Goal: Task Accomplishment & Management: Use online tool/utility

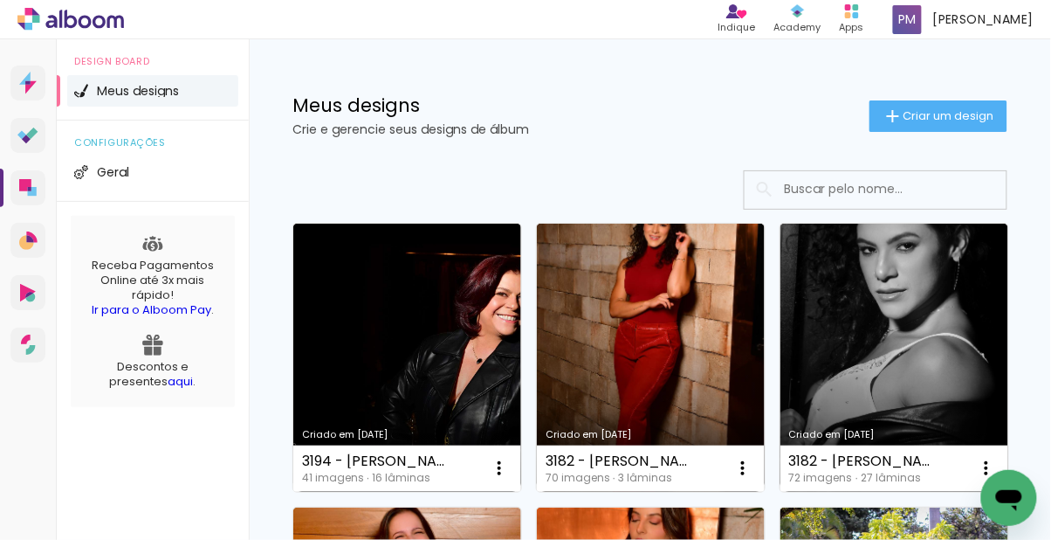
click at [964, 118] on span "Criar um design" at bounding box center [949, 115] width 91 height 11
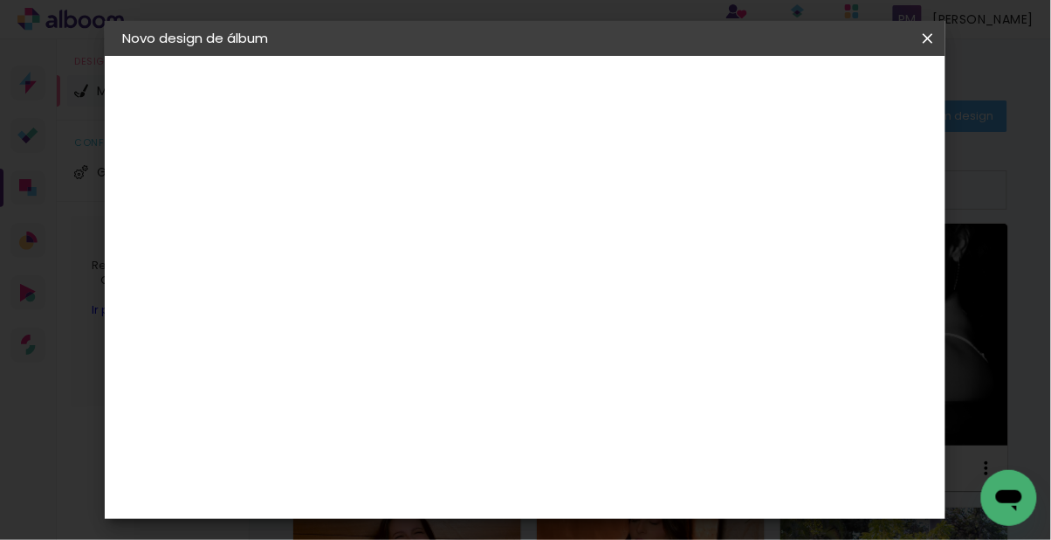
click at [408, 240] on input at bounding box center [408, 234] width 0 height 27
click at [408, 238] on input at bounding box center [408, 234] width 0 height 27
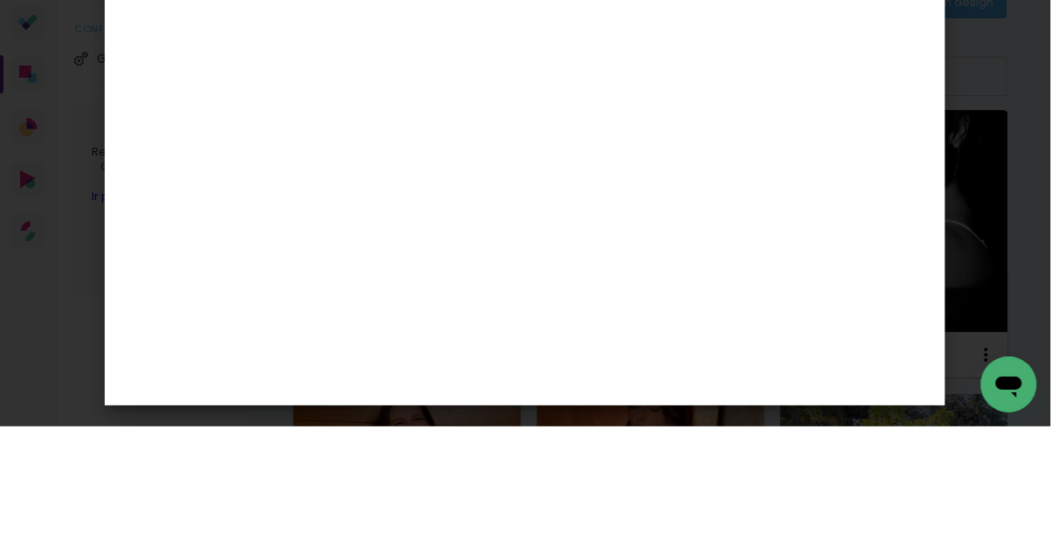
type input "3192 - [PERSON_NAME] - MINIBOOK 70 FOTOS"
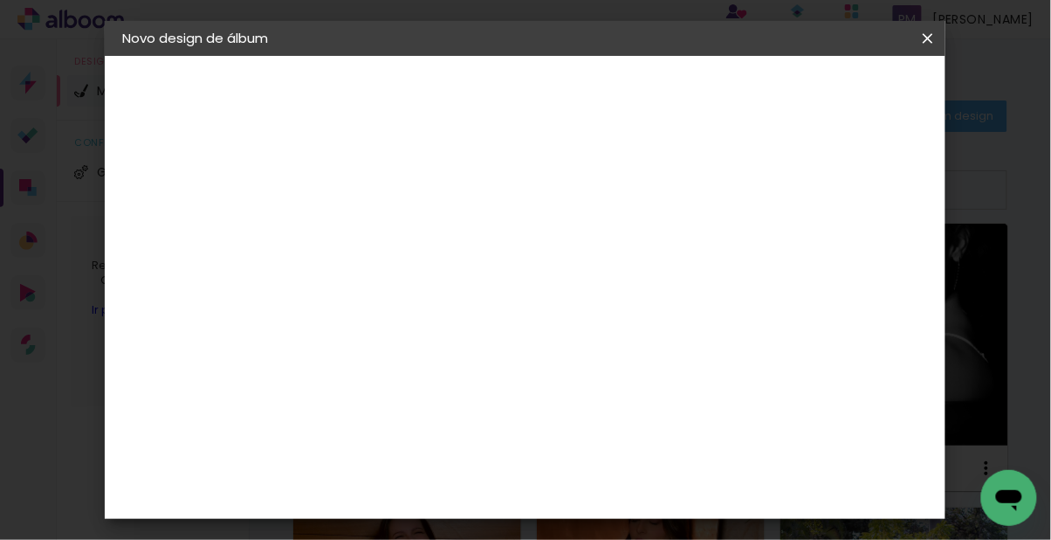
click at [0, 0] on slot "Avançar" at bounding box center [0, 0] width 0 height 0
click at [541, 323] on input at bounding box center [452, 332] width 176 height 22
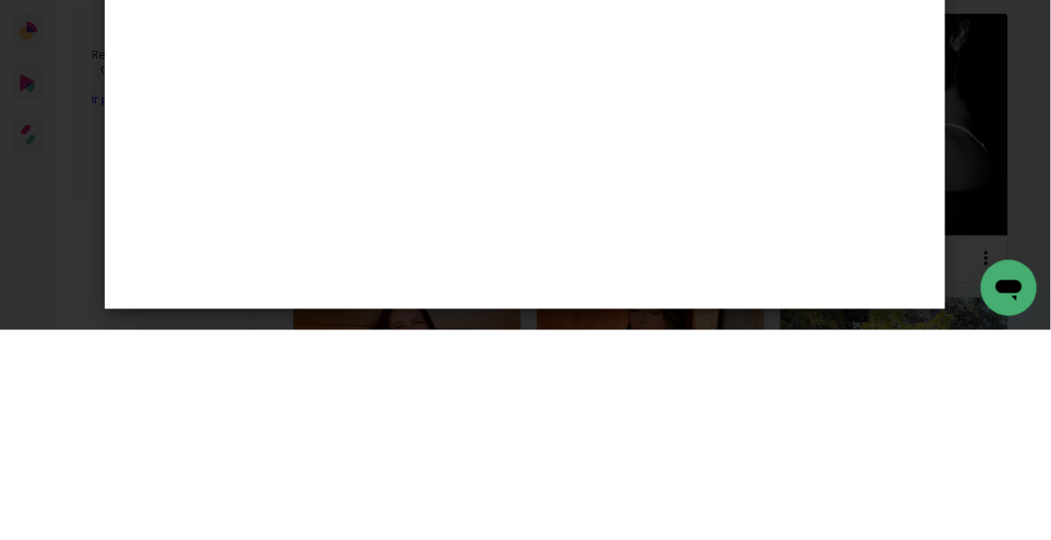
type input "foto 15"
type paper-input "foto 15"
click at [428, 384] on div "Foto 15" at bounding box center [411, 398] width 31 height 28
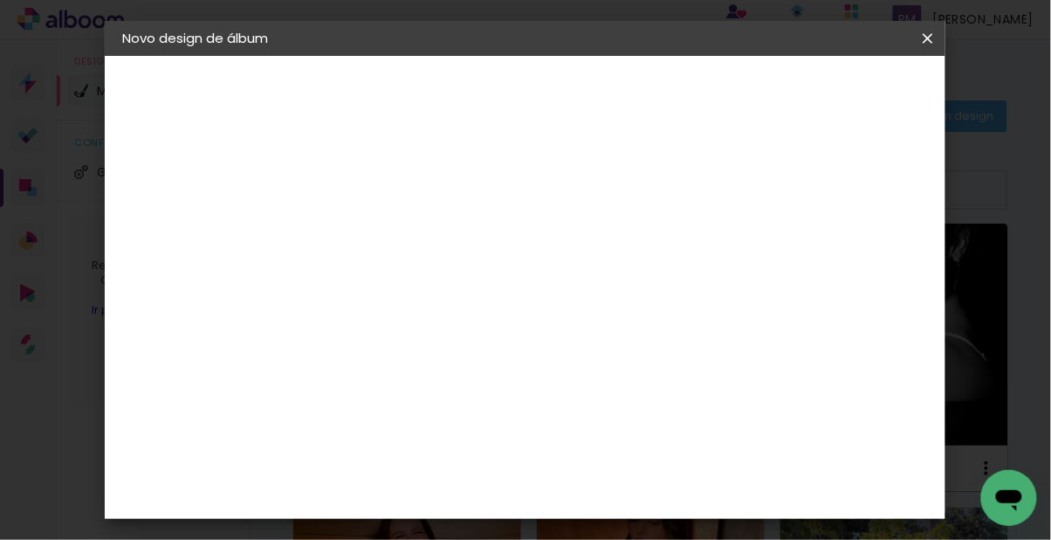
click at [0, 0] on slot "Avançar" at bounding box center [0, 0] width 0 height 0
click at [655, 81] on paper-button "Iniciar design" at bounding box center [617, 99] width 75 height 42
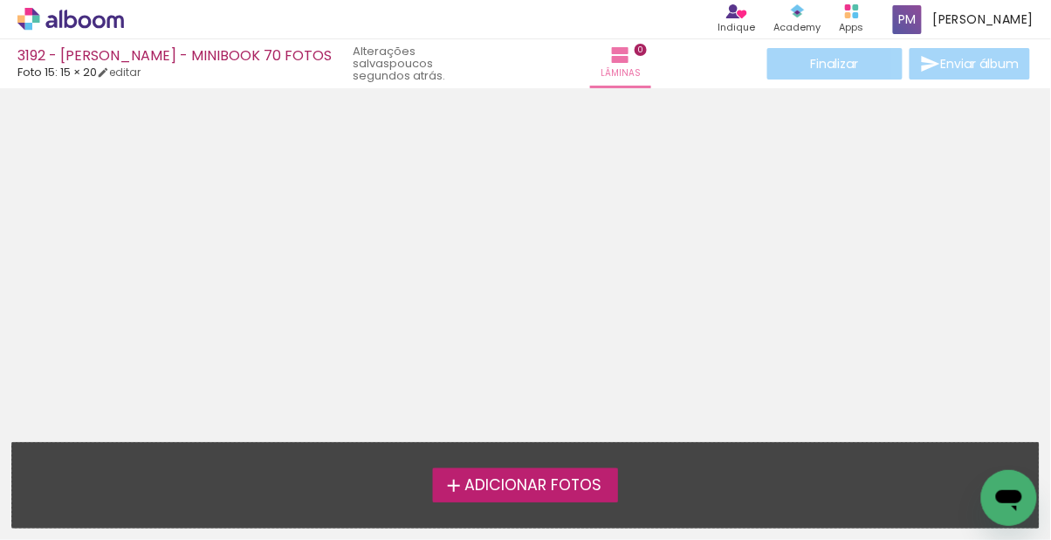
click at [575, 478] on span "Adicionar Fotos" at bounding box center [533, 486] width 137 height 16
click at [0, 0] on input "file" at bounding box center [0, 0] width 0 height 0
click at [586, 488] on span "Adicionar Fotos" at bounding box center [533, 486] width 137 height 16
click at [0, 0] on input "file" at bounding box center [0, 0] width 0 height 0
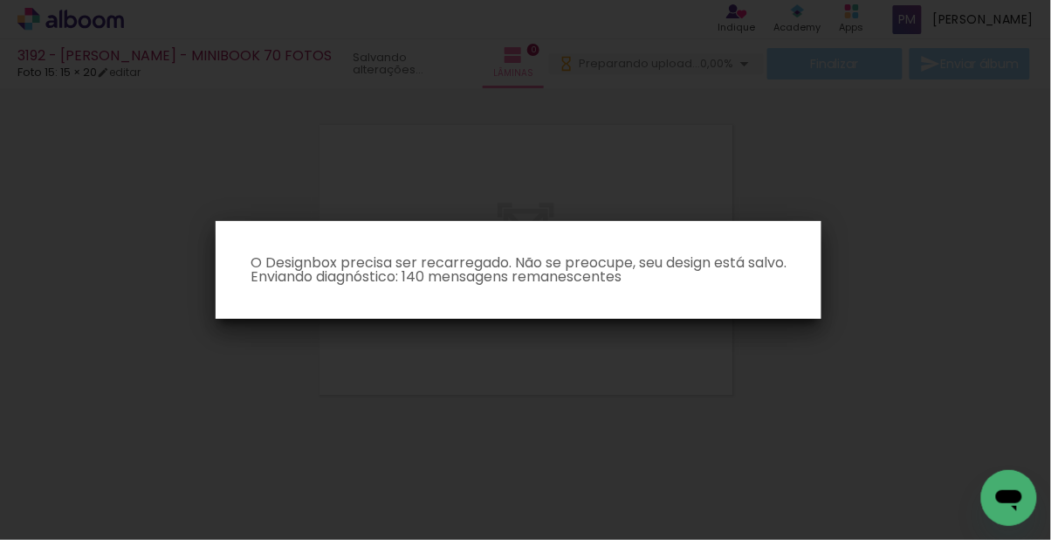
click at [612, 499] on iron-overlay-backdrop at bounding box center [525, 270] width 1051 height 540
click at [610, 487] on iron-overlay-backdrop at bounding box center [525, 270] width 1051 height 540
click at [582, 504] on iron-overlay-backdrop at bounding box center [525, 270] width 1051 height 540
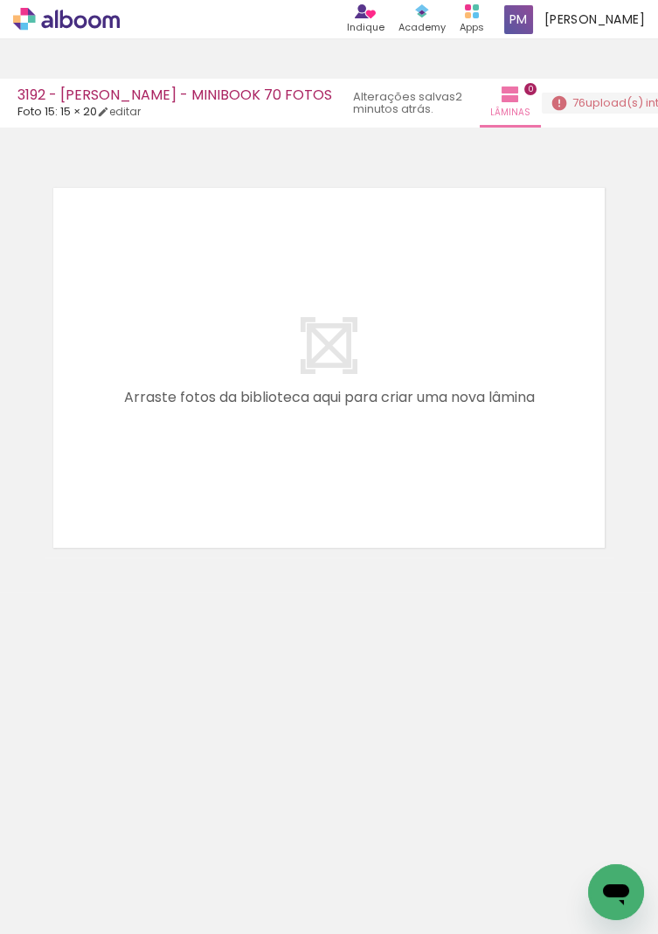
click at [572, 97] on span "76" at bounding box center [578, 102] width 13 height 17
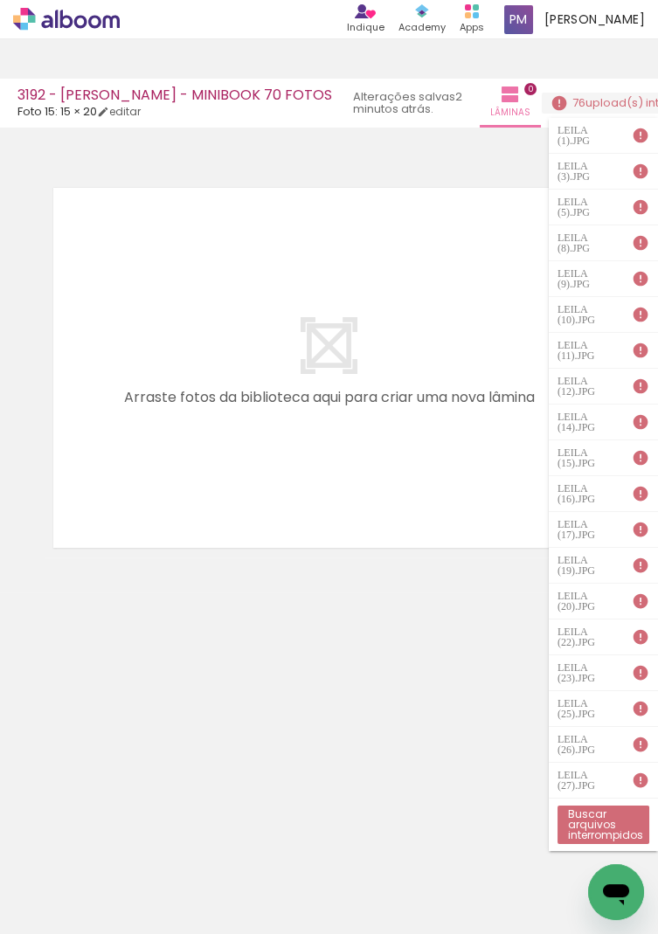
click at [598, 98] on span "upload(s) interrompido(s)!" at bounding box center [662, 102] width 155 height 17
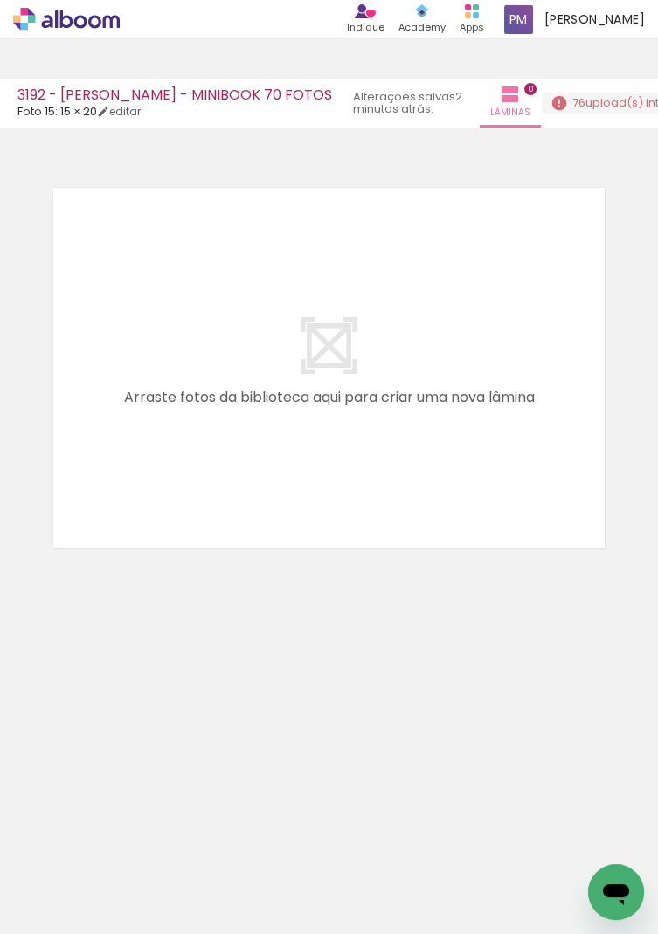
click at [654, 681] on neon-animatable "Confirmar Cancelar" at bounding box center [329, 427] width 658 height 600
click at [654, 682] on neon-animatable "Confirmar Cancelar" at bounding box center [329, 427] width 658 height 600
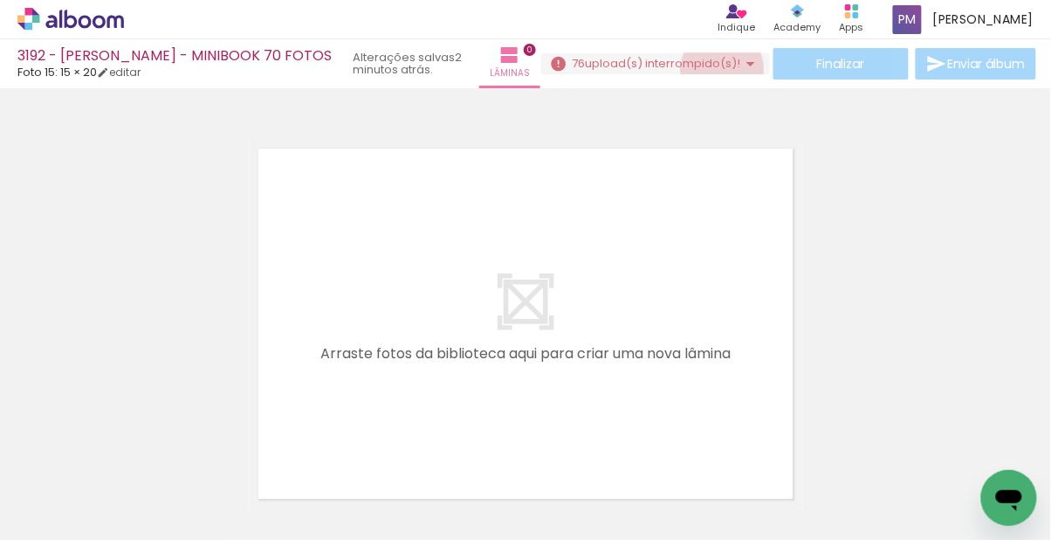
click at [657, 66] on span "upload(s) interrompido(s)!" at bounding box center [662, 63] width 155 height 17
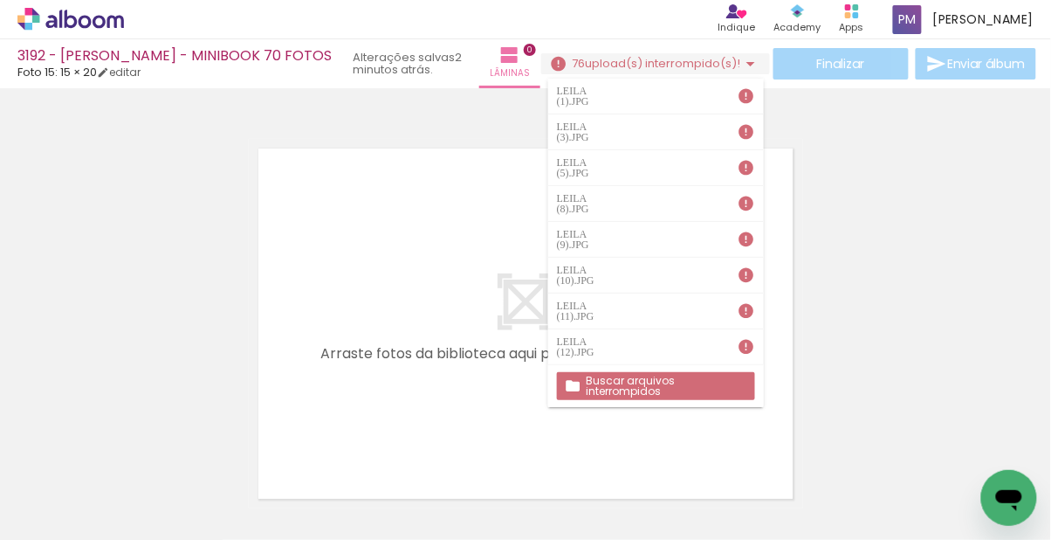
click at [0, 0] on slot "Buscar arquivos interrompidos" at bounding box center [0, 0] width 0 height 0
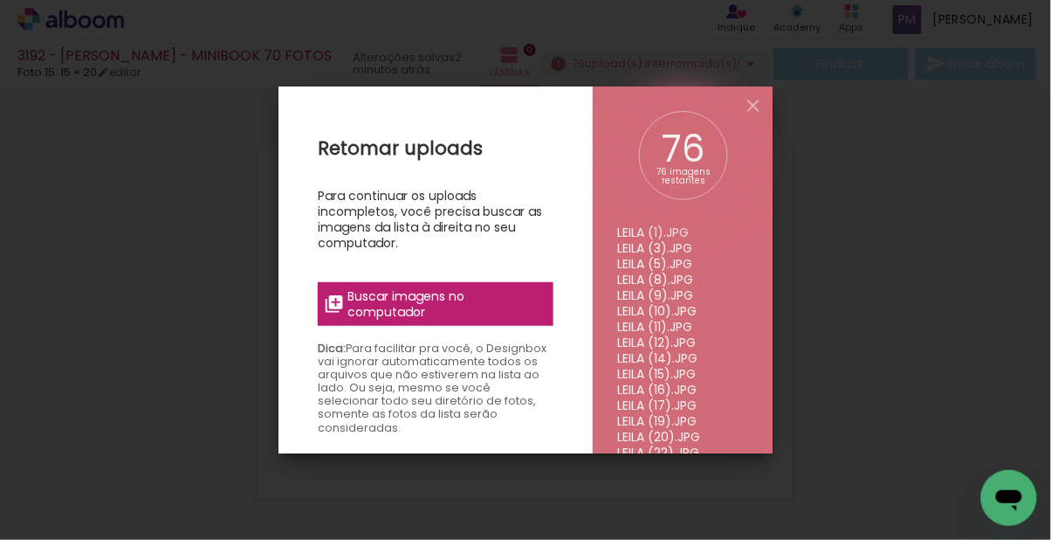
click at [488, 295] on span "Buscar imagens no computador" at bounding box center [445, 303] width 195 height 31
click at [0, 0] on input "file" at bounding box center [0, 0] width 0 height 0
click at [657, 115] on iron-icon at bounding box center [753, 105] width 21 height 21
click at [657, 112] on iron-icon at bounding box center [753, 105] width 21 height 21
click at [657, 113] on iron-icon at bounding box center [753, 105] width 21 height 21
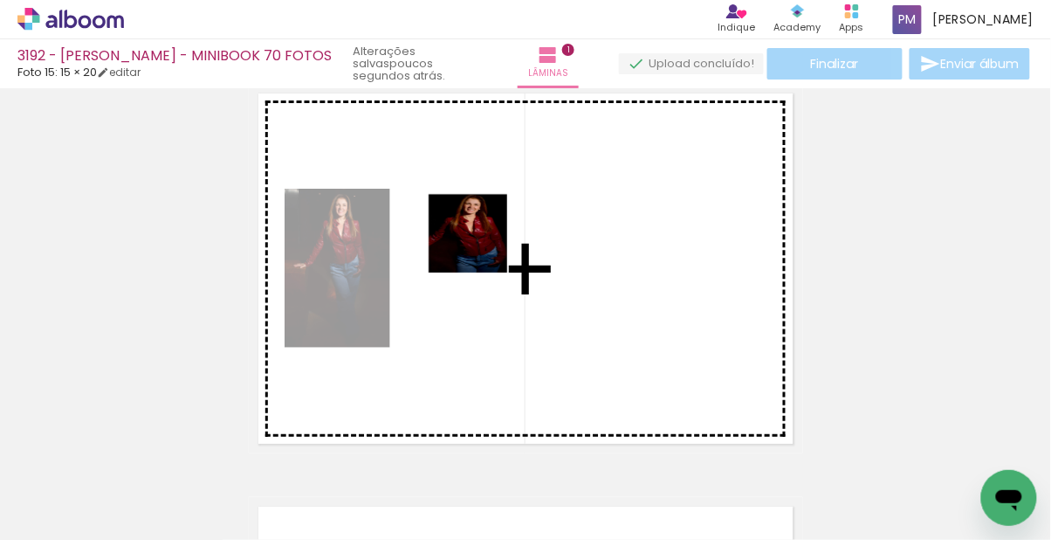
scroll to position [22, 0]
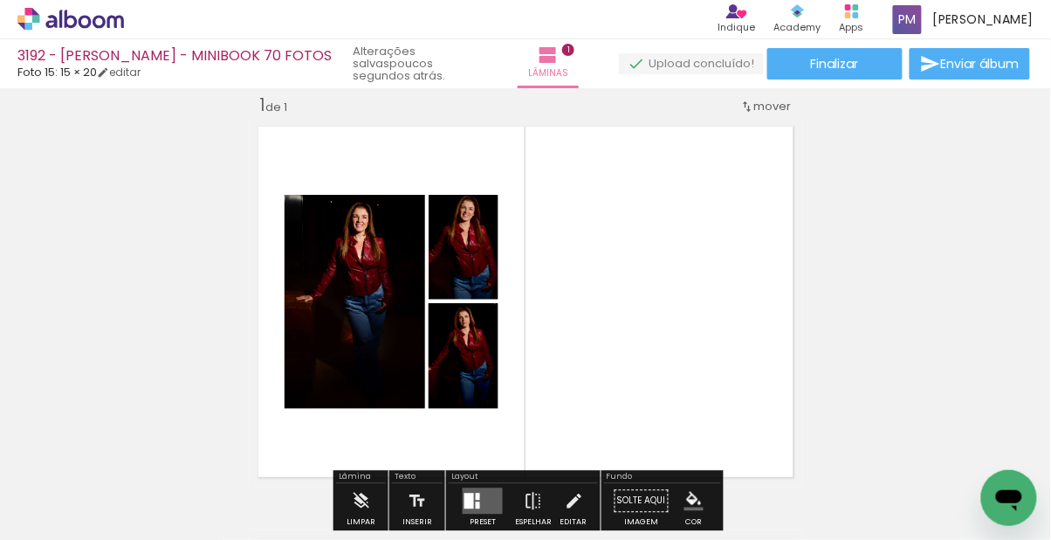
click at [657, 497] on iron-icon "color picker" at bounding box center [694, 501] width 19 height 19
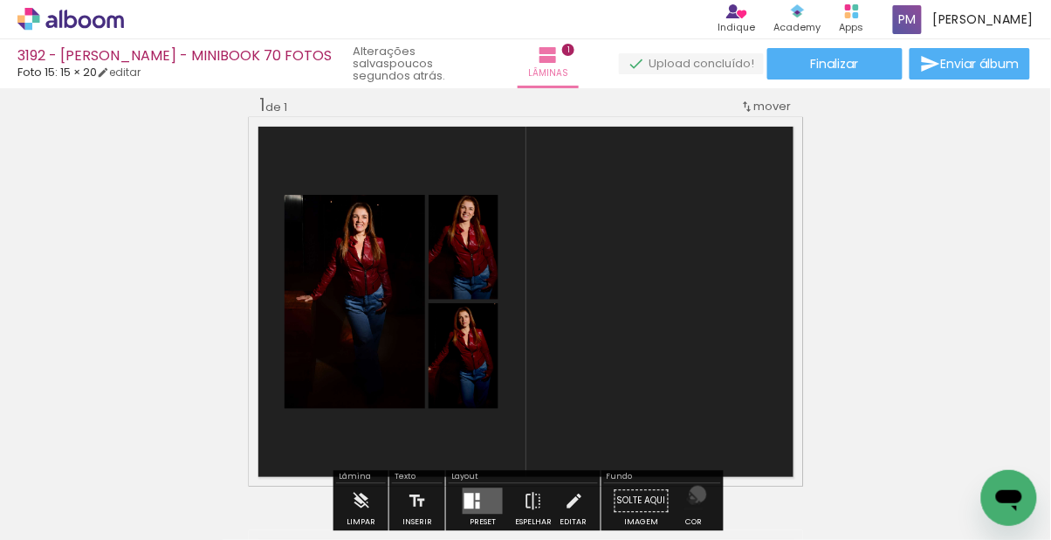
click at [657, 493] on iron-icon "color picker" at bounding box center [694, 501] width 19 height 19
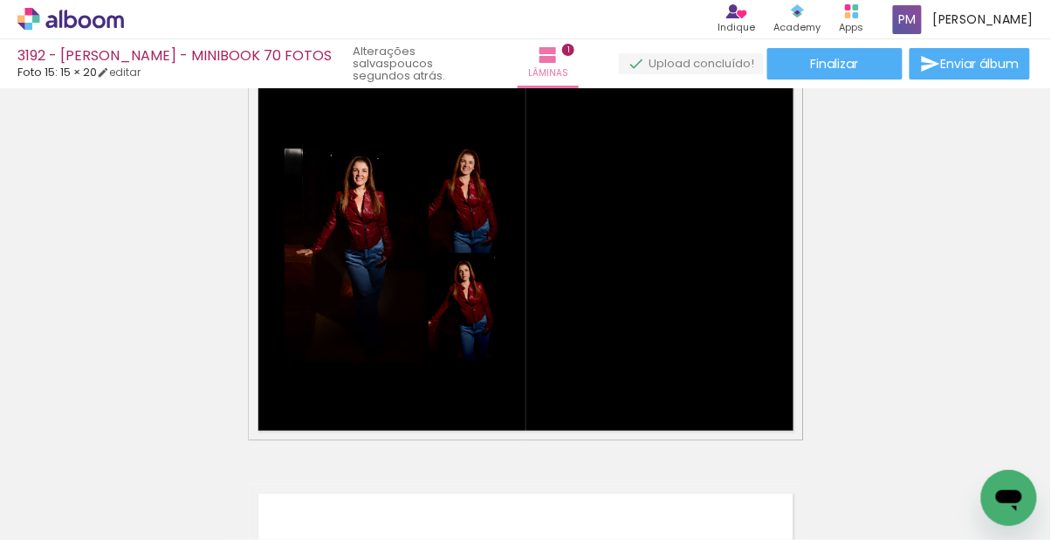
scroll to position [67, 0]
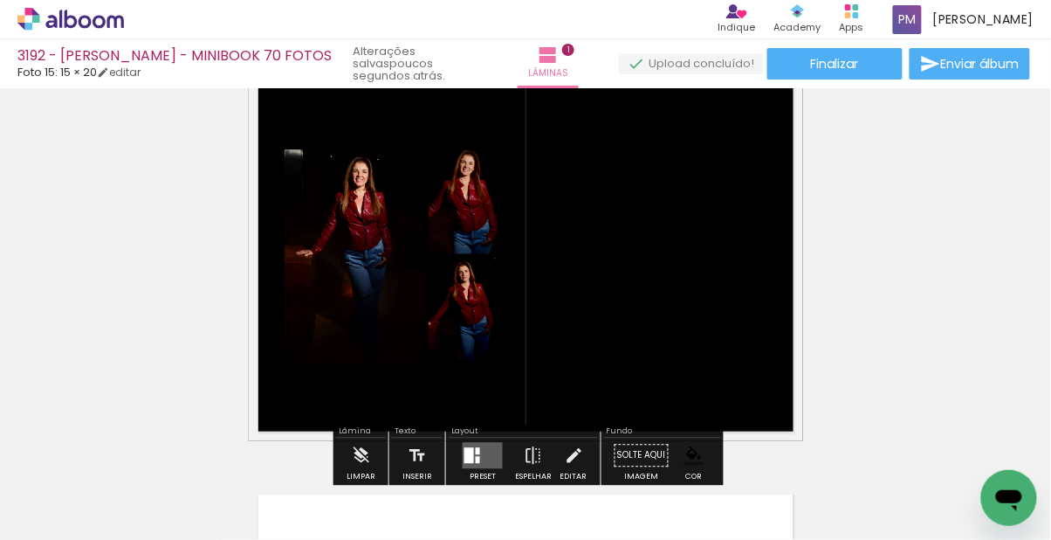
click at [0, 0] on div "Confirmar Cancelar" at bounding box center [0, 0] width 0 height 0
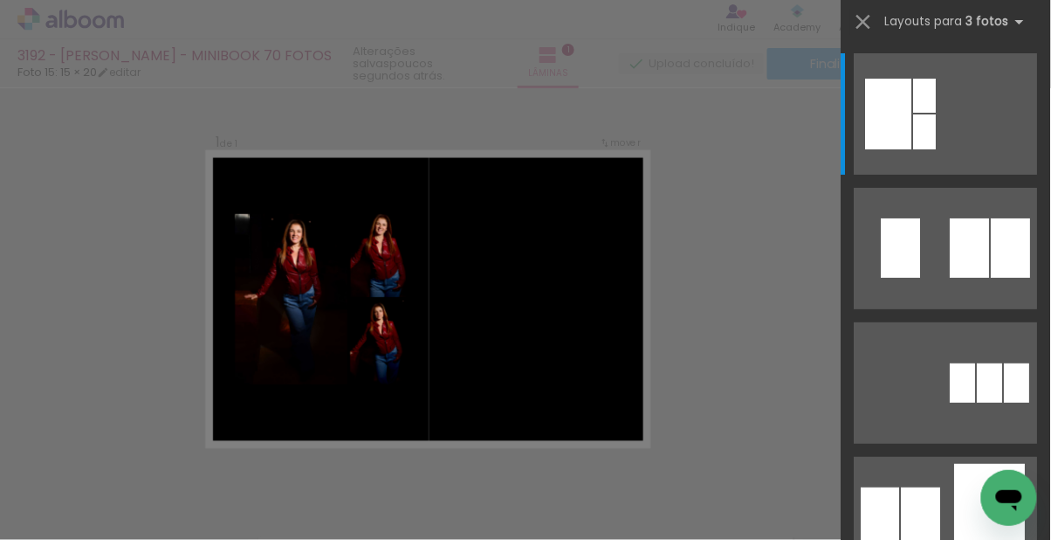
scroll to position [22, 0]
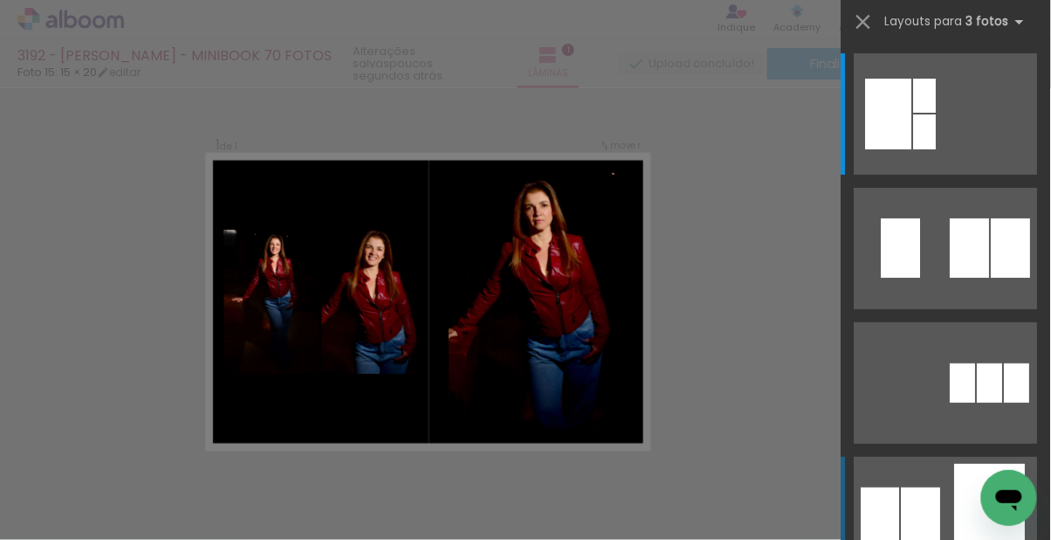
click at [657, 489] on div at bounding box center [990, 517] width 71 height 107
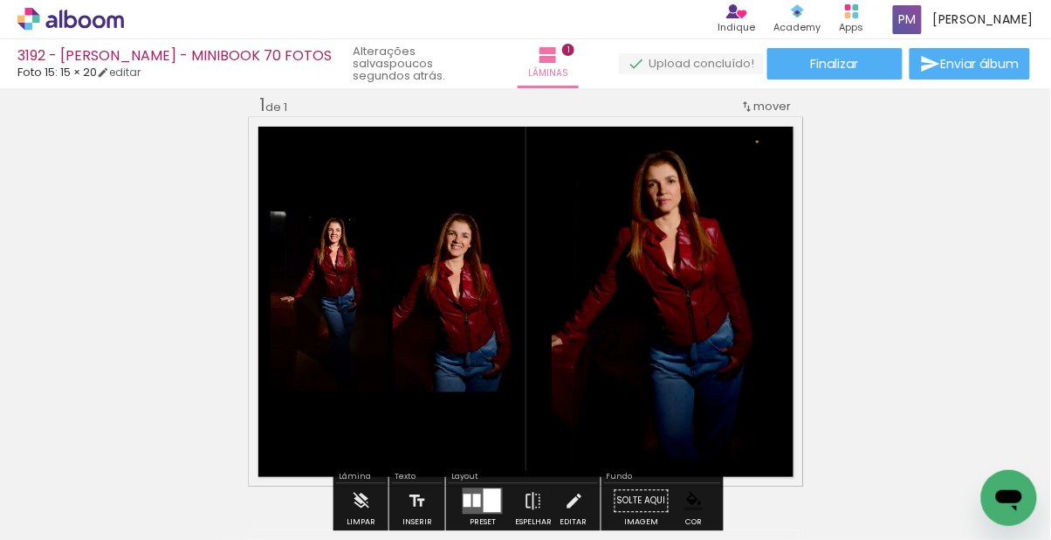
click at [0, 0] on div "Confirmar Cancelar" at bounding box center [0, 0] width 0 height 0
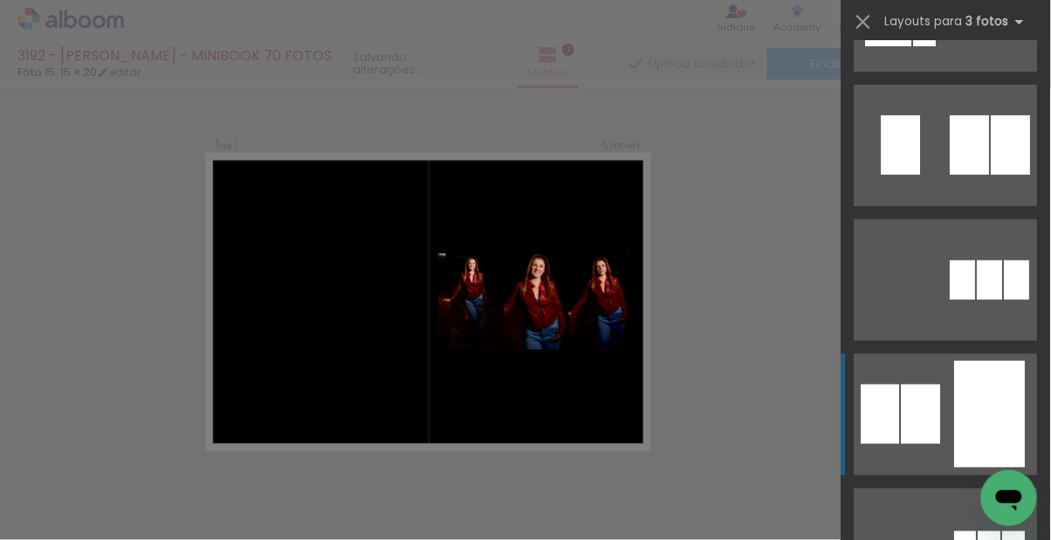
scroll to position [0, 0]
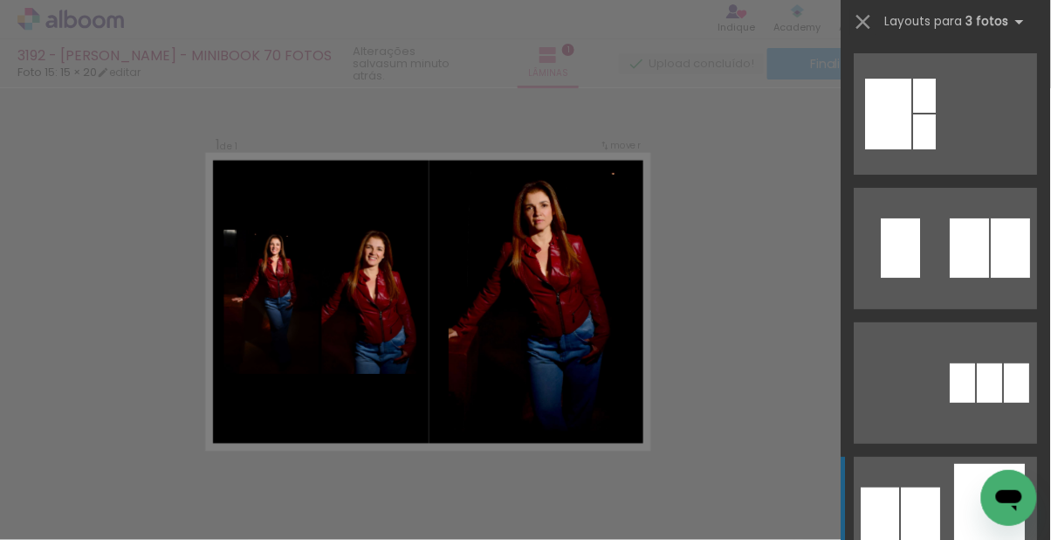
click at [657, 501] on div at bounding box center [990, 517] width 71 height 107
click at [657, 493] on div at bounding box center [990, 517] width 71 height 107
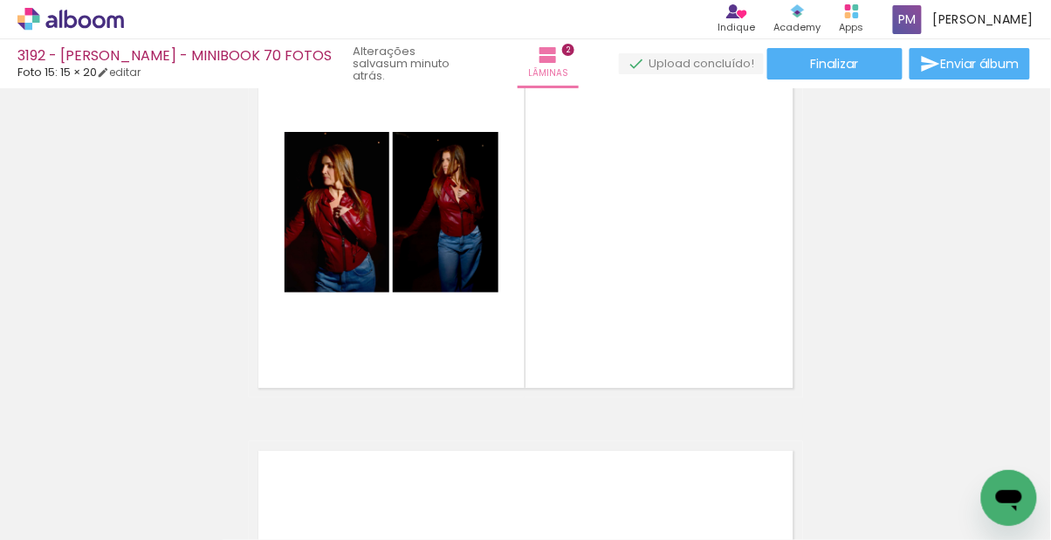
scroll to position [529, 0]
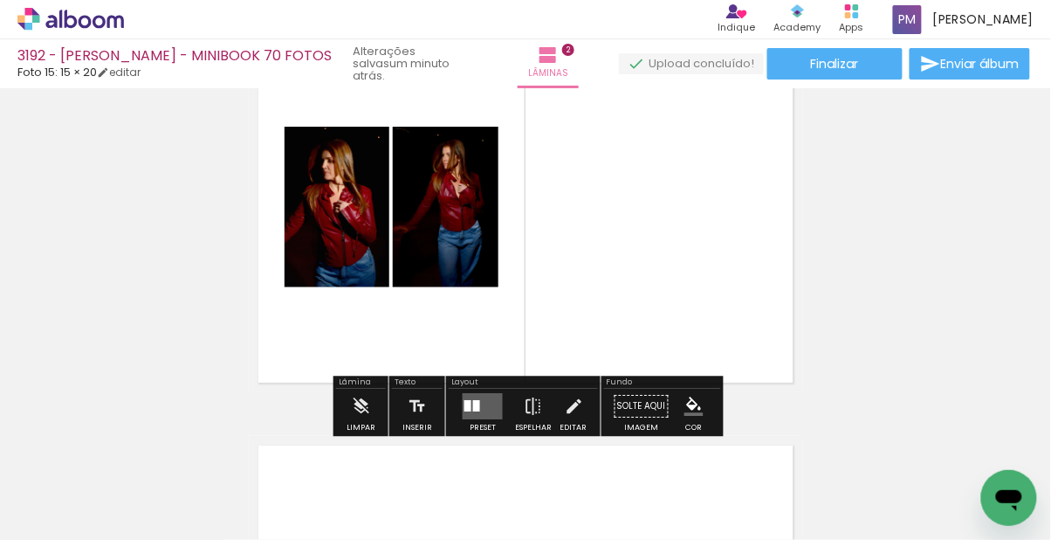
click at [0, 0] on div "Confirmar Cancelar" at bounding box center [0, 0] width 0 height 0
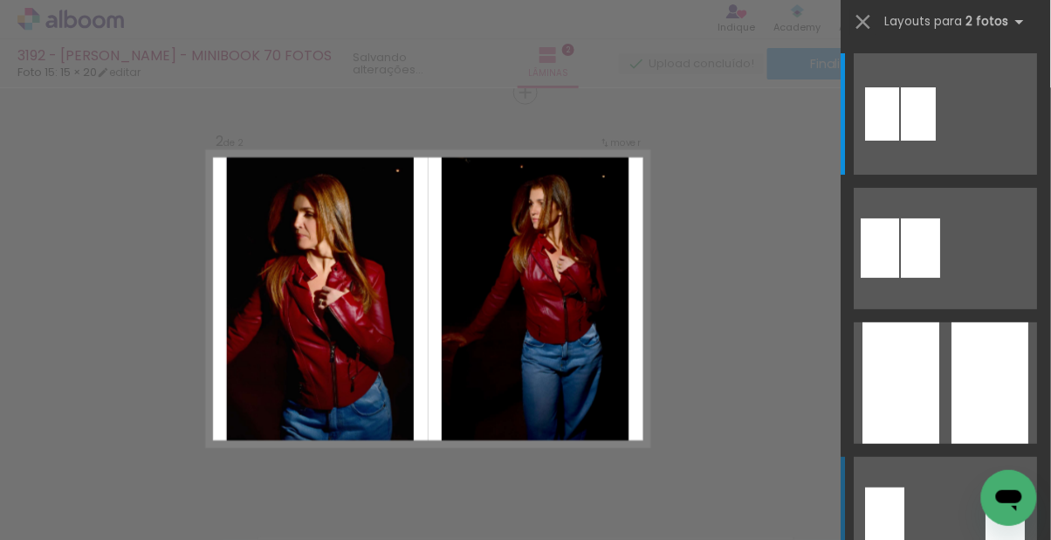
scroll to position [435, 0]
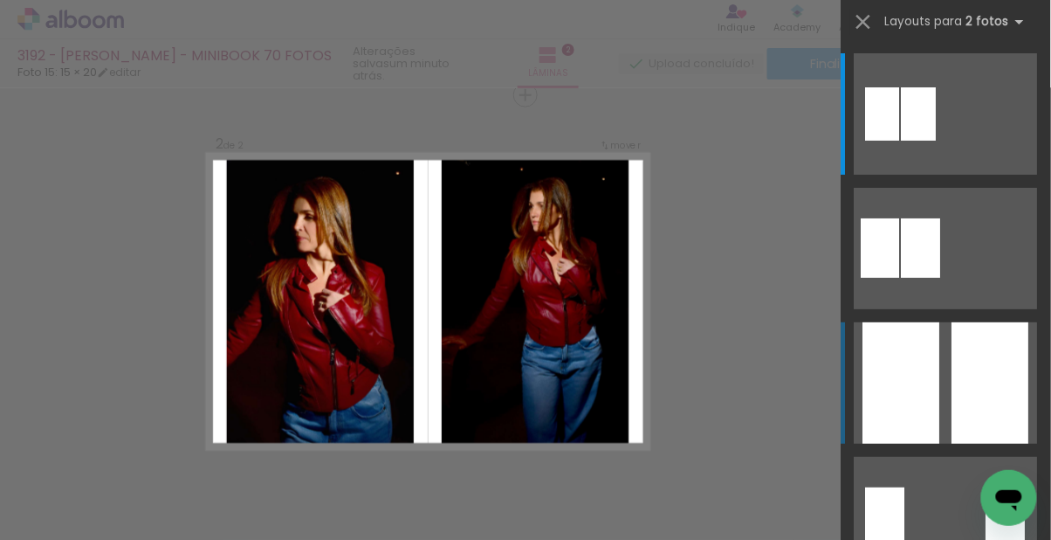
click at [657, 371] on div at bounding box center [991, 382] width 77 height 121
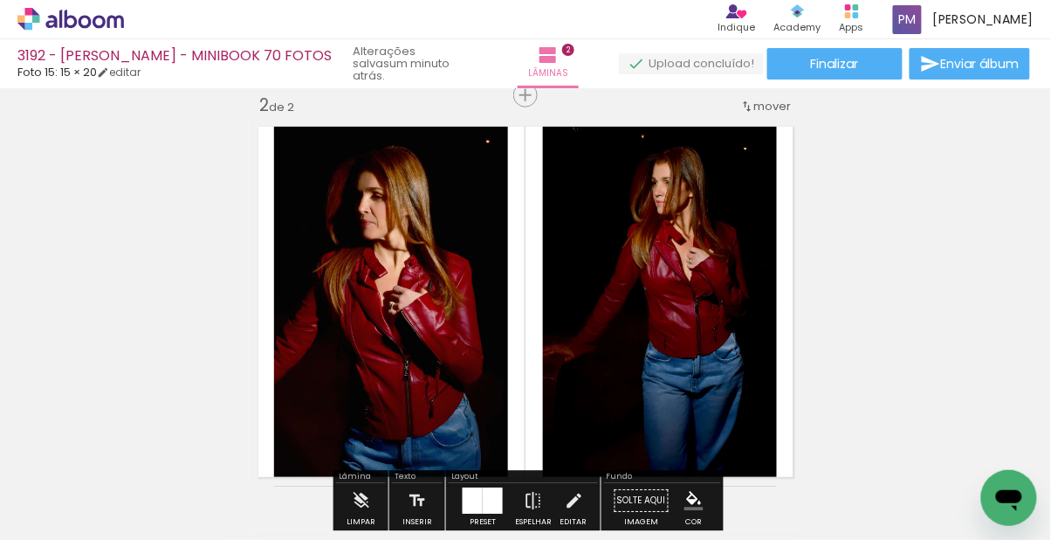
click at [657, 496] on iron-icon "color picker" at bounding box center [694, 501] width 19 height 19
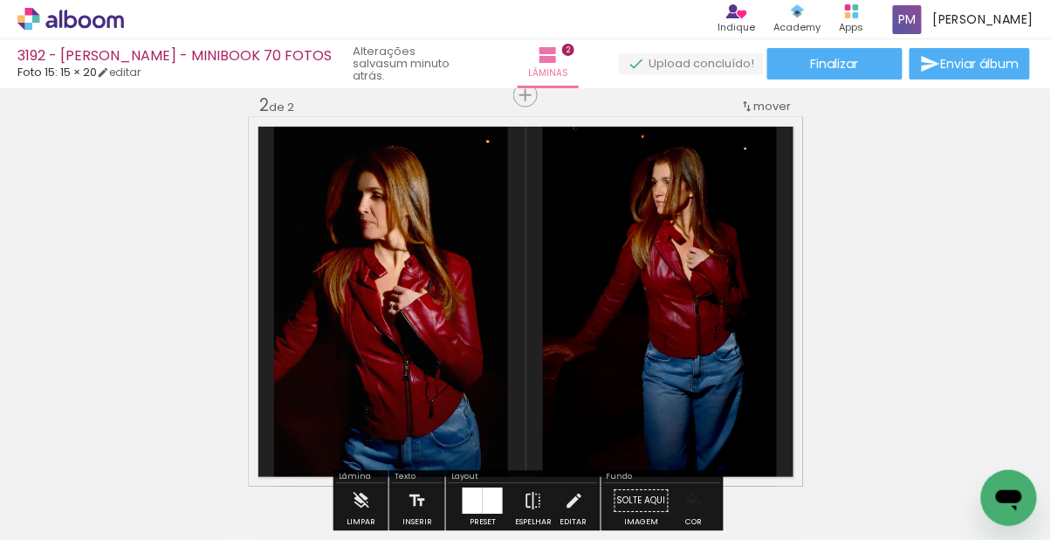
click at [657, 502] on iron-icon "color picker" at bounding box center [694, 501] width 19 height 19
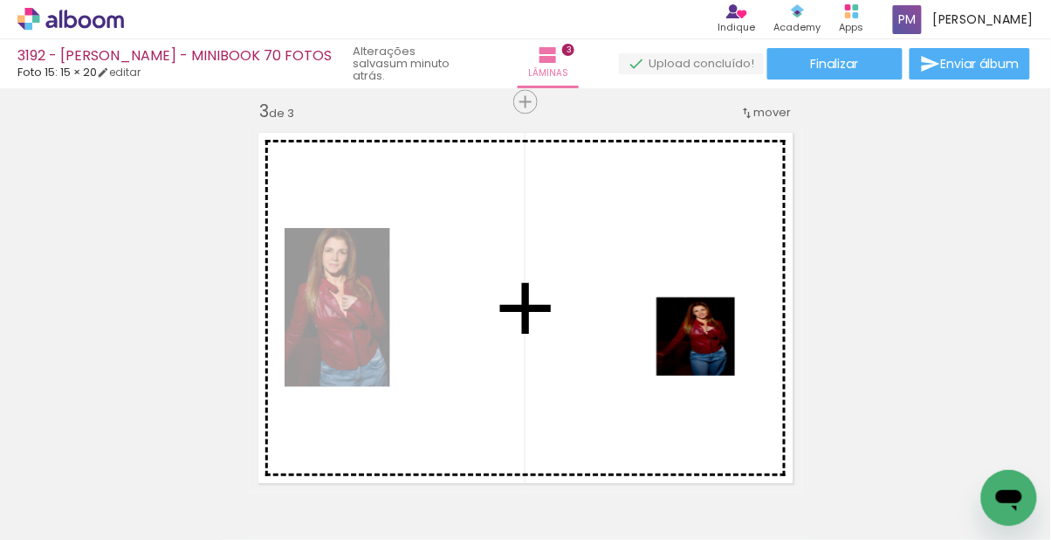
scroll to position [848, 0]
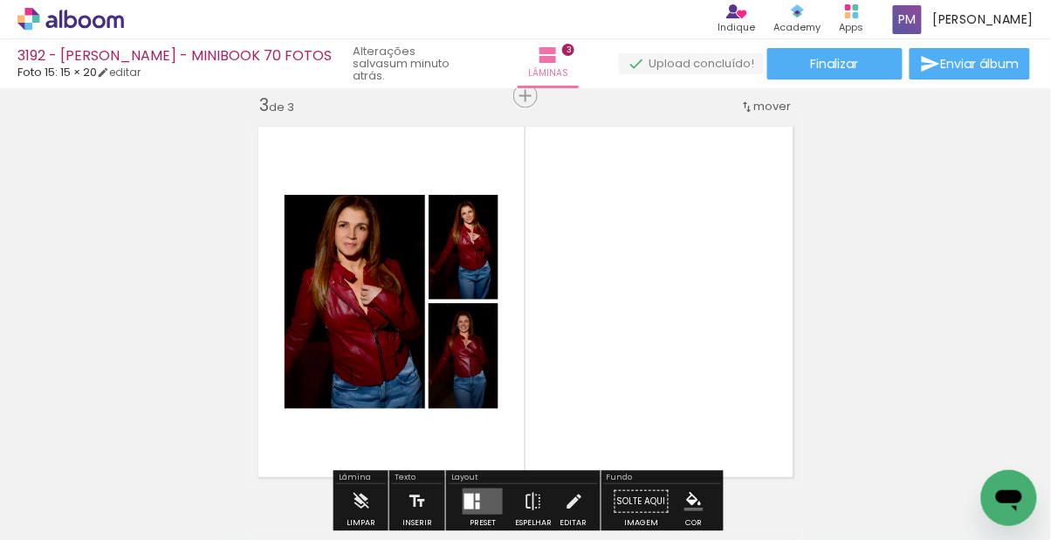
click at [0, 0] on div "Confirmar Cancelar" at bounding box center [0, 0] width 0 height 0
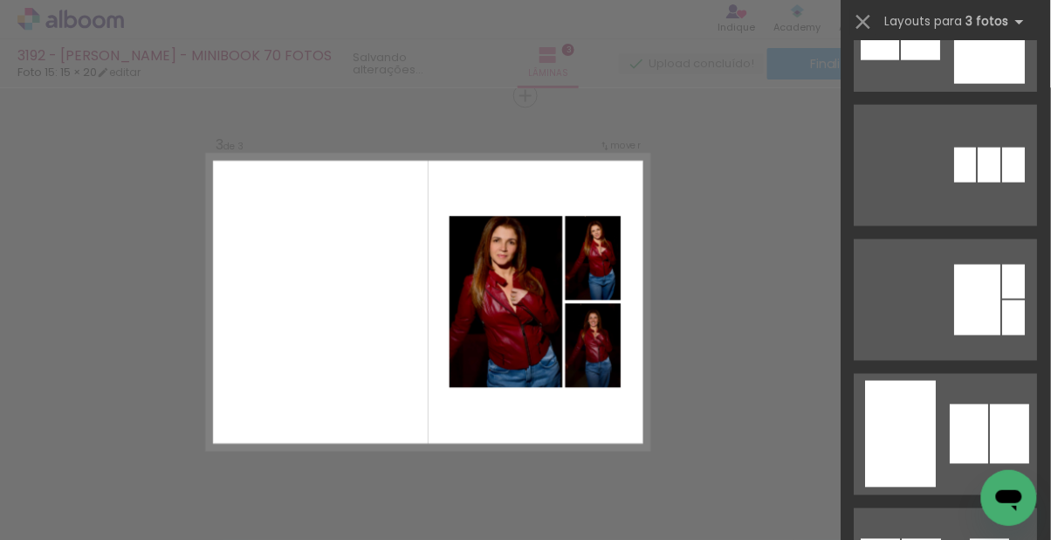
scroll to position [486, 0]
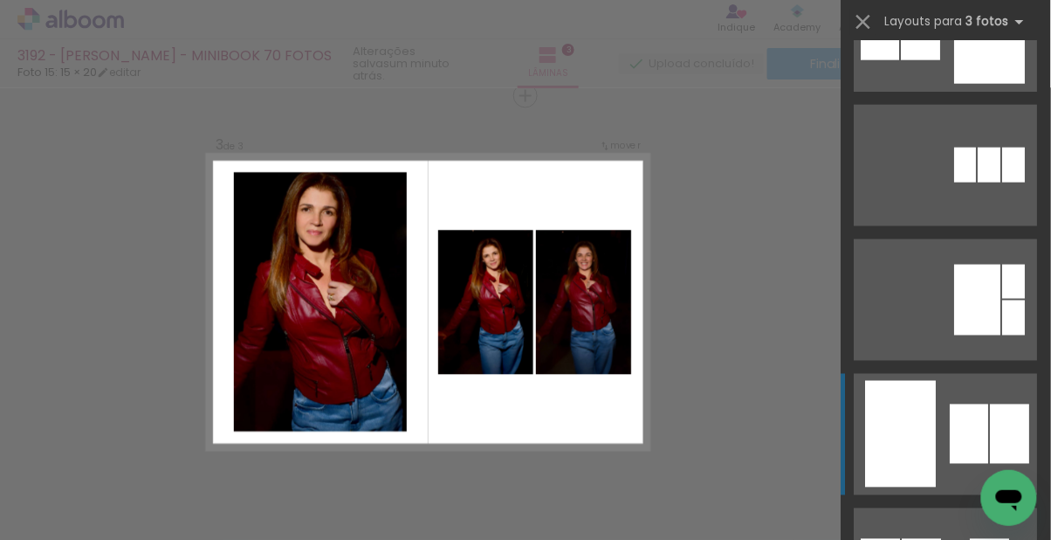
click at [657, 441] on div at bounding box center [901, 434] width 71 height 107
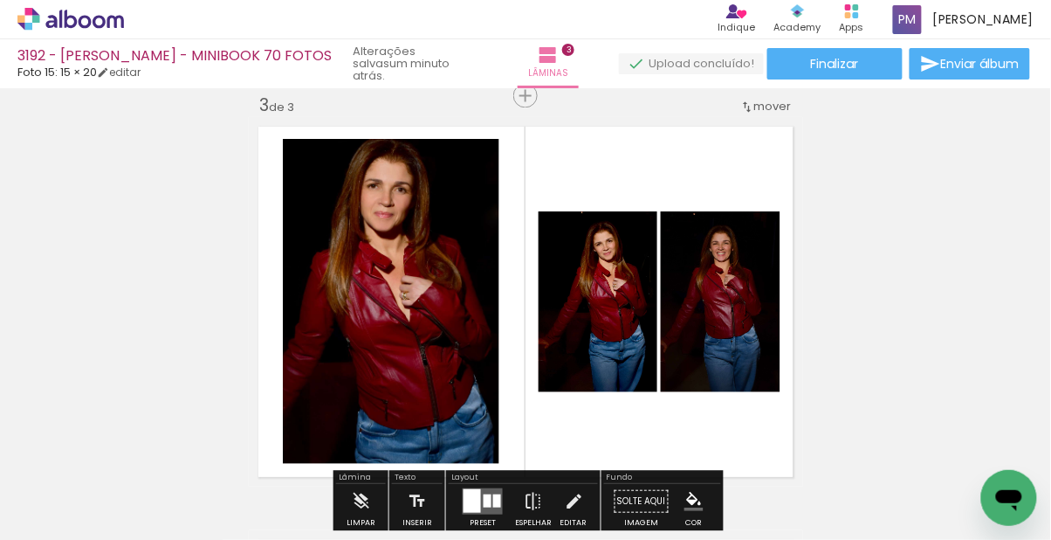
click at [657, 496] on iron-icon "color picker" at bounding box center [694, 501] width 19 height 19
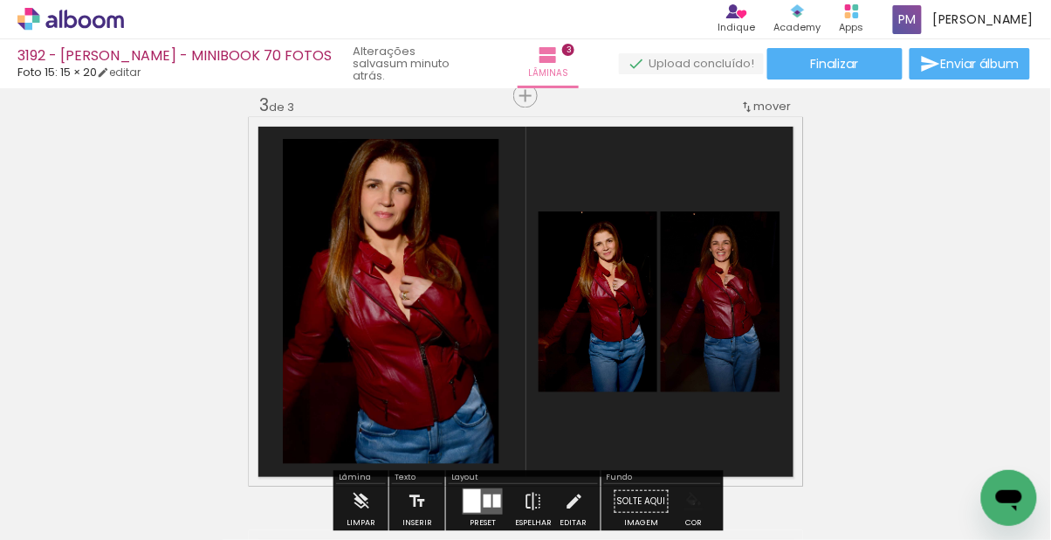
click at [657, 502] on iron-icon "color picker" at bounding box center [694, 501] width 19 height 19
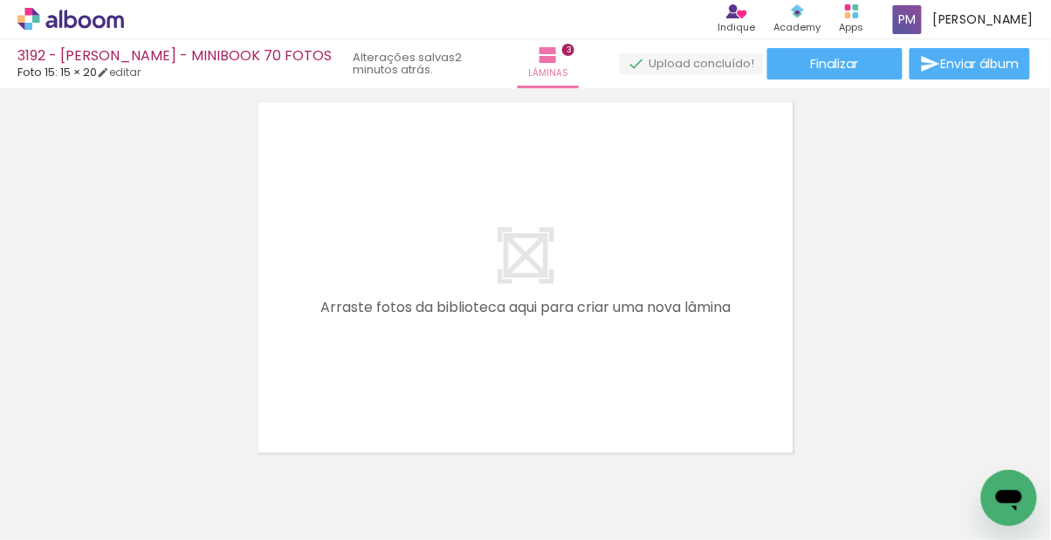
scroll to position [0, 268]
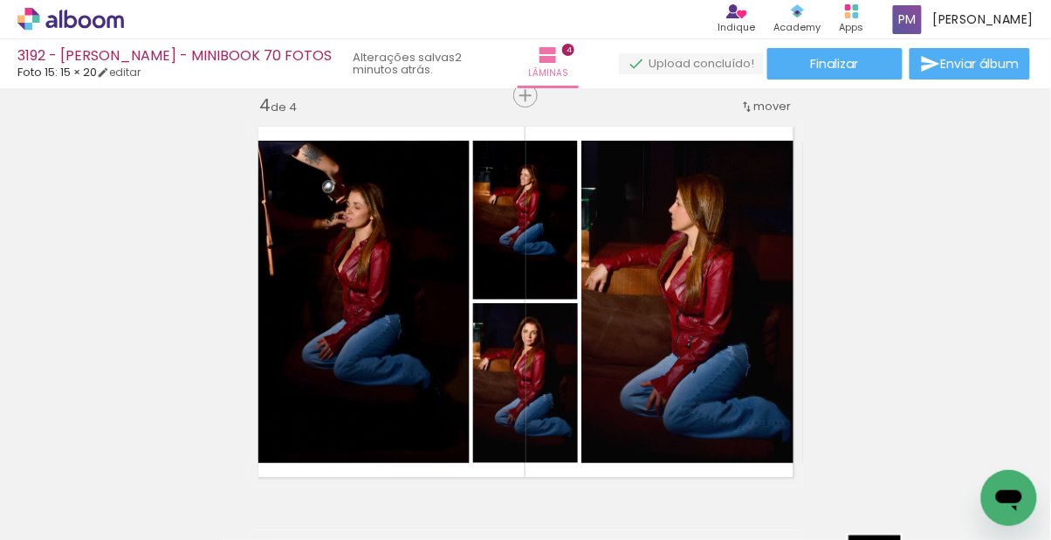
scroll to position [0, 936]
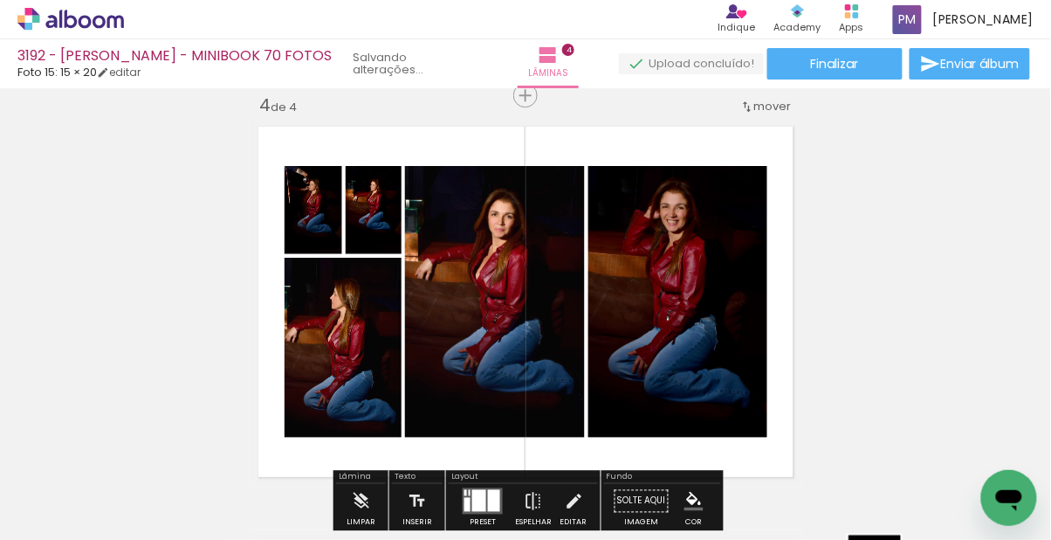
click at [0, 0] on div "Confirmar Cancelar" at bounding box center [0, 0] width 0 height 0
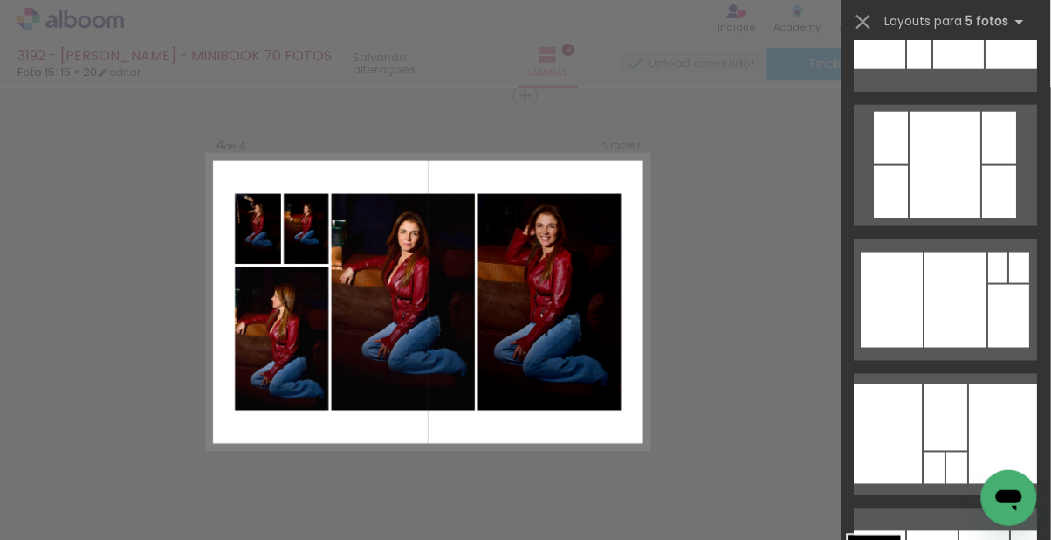
scroll to position [0, 0]
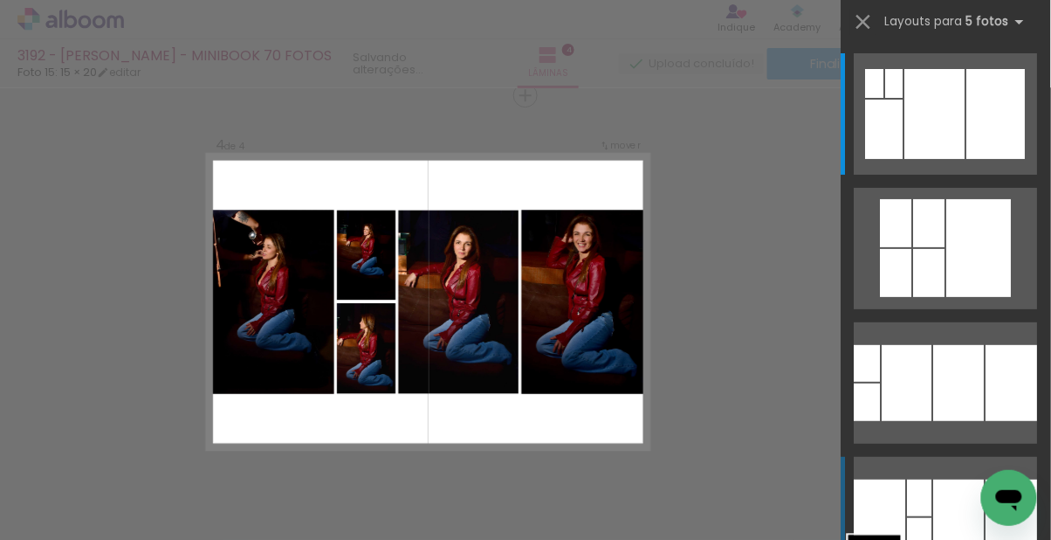
click at [657, 494] on div at bounding box center [959, 517] width 51 height 76
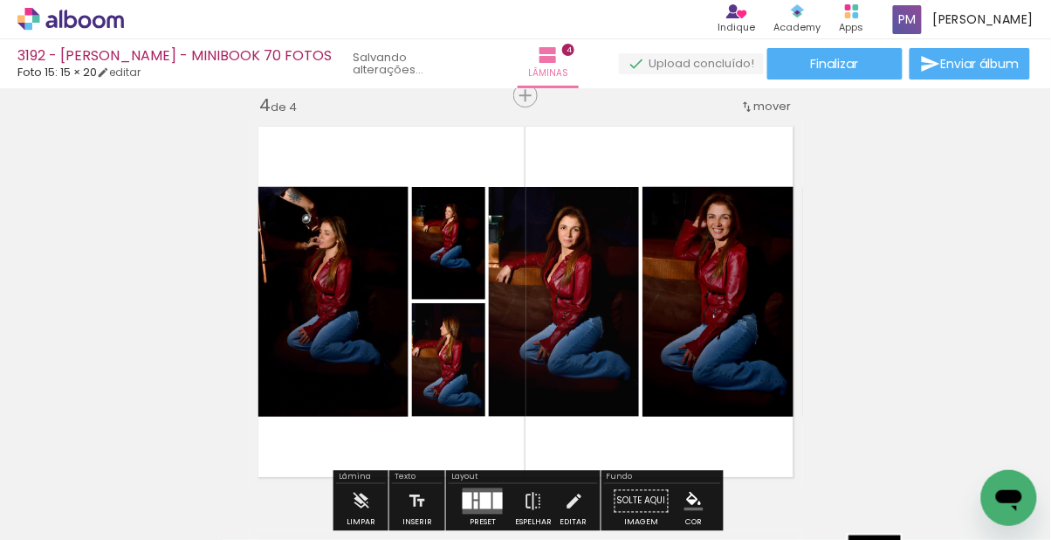
click at [657, 493] on iron-icon "color picker" at bounding box center [694, 501] width 19 height 19
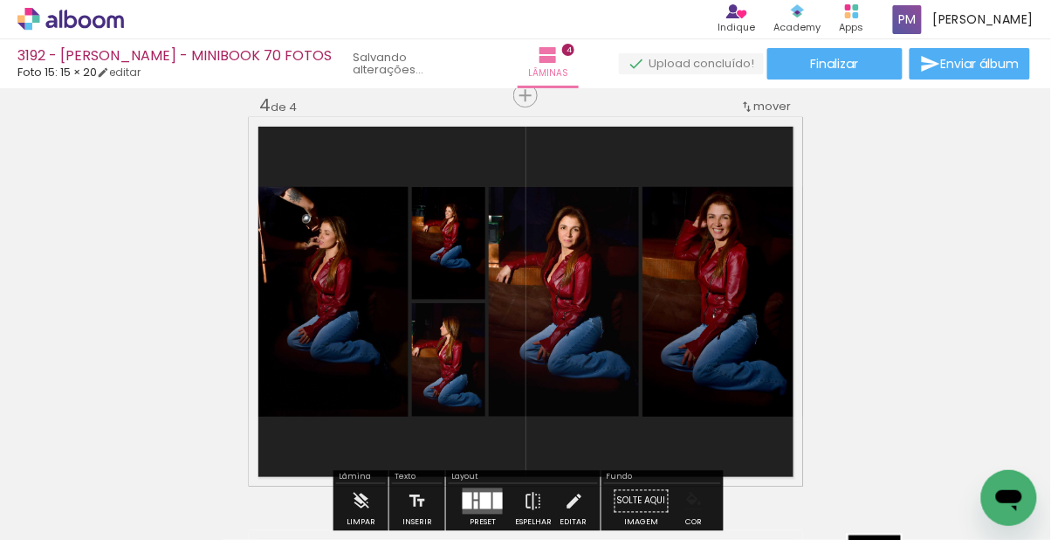
click at [657, 485] on paper-menu-button "#ffebee #ffcdd2 #ef9a9a #e57373 #ef5350 #f44336 #e53935 #d32f2f #c62828 #b71c1c…" at bounding box center [694, 501] width 33 height 33
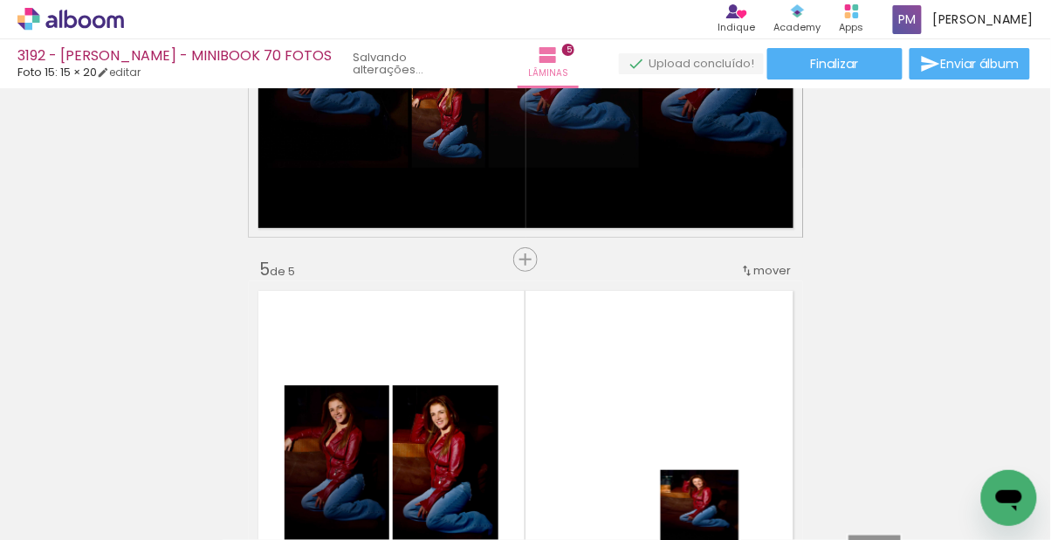
scroll to position [1674, 0]
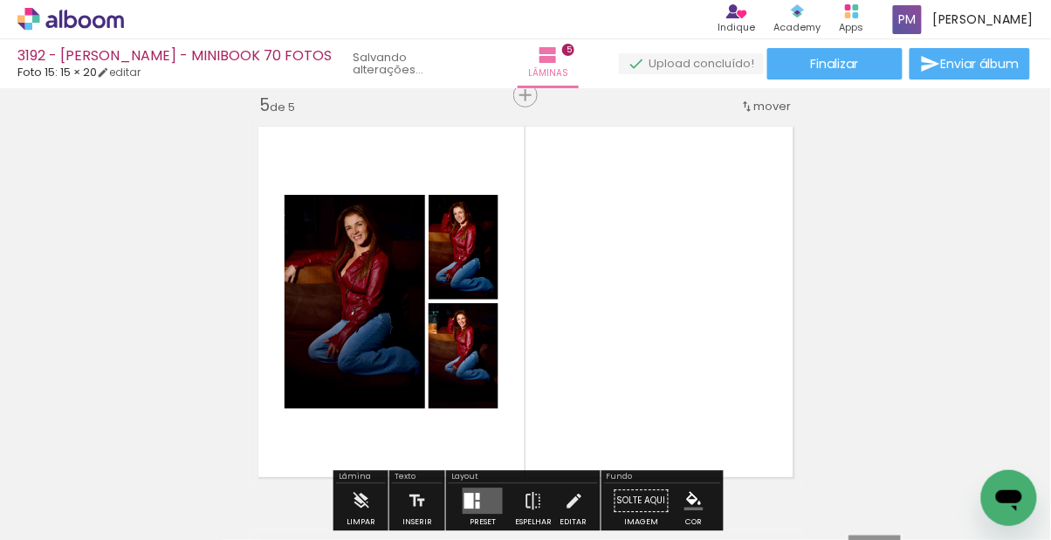
click at [0, 0] on div "Confirmar Cancelar" at bounding box center [0, 0] width 0 height 0
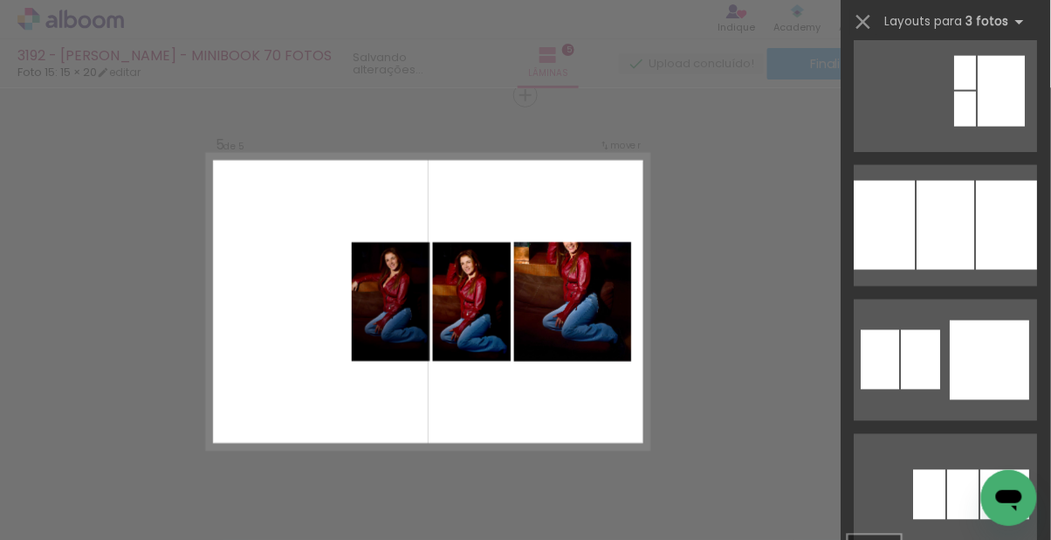
scroll to position [2056, 0]
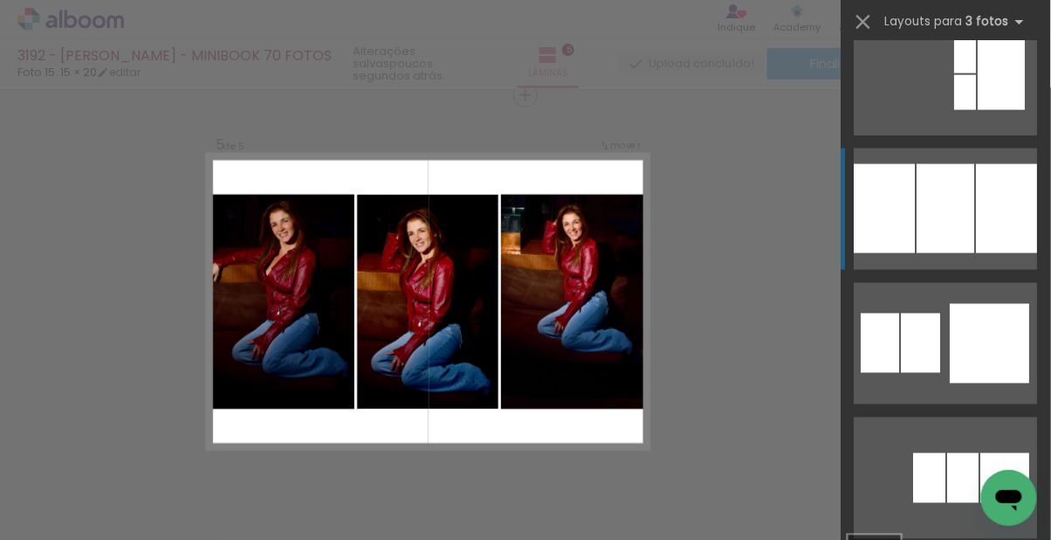
click at [657, 230] on quentale-layouter at bounding box center [946, 208] width 183 height 121
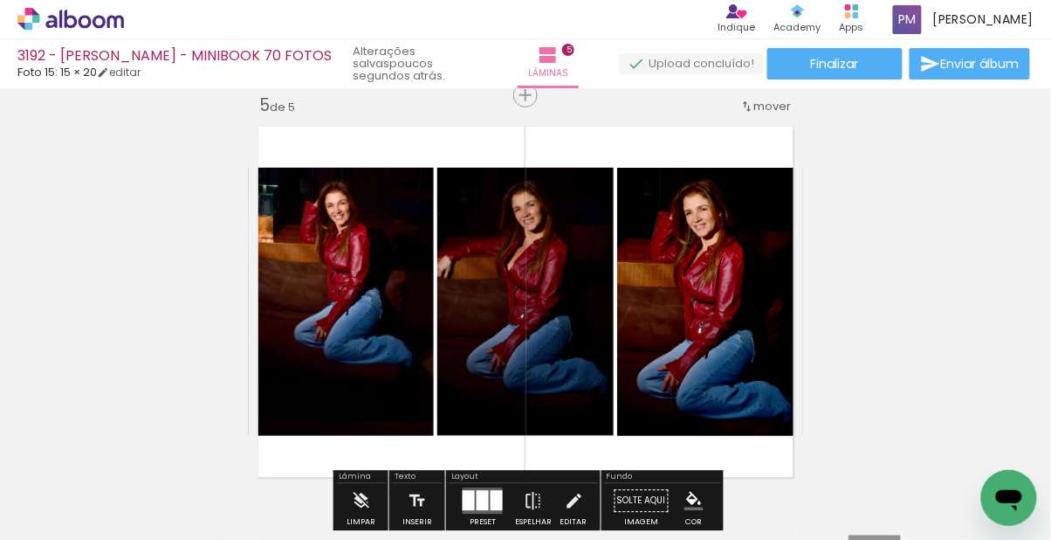
click at [657, 499] on iron-icon "color picker" at bounding box center [694, 501] width 19 height 19
click at [657, 506] on iron-icon "color picker" at bounding box center [694, 501] width 19 height 19
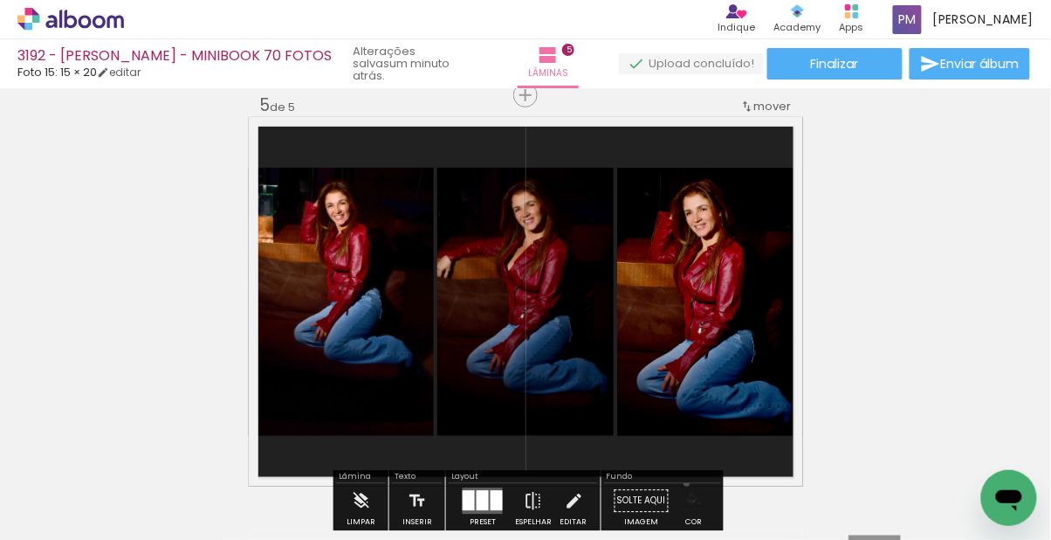
click at [657, 485] on paper-menu-button "#ffebee #ffcdd2 #ef9a9a #e57373 #ef5350 #f44336 #e53935 #d32f2f #c62828 #b71c1c…" at bounding box center [694, 501] width 33 height 33
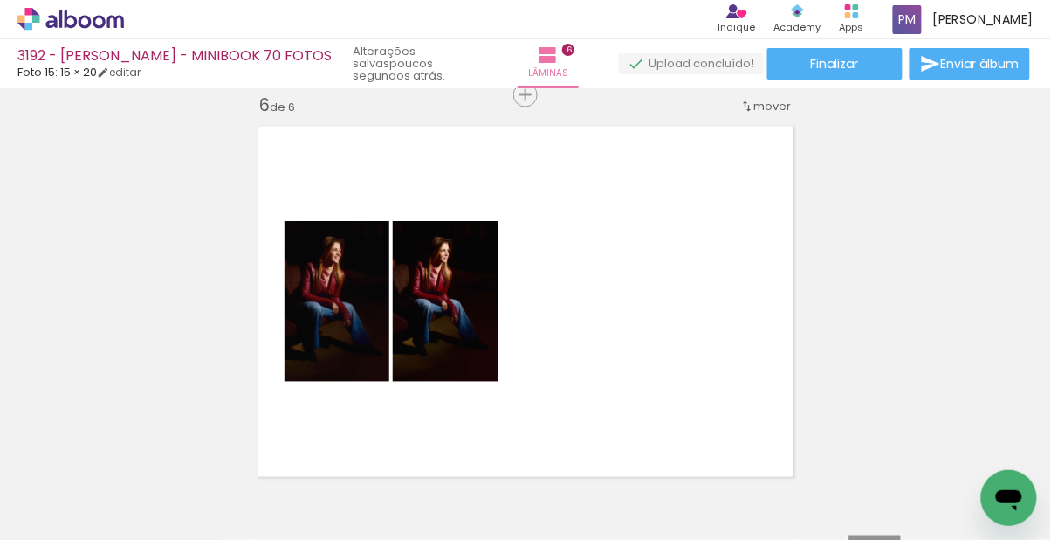
scroll to position [0, 1847]
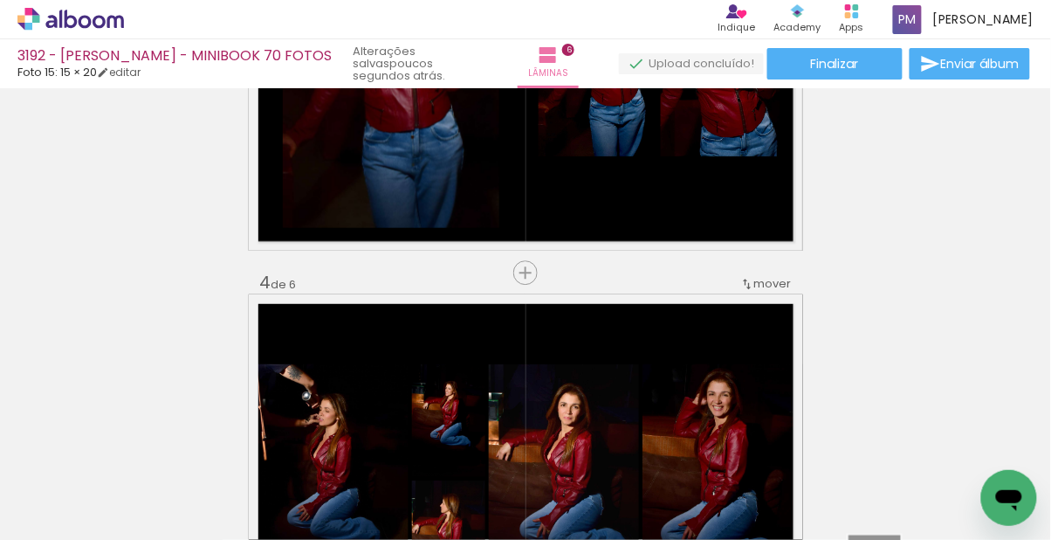
scroll to position [930, 0]
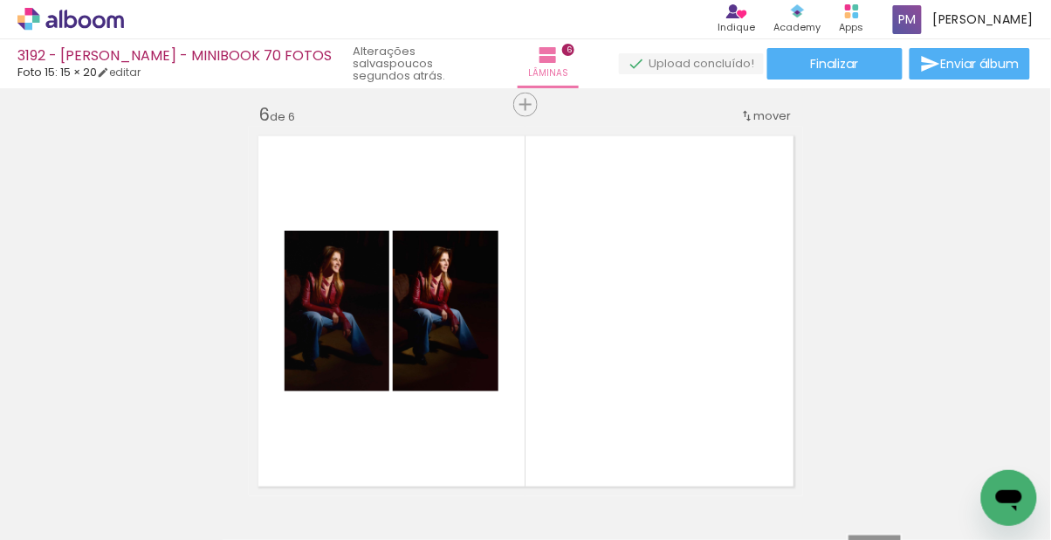
scroll to position [0, 1637]
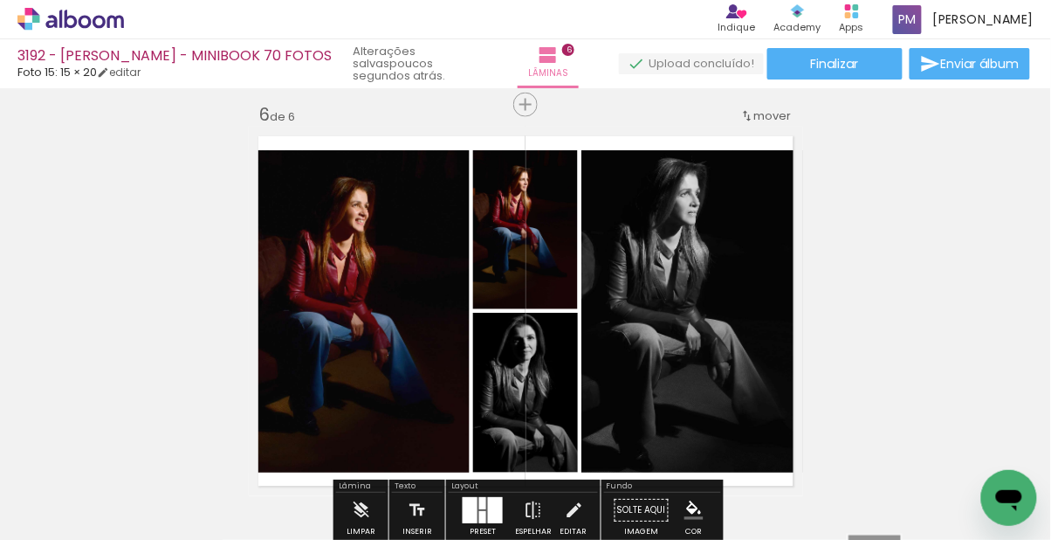
click at [467, 490] on div "Layout" at bounding box center [523, 488] width 149 height 10
click at [0, 0] on div "Confirmar Cancelar" at bounding box center [0, 0] width 0 height 0
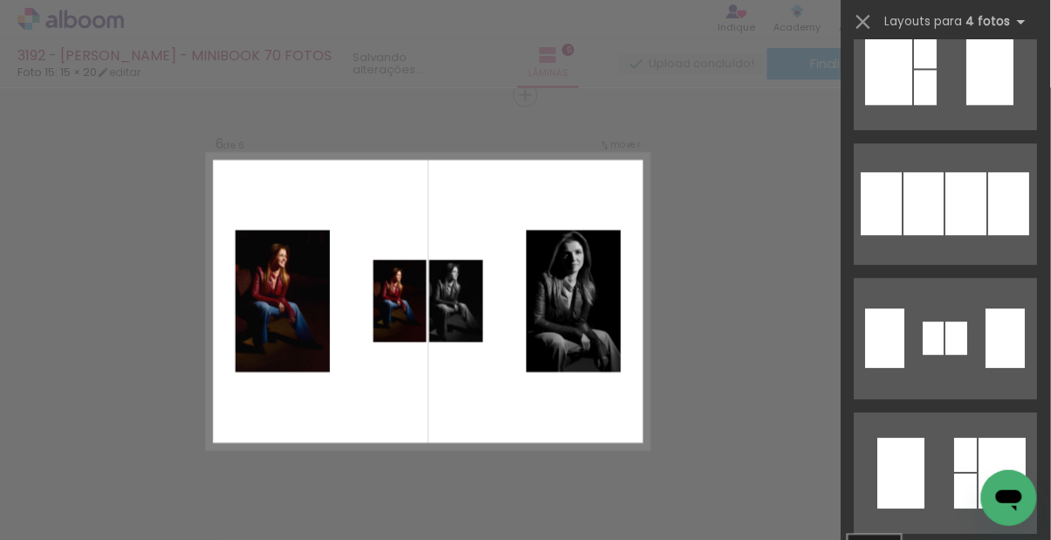
scroll to position [985, 0]
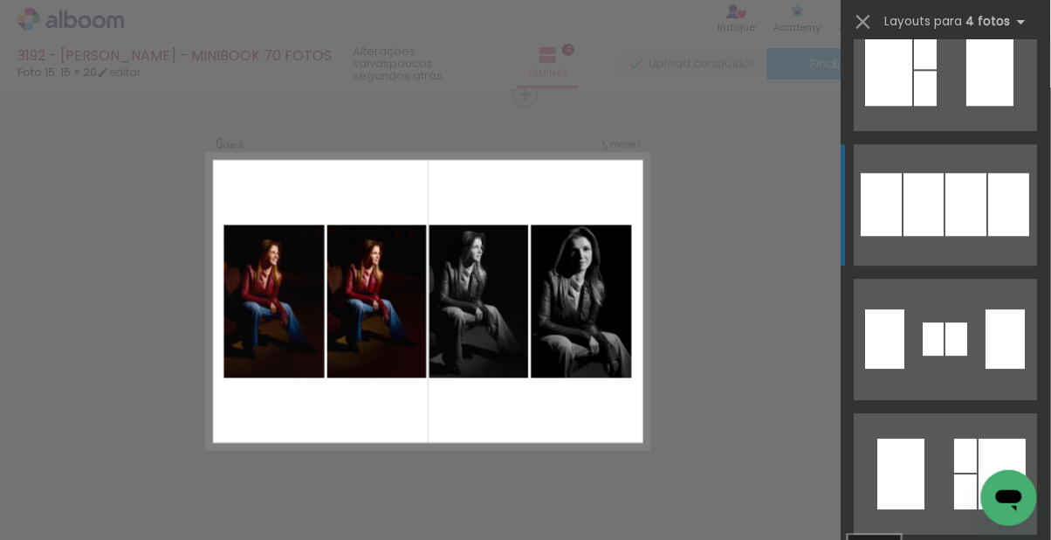
click at [657, 224] on div at bounding box center [967, 204] width 41 height 63
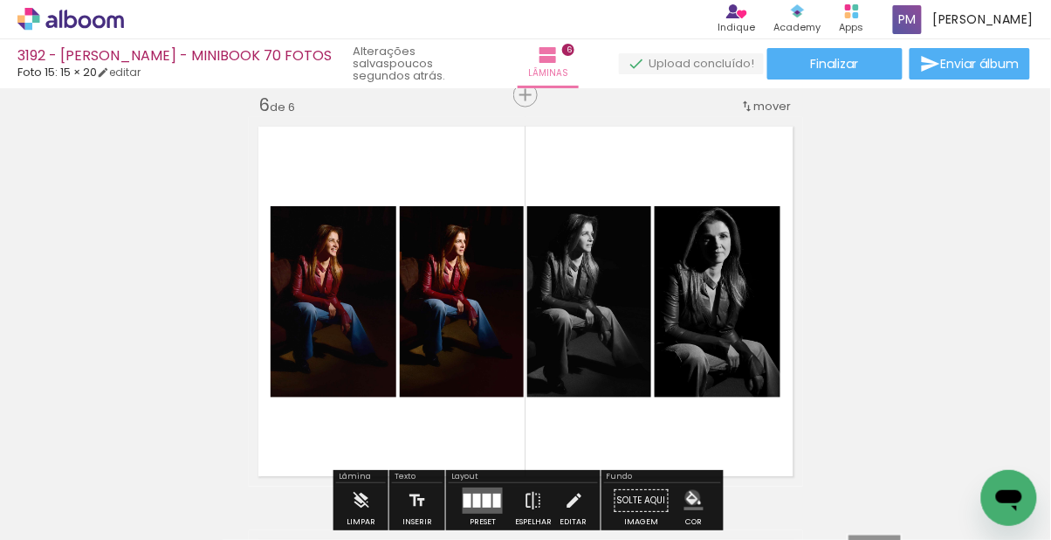
click at [657, 497] on iron-icon "color picker" at bounding box center [694, 501] width 19 height 19
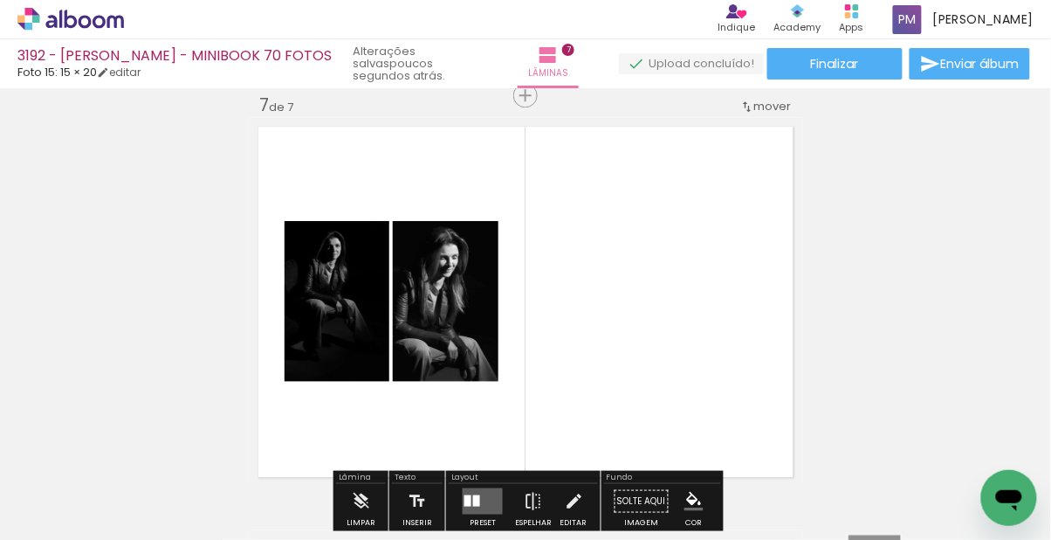
scroll to position [0, 1998]
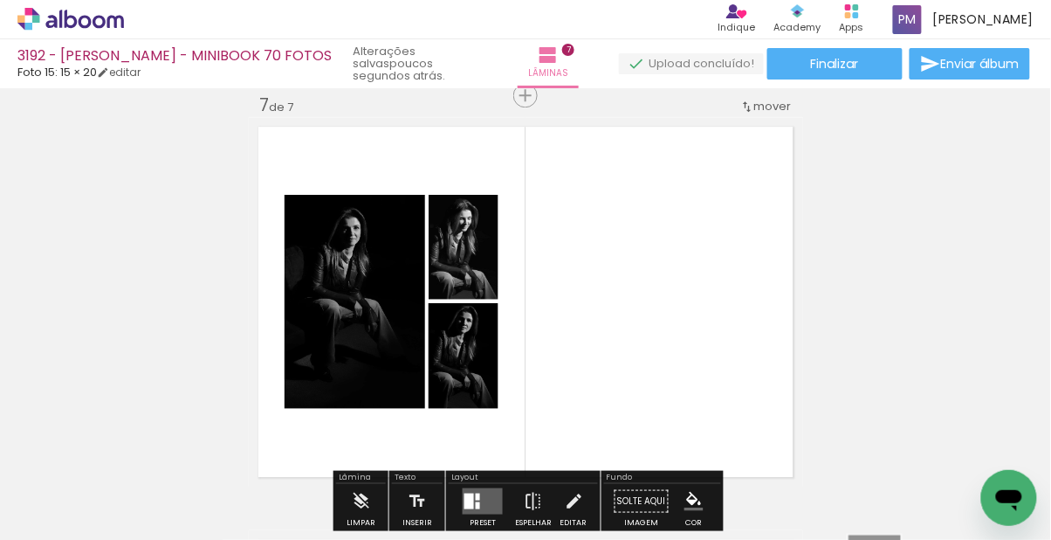
click at [0, 0] on div "Confirmar Cancelar" at bounding box center [0, 0] width 0 height 0
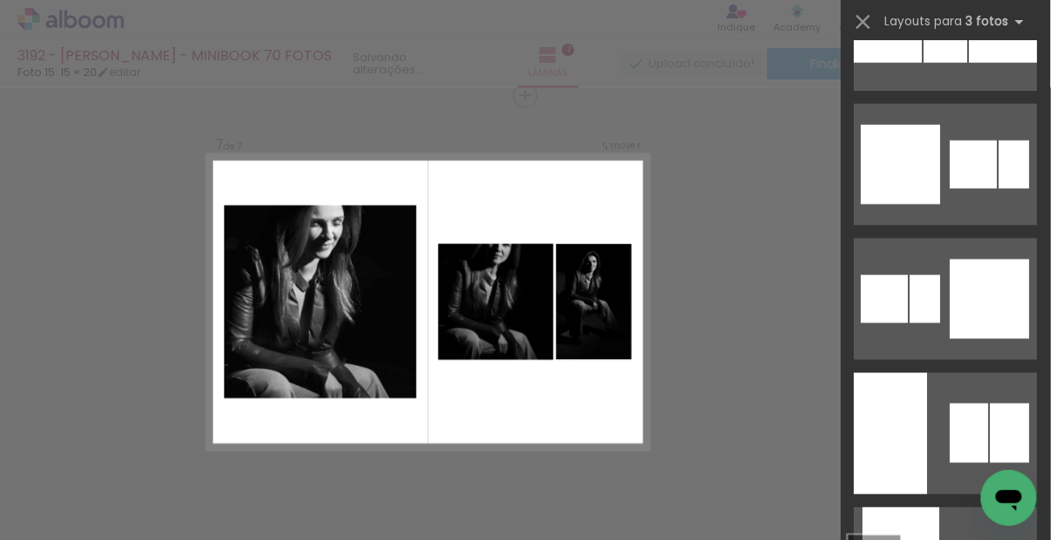
scroll to position [3444, 0]
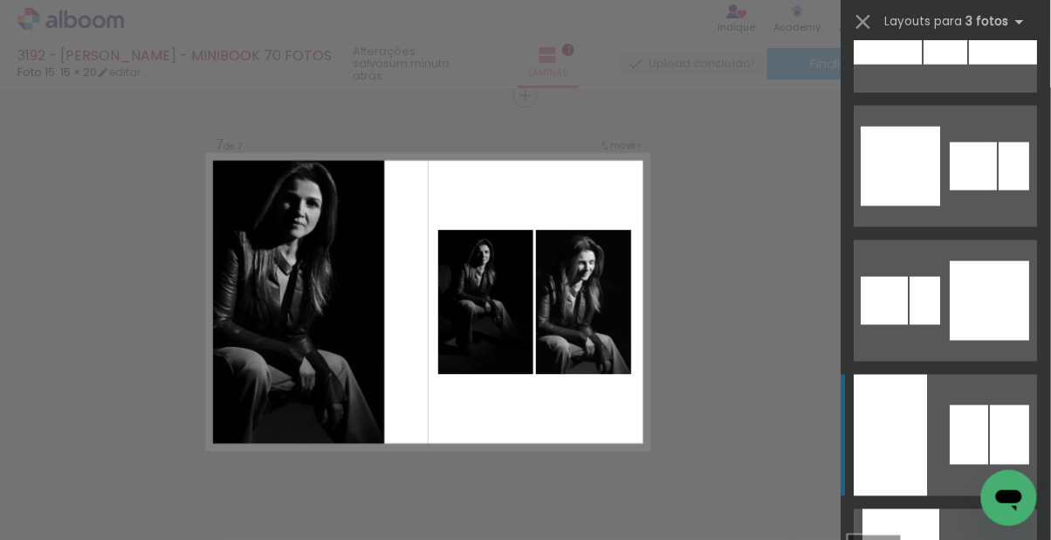
click at [906, 431] on div at bounding box center [891, 435] width 73 height 121
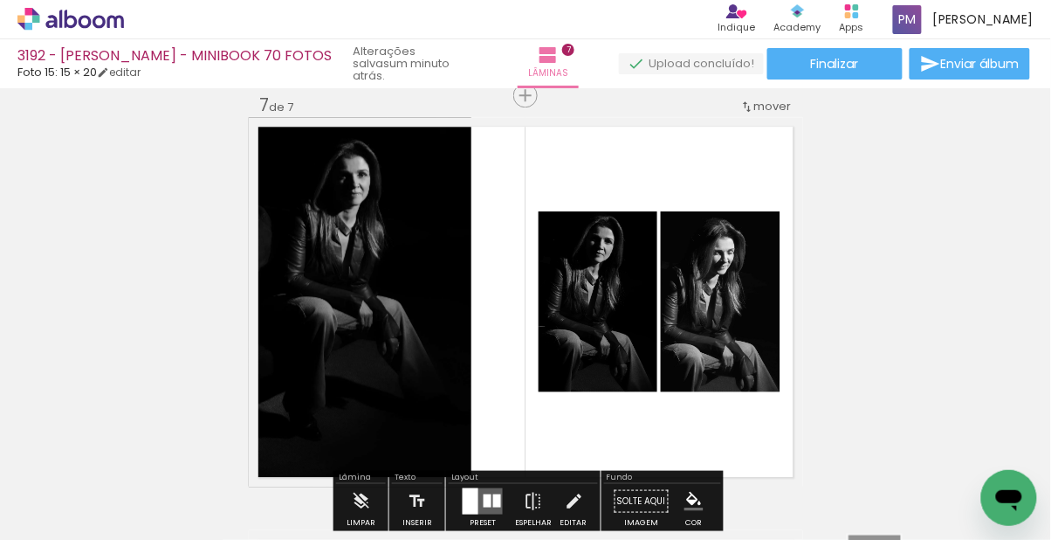
click at [685, 500] on iron-icon "color picker" at bounding box center [694, 501] width 19 height 19
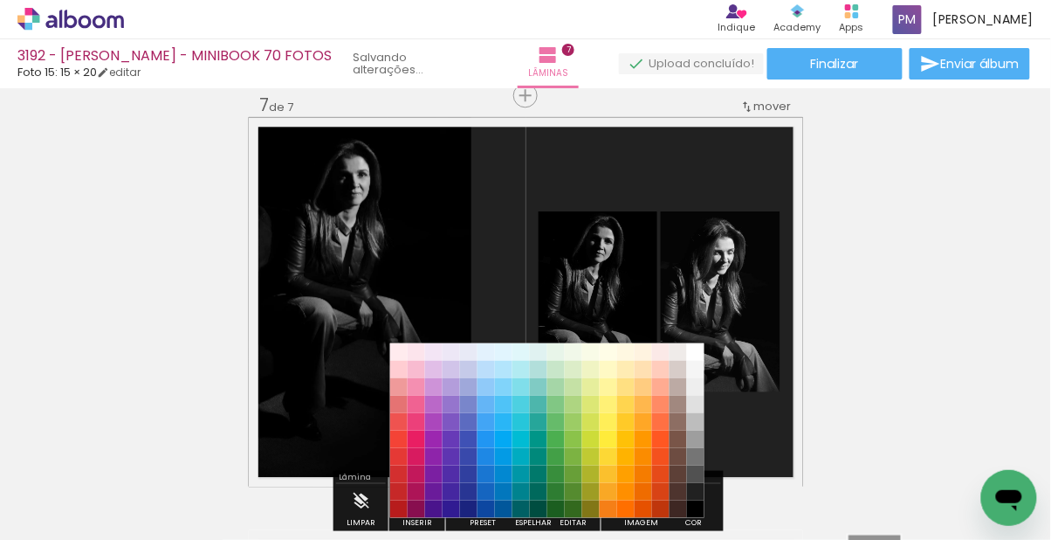
click at [692, 494] on iron-icon "color picker" at bounding box center [694, 501] width 19 height 19
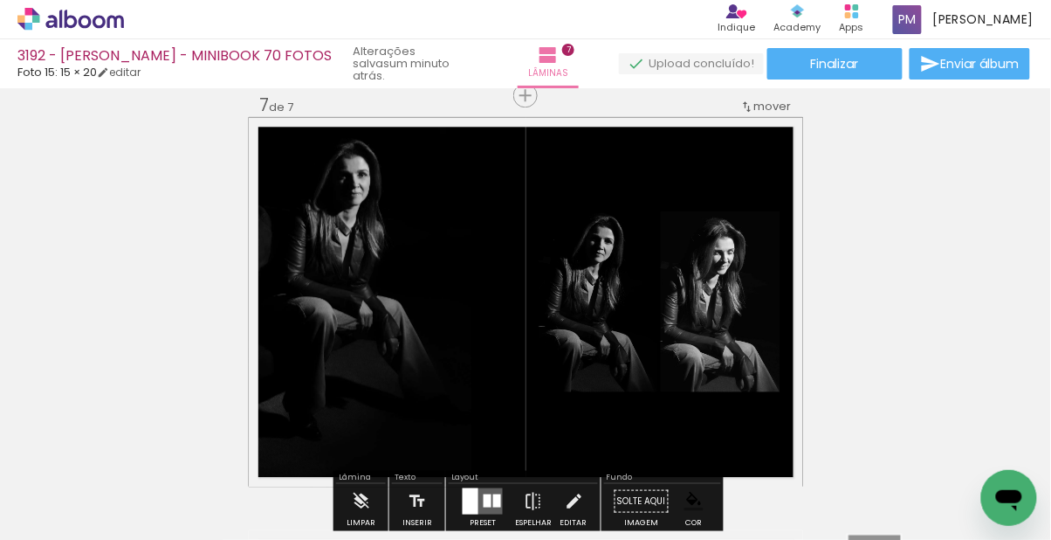
click at [410, 315] on div at bounding box center [360, 301] width 246 height 369
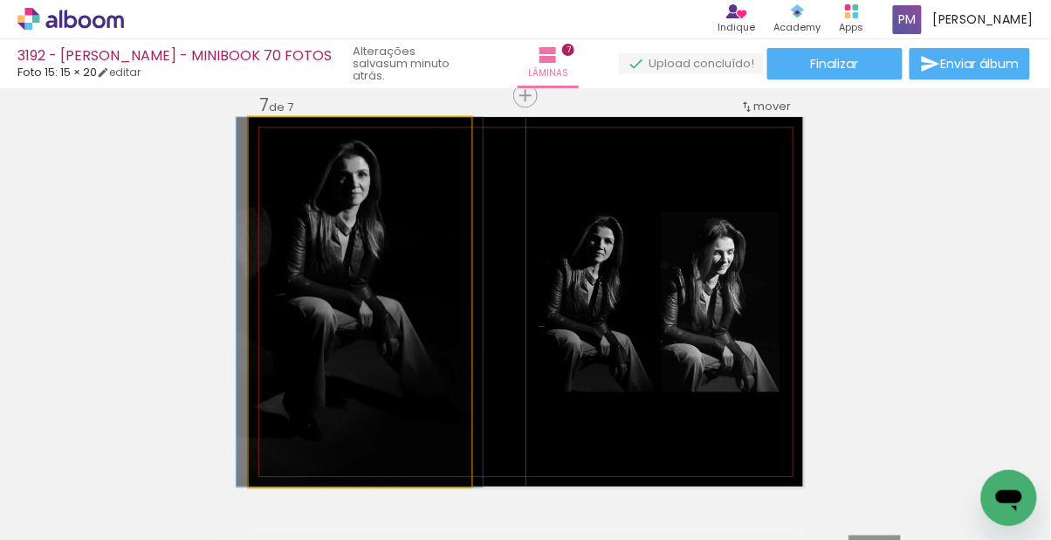
click at [0, 0] on div at bounding box center [0, 0] width 0 height 0
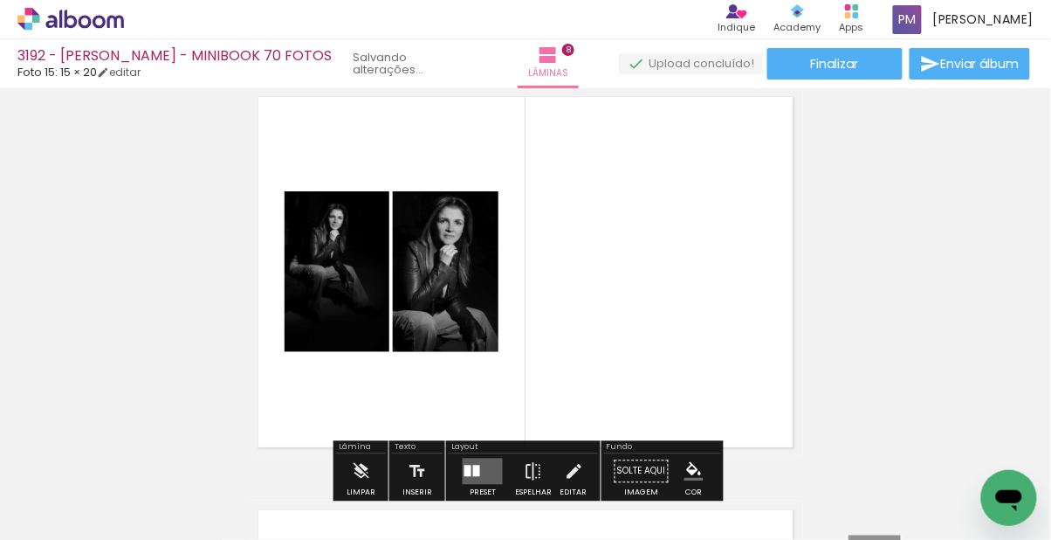
scroll to position [2913, 0]
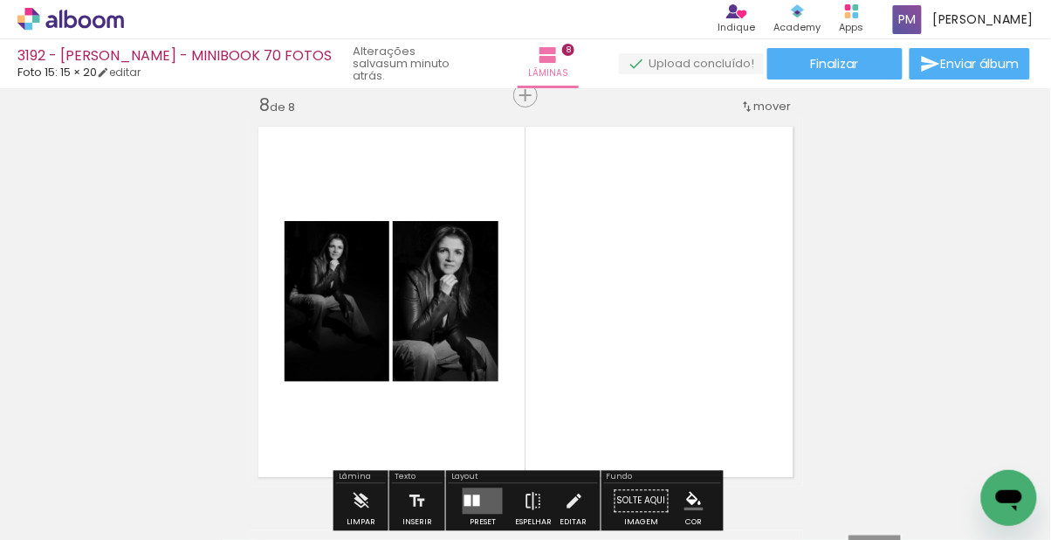
click at [0, 0] on div "Confirmar Cancelar" at bounding box center [0, 0] width 0 height 0
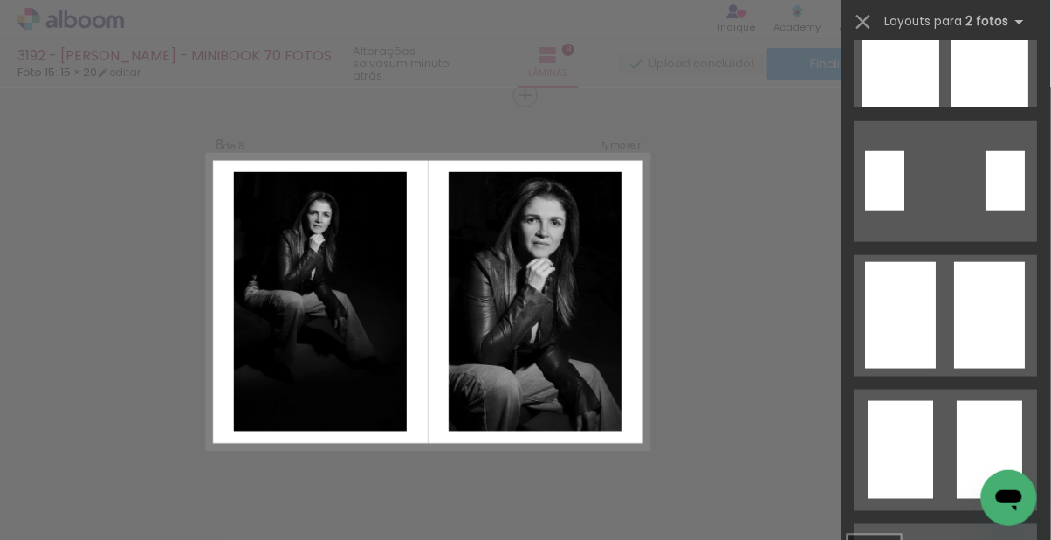
scroll to position [348, 0]
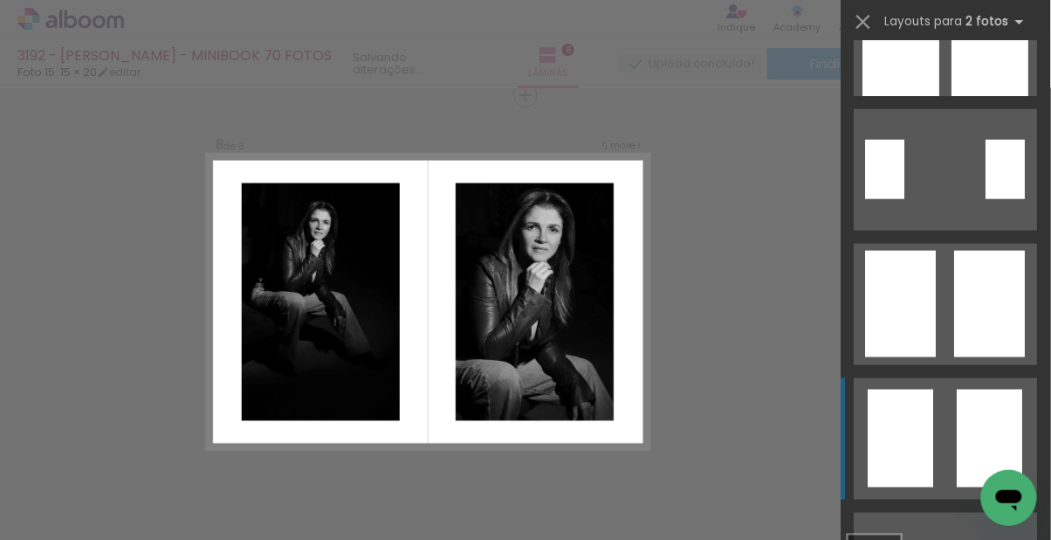
click at [957, 379] on quentale-layouter at bounding box center [946, 438] width 183 height 121
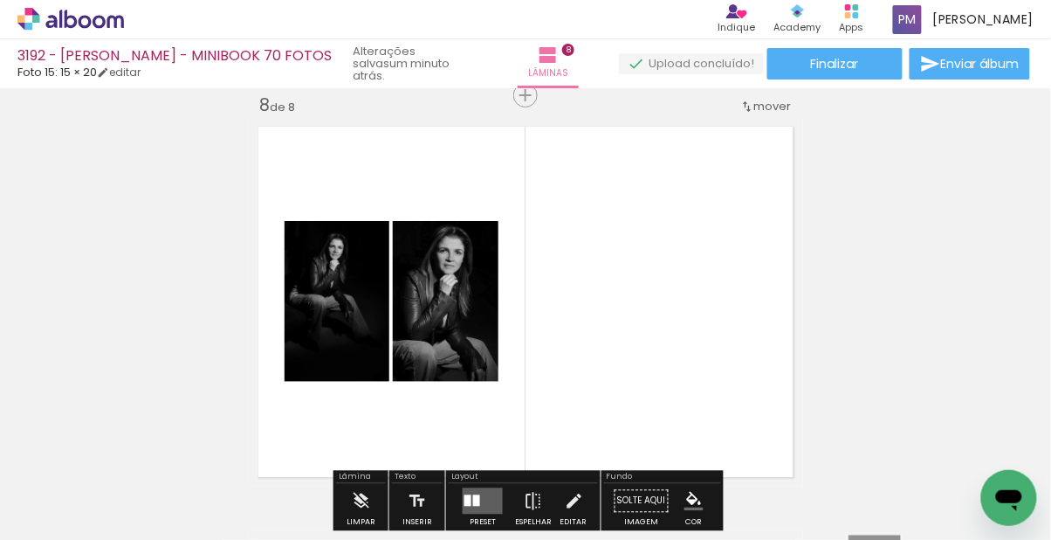
click at [0, 0] on div "Confirmar Cancelar" at bounding box center [0, 0] width 0 height 0
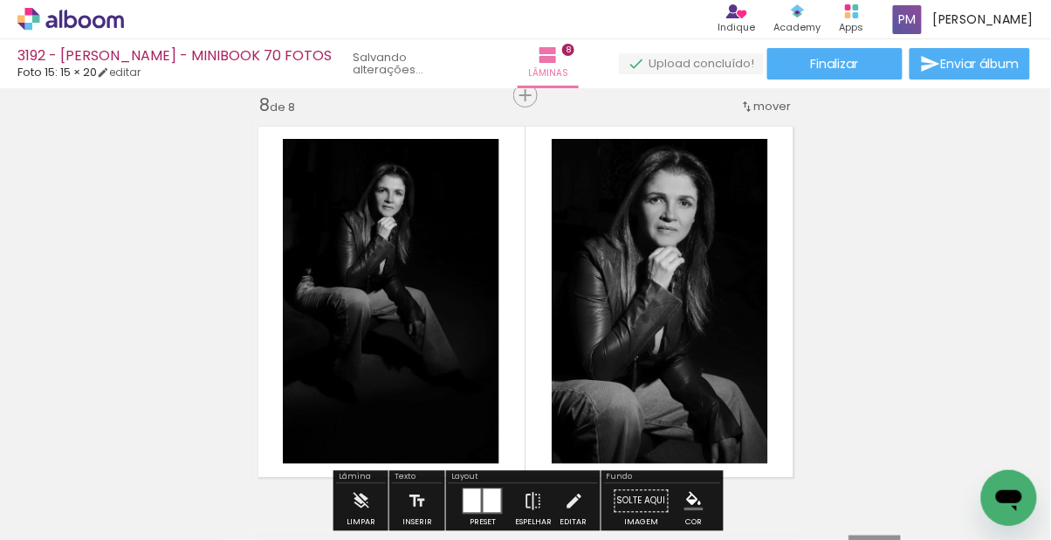
scroll to position [257, 0]
click at [685, 495] on iron-icon "color picker" at bounding box center [694, 501] width 19 height 19
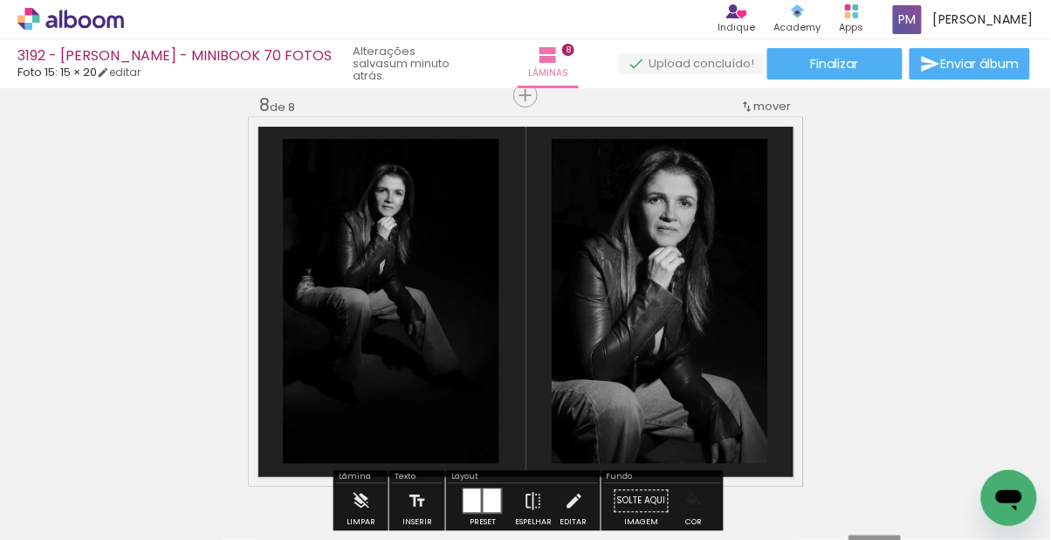
click at [688, 500] on iron-icon "color picker" at bounding box center [694, 501] width 19 height 19
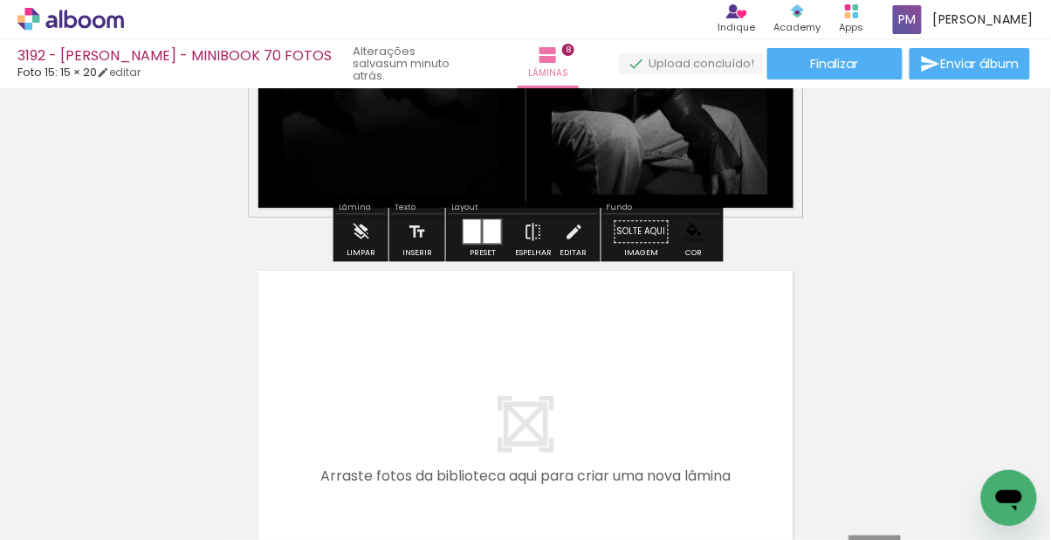
scroll to position [3187, 0]
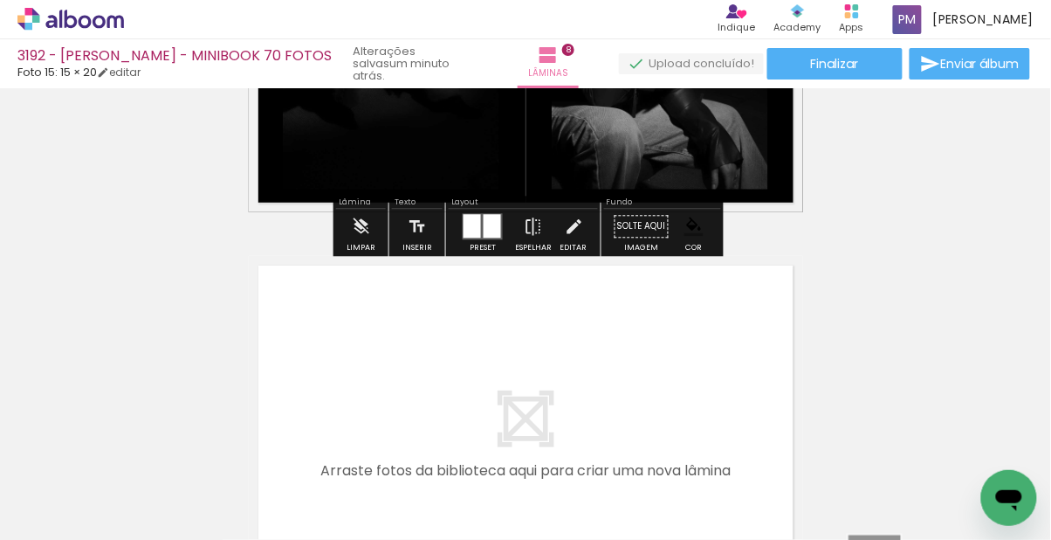
click at [650, 522] on iron-image at bounding box center [622, 481] width 56 height 82
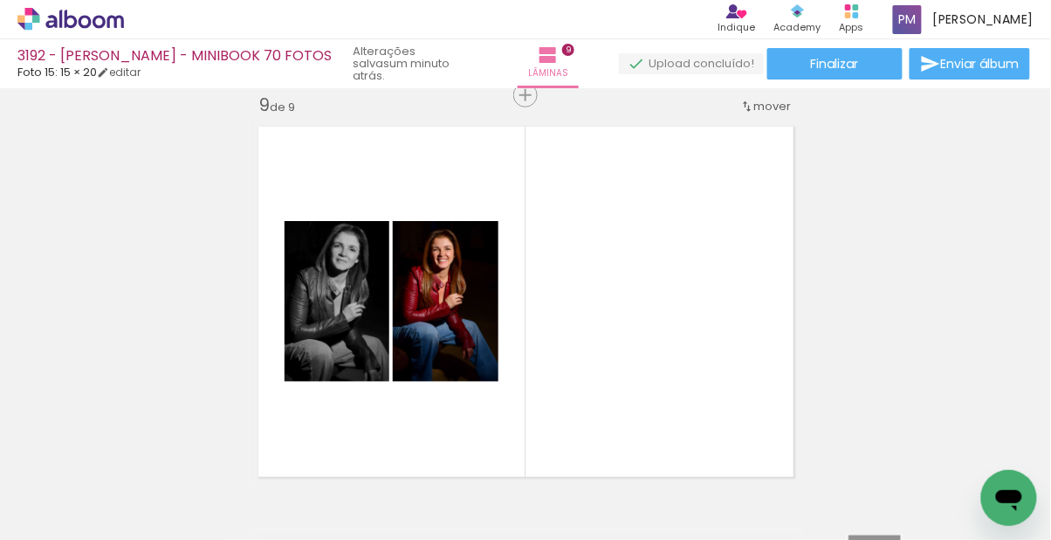
scroll to position [0, 2427]
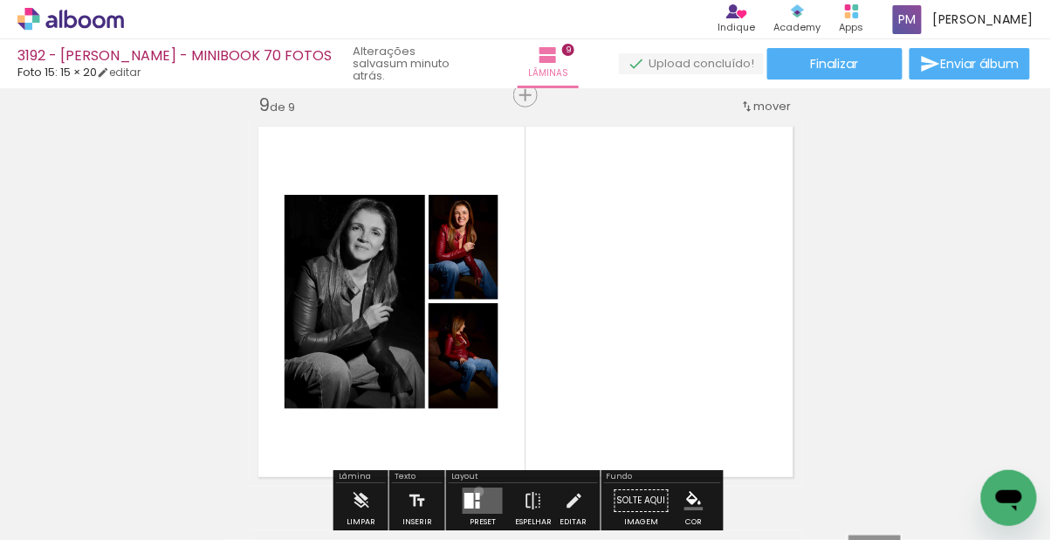
click at [0, 0] on div "Confirmar Cancelar" at bounding box center [0, 0] width 0 height 0
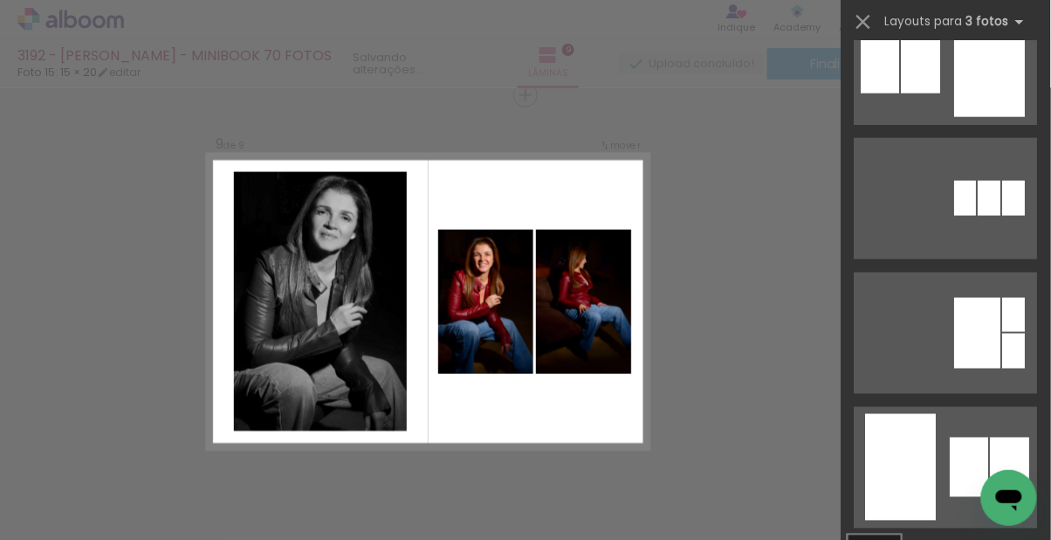
scroll to position [482, 0]
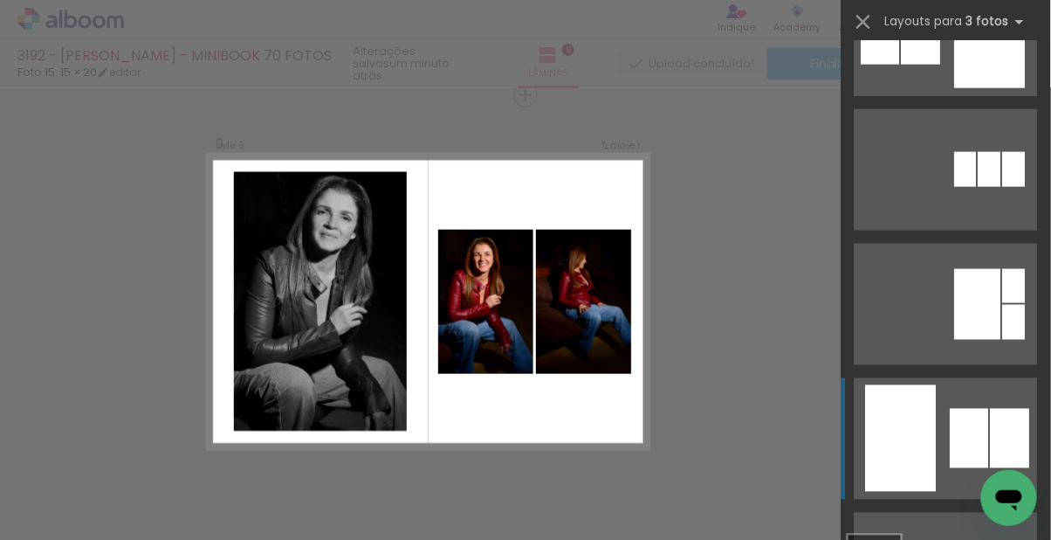
click at [947, 447] on quentale-layouter at bounding box center [946, 438] width 183 height 121
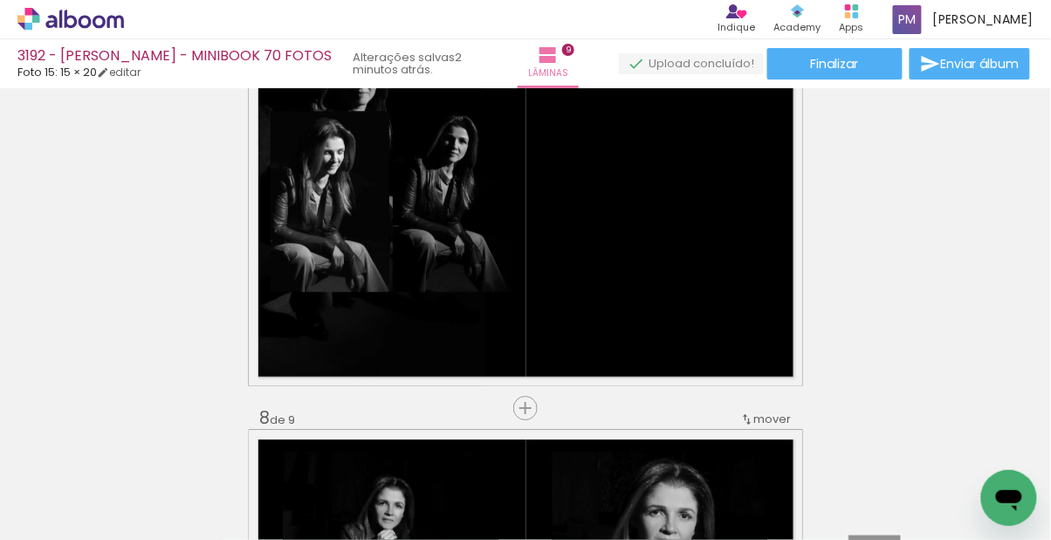
scroll to position [2599, 0]
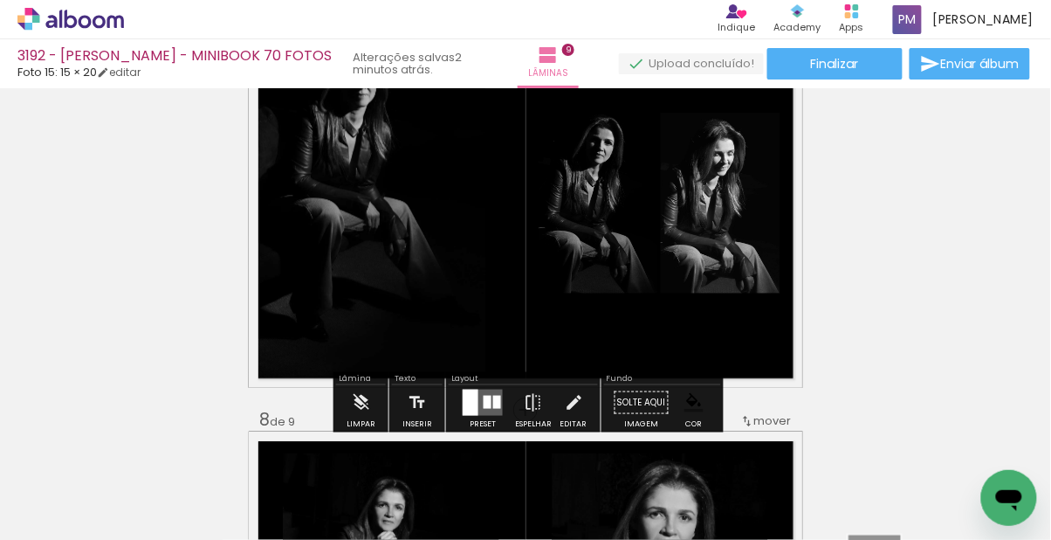
click at [0, 0] on div "Confirmar Cancelar" at bounding box center [0, 0] width 0 height 0
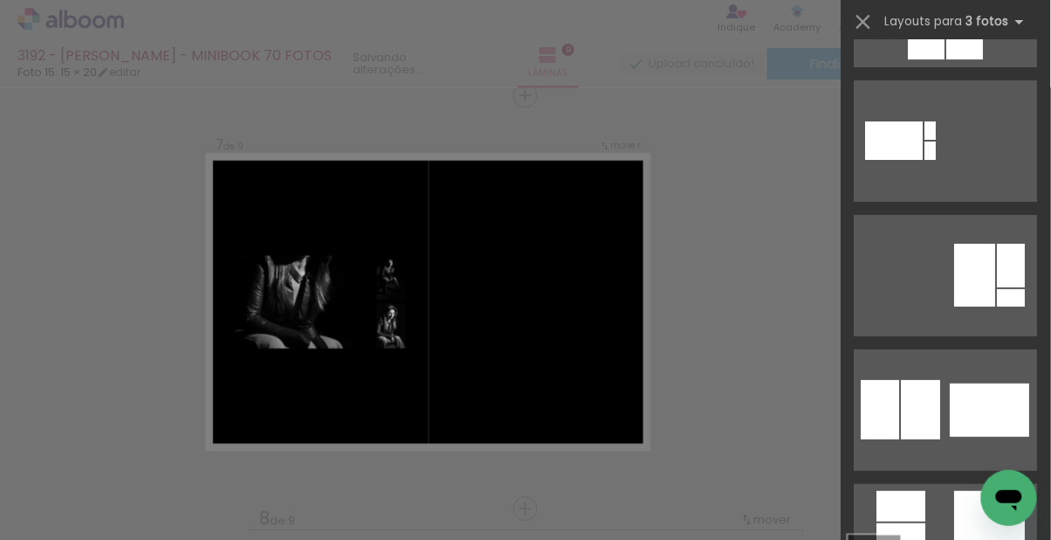
scroll to position [4543, 0]
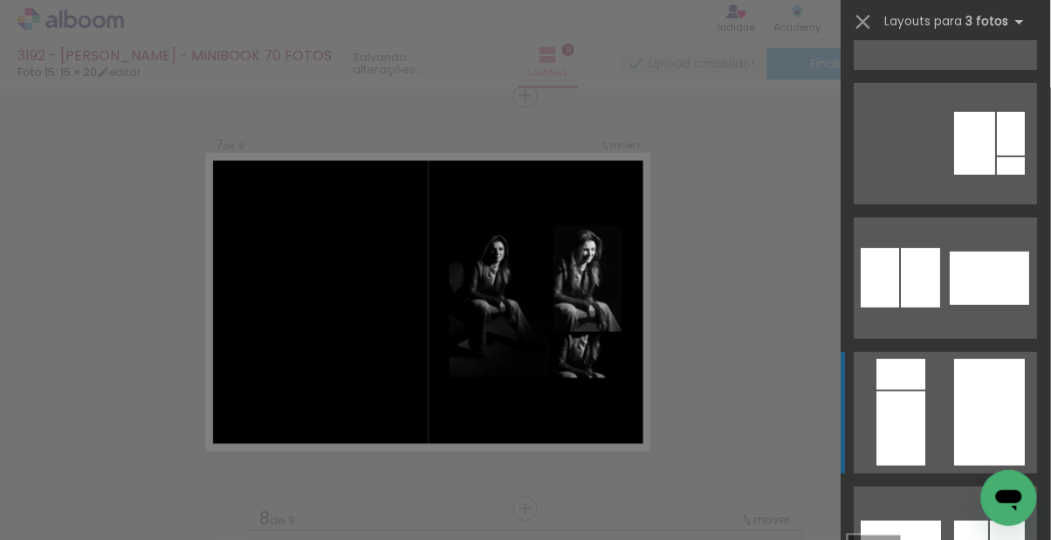
click at [937, 398] on quentale-layouter at bounding box center [946, 412] width 183 height 121
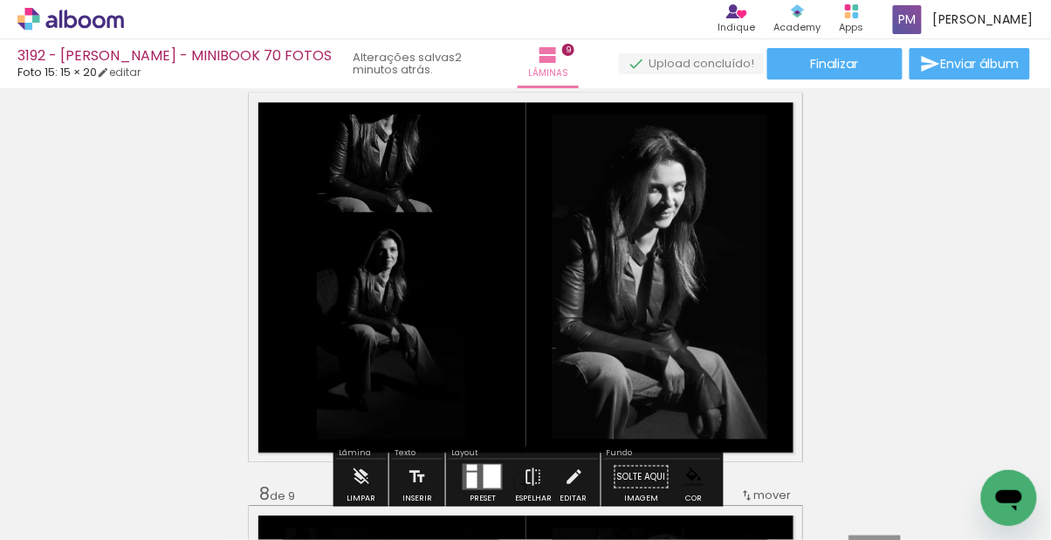
scroll to position [2532, 0]
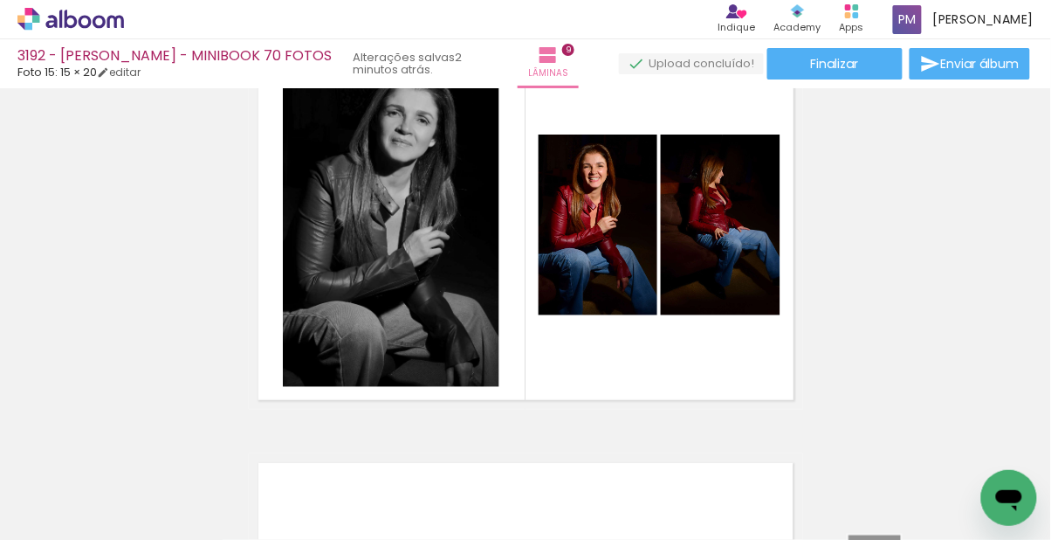
scroll to position [3400, 0]
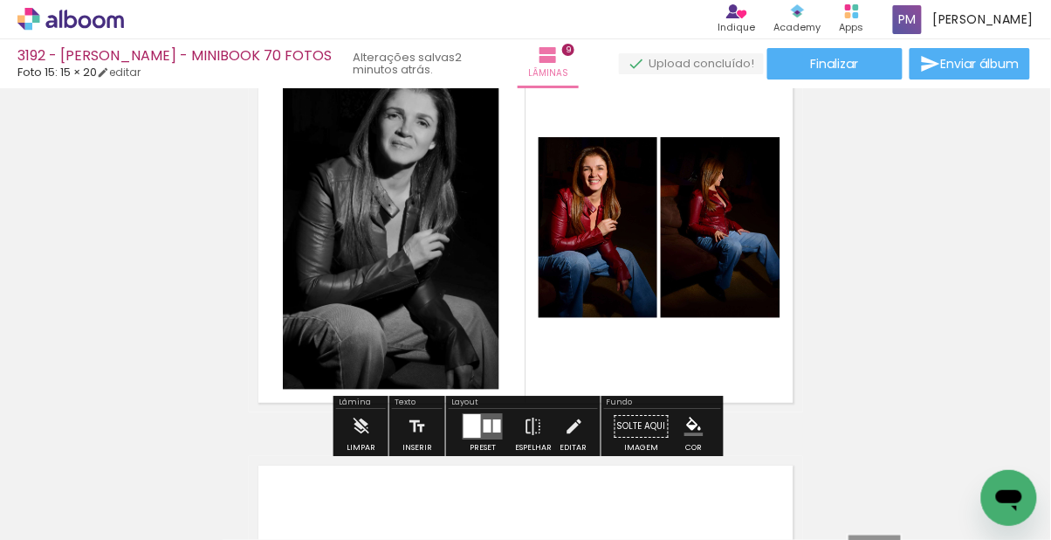
click at [685, 431] on iron-icon "color picker" at bounding box center [694, 426] width 19 height 19
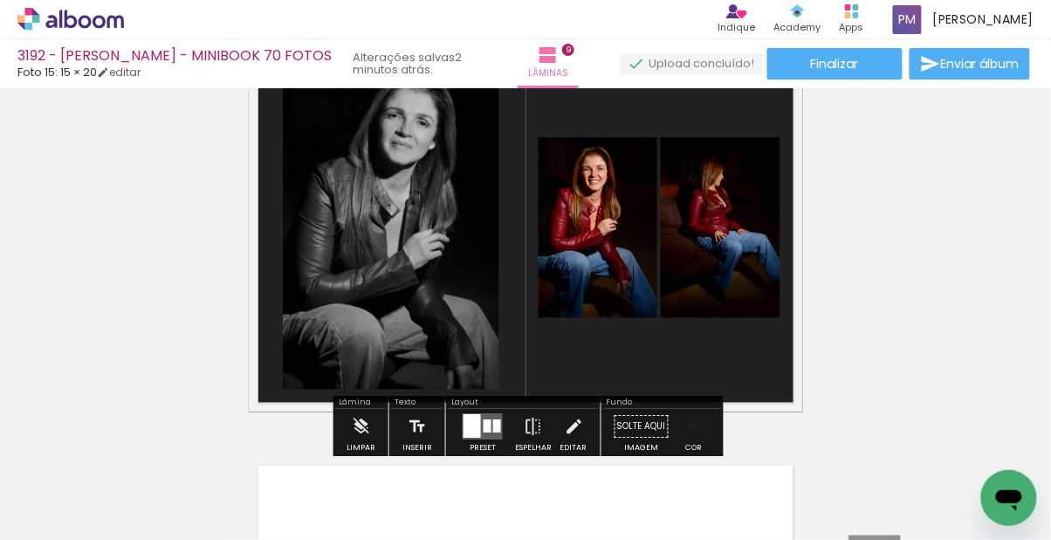
click at [686, 434] on iron-icon "color picker" at bounding box center [694, 426] width 19 height 19
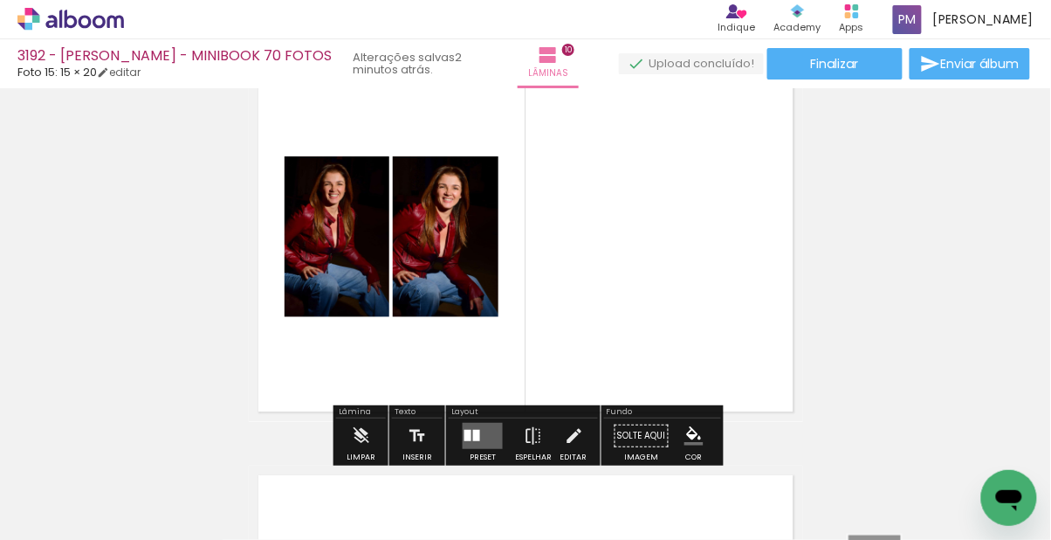
scroll to position [3803, 0]
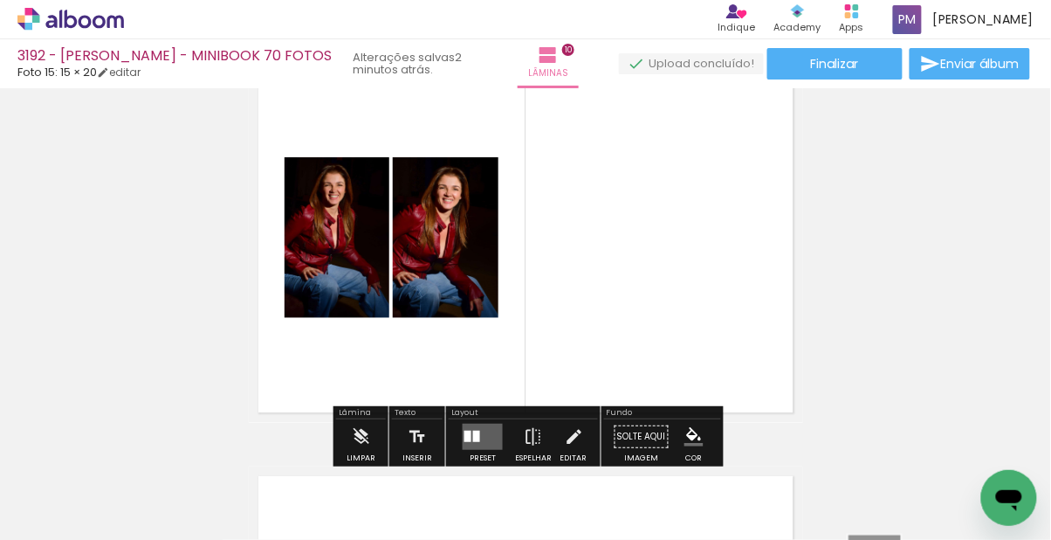
click at [0, 0] on div "Confirmar Cancelar" at bounding box center [0, 0] width 0 height 0
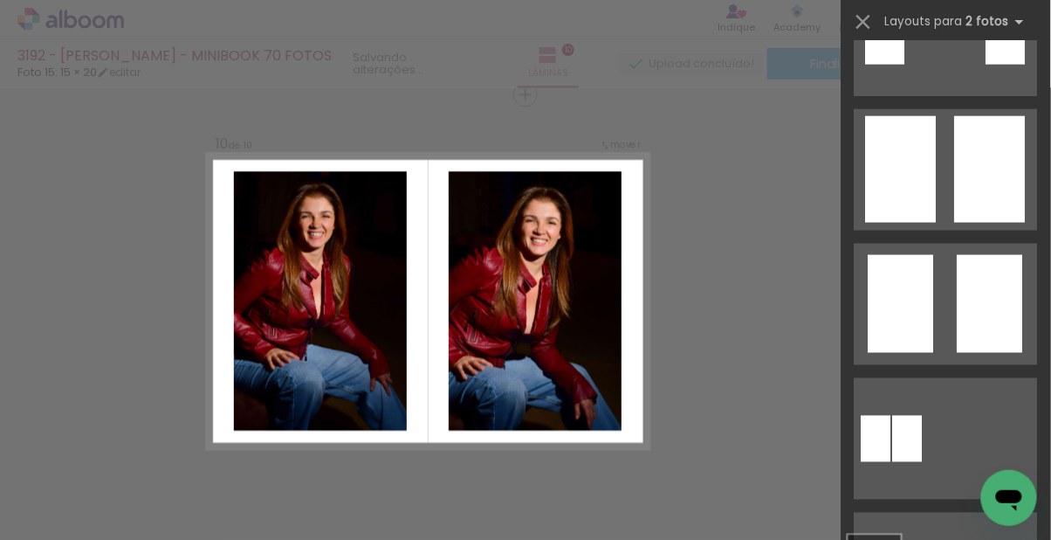
scroll to position [482, 0]
click at [977, 159] on div at bounding box center [990, 169] width 71 height 107
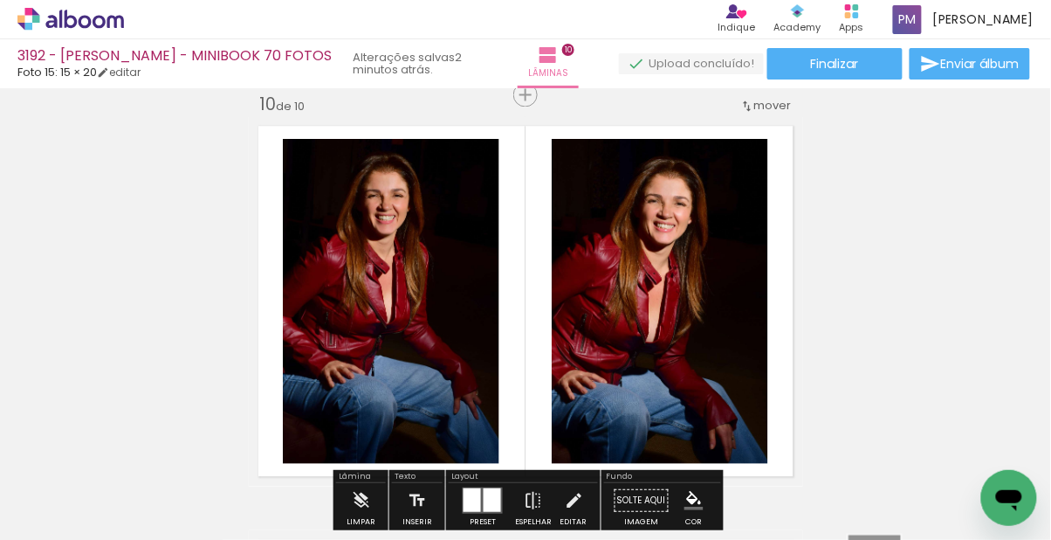
click at [678, 503] on paper-menu-button "#ffebee #ffcdd2 #ef9a9a #e57373 #ef5350 #f44336 #e53935 #d32f2f #c62828 #b71c1c…" at bounding box center [694, 501] width 33 height 33
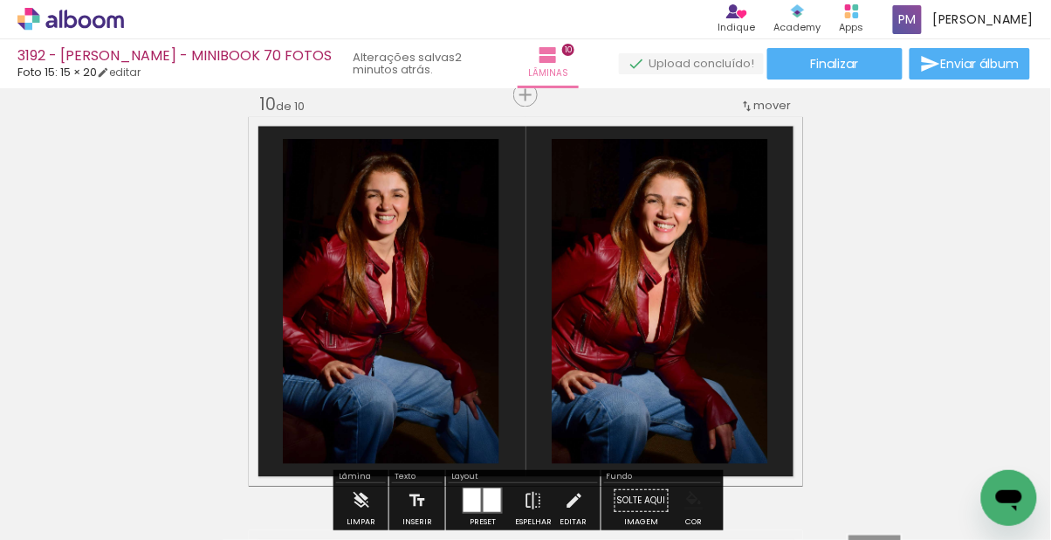
click at [688, 497] on iron-icon "color picker" at bounding box center [694, 501] width 19 height 19
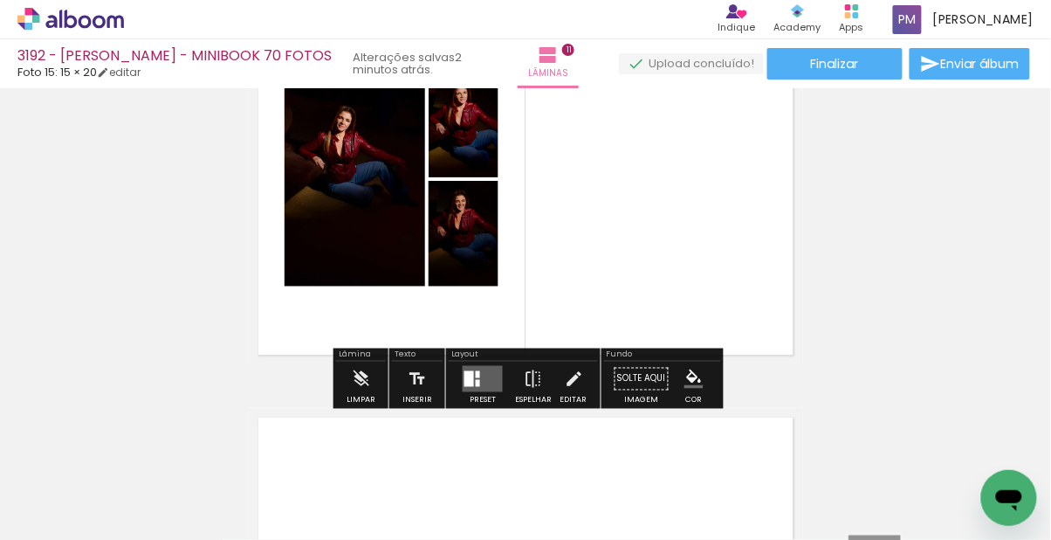
scroll to position [4289, 0]
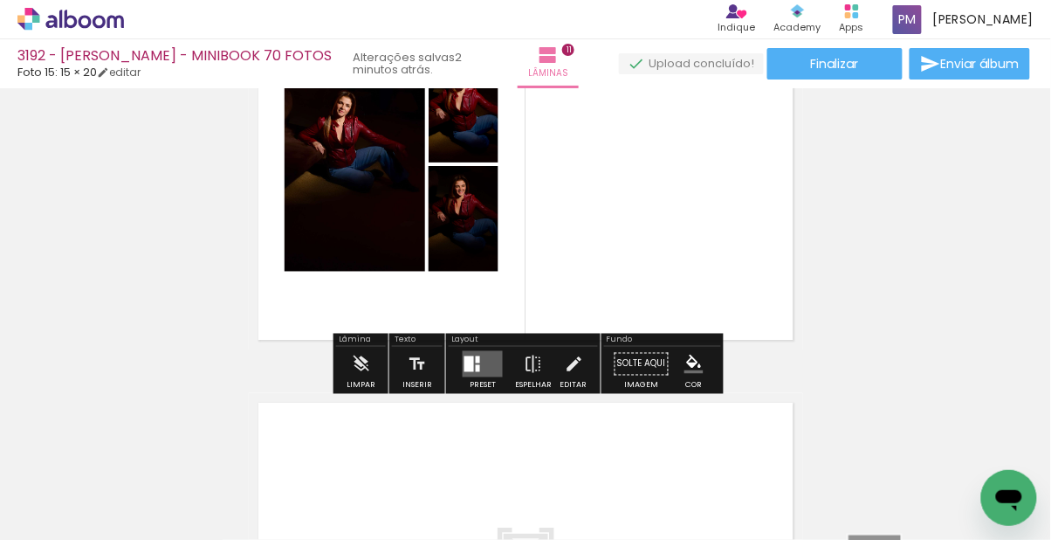
click at [0, 0] on div "Confirmar Cancelar" at bounding box center [0, 0] width 0 height 0
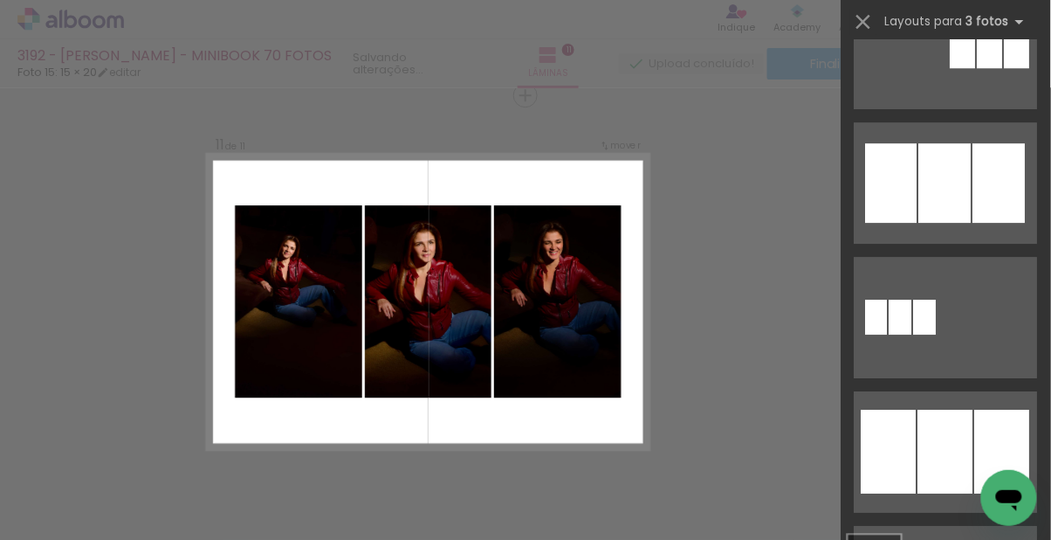
scroll to position [1089, 0]
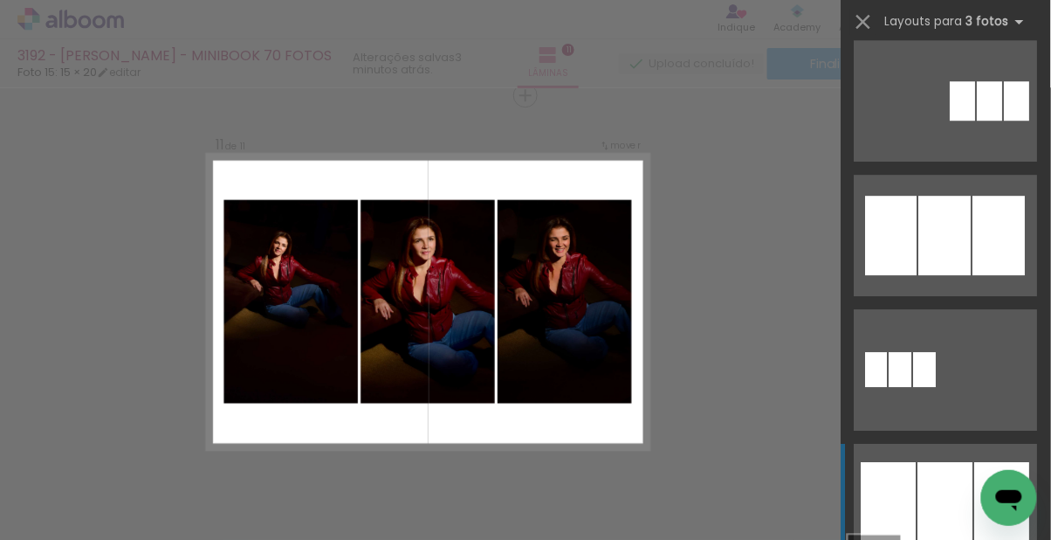
click at [960, 531] on div at bounding box center [946, 504] width 55 height 84
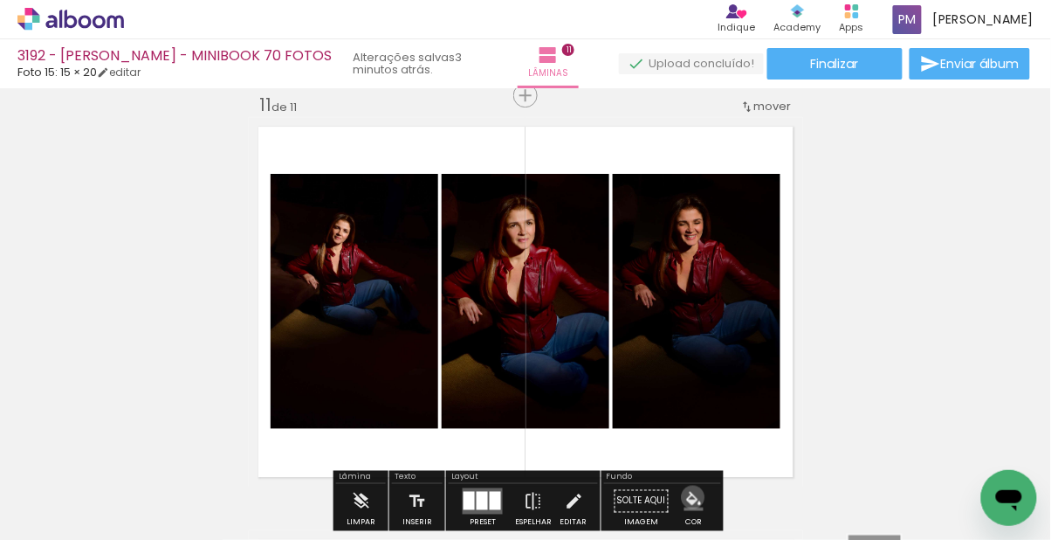
click at [686, 497] on iron-icon "color picker" at bounding box center [694, 501] width 19 height 19
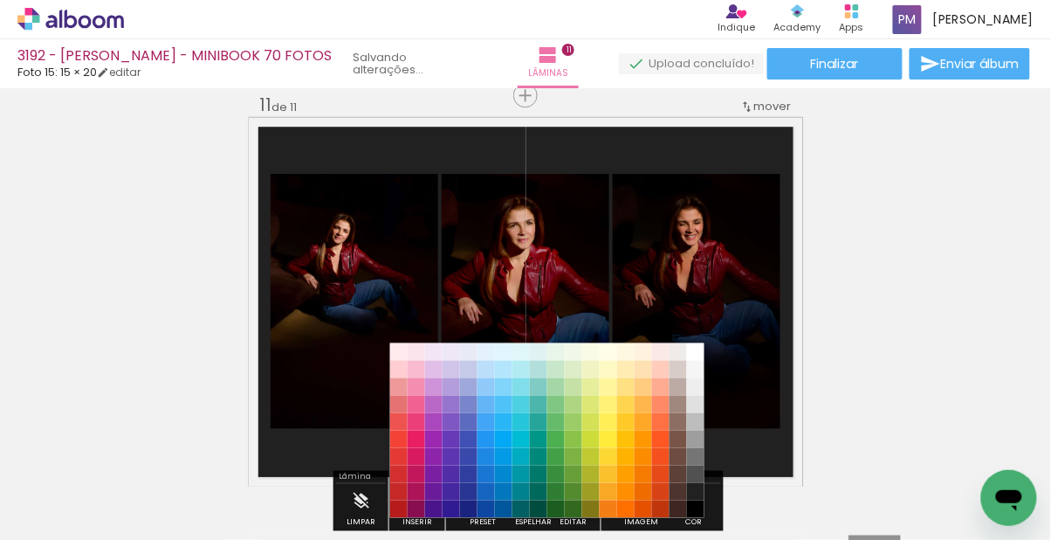
click at [695, 499] on div "#ffebee #ffcdd2 #ef9a9a #e57373 #ef5350 #f44336 #e53935 #d32f2f #c62828 #b71c1c…" at bounding box center [547, 438] width 314 height 175
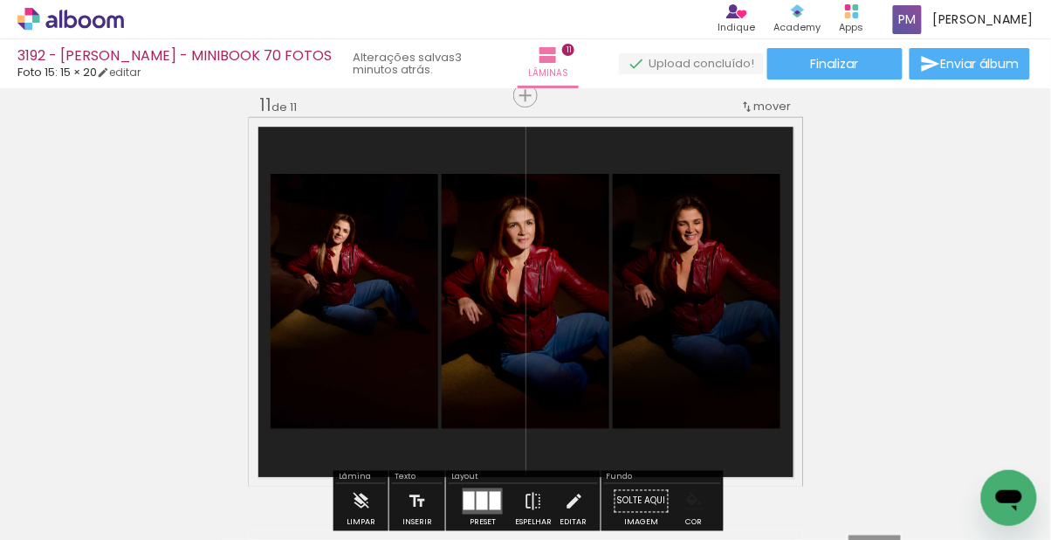
click at [685, 501] on iron-icon "color picker" at bounding box center [694, 501] width 19 height 19
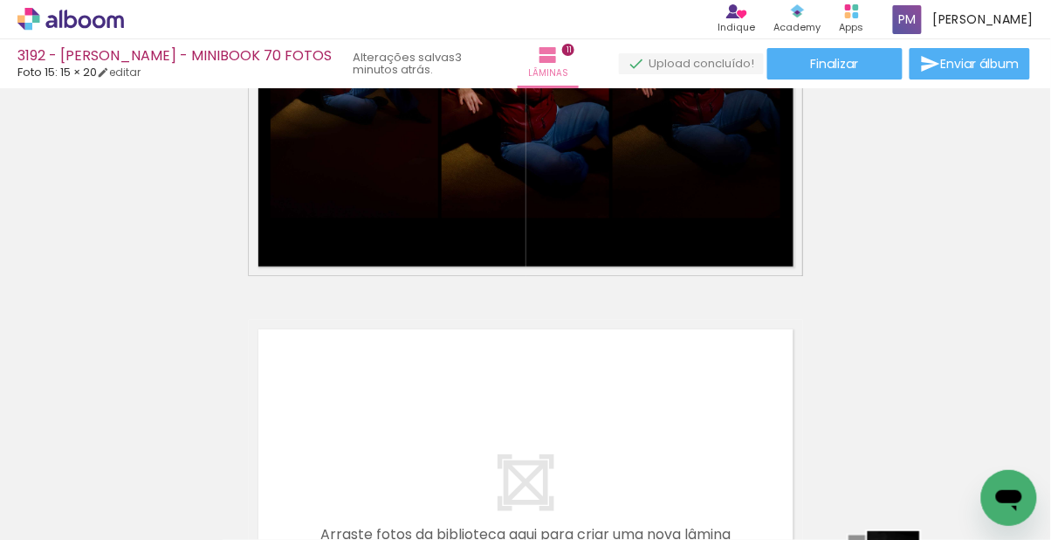
scroll to position [4360, 0]
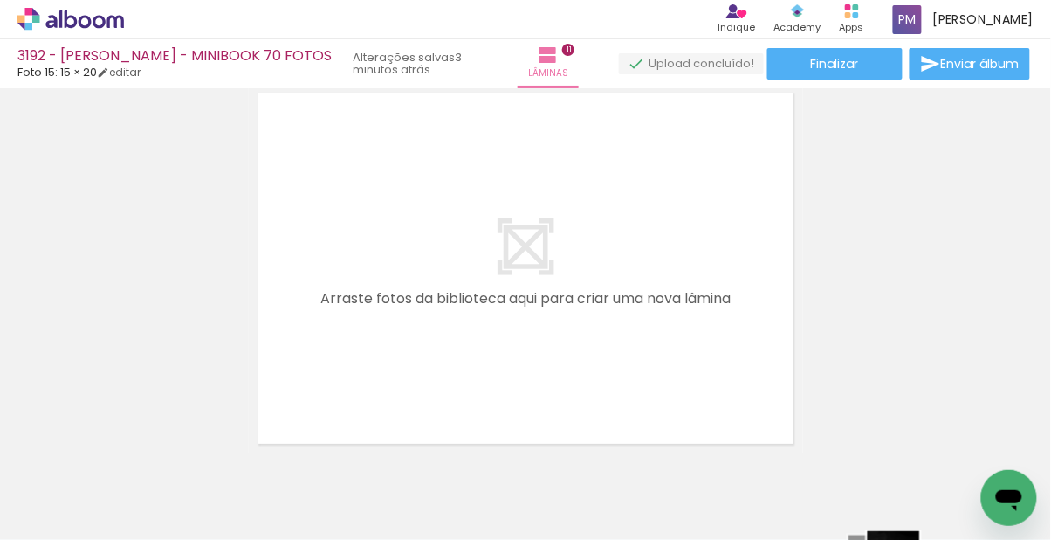
scroll to position [0, 2927]
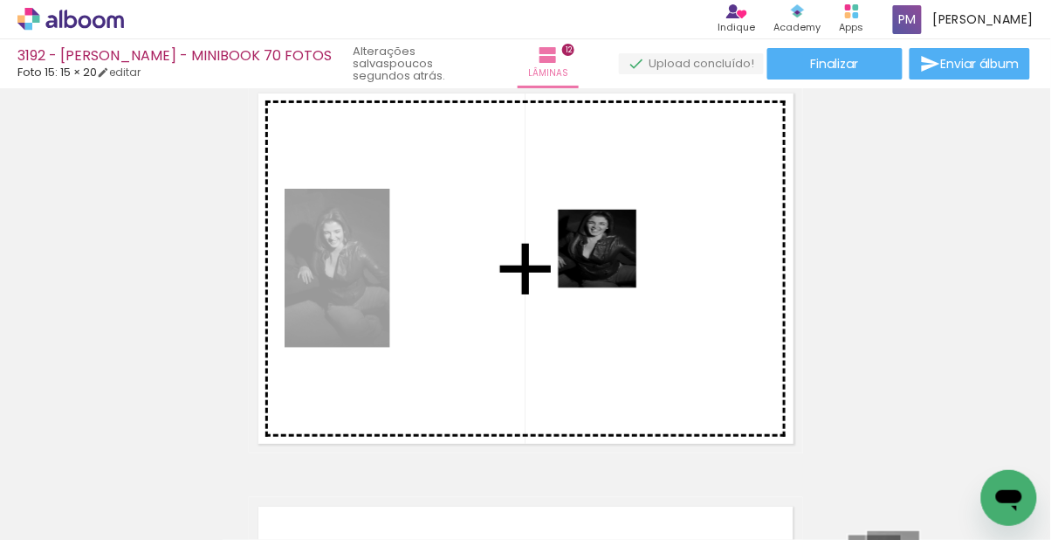
scroll to position [4565, 0]
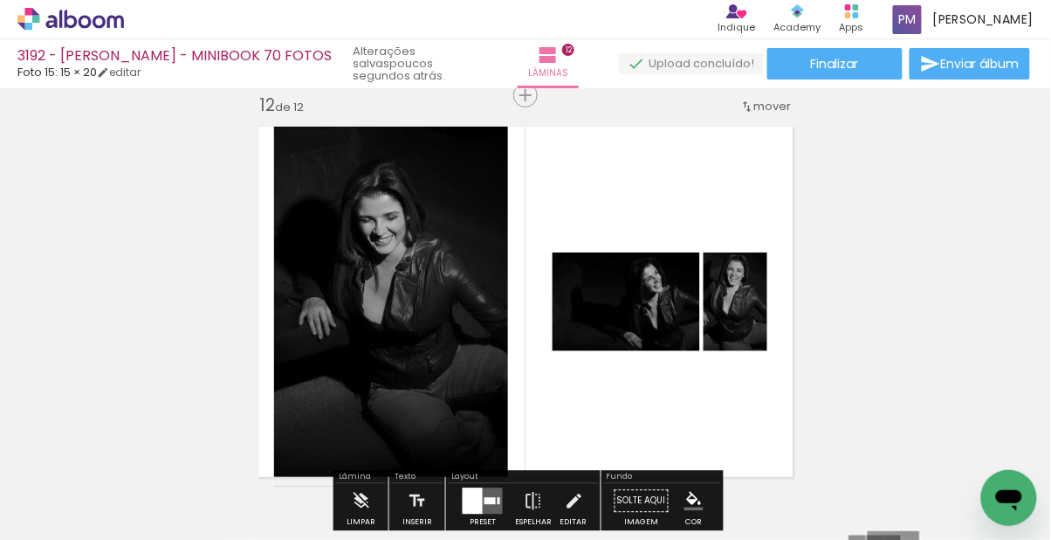
click at [0, 0] on div "Confirmar Cancelar" at bounding box center [0, 0] width 0 height 0
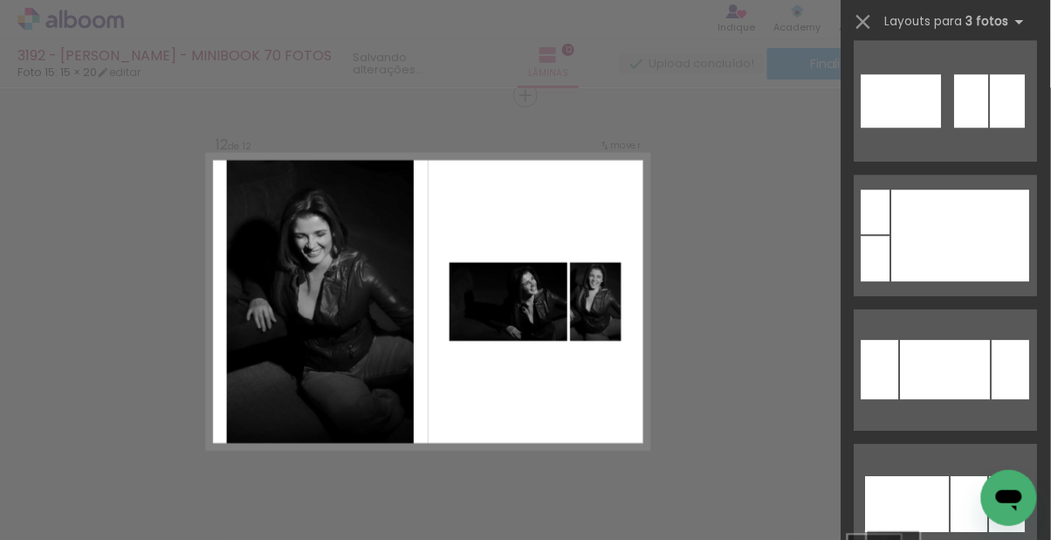
scroll to position [0, 0]
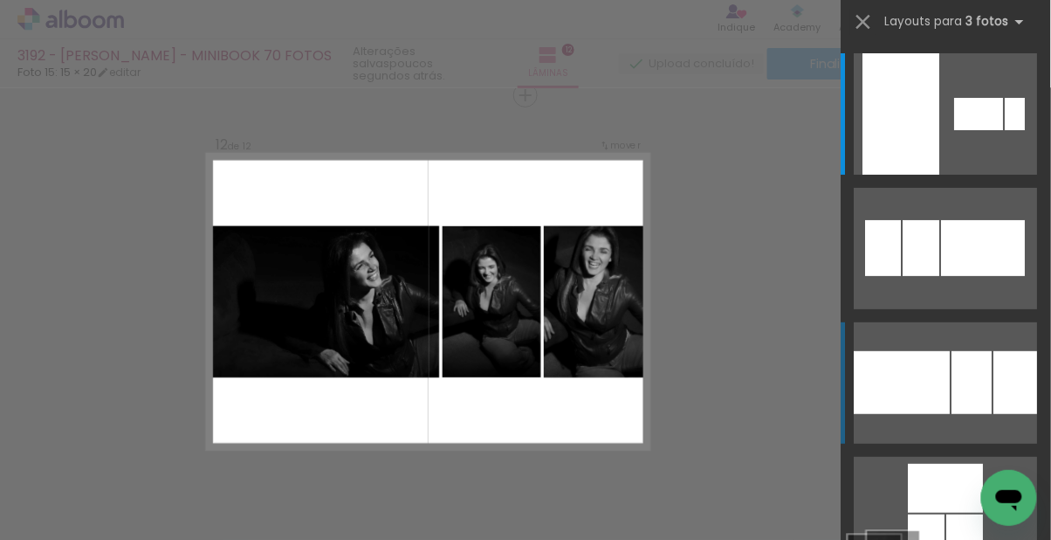
click at [958, 393] on div at bounding box center [973, 382] width 40 height 63
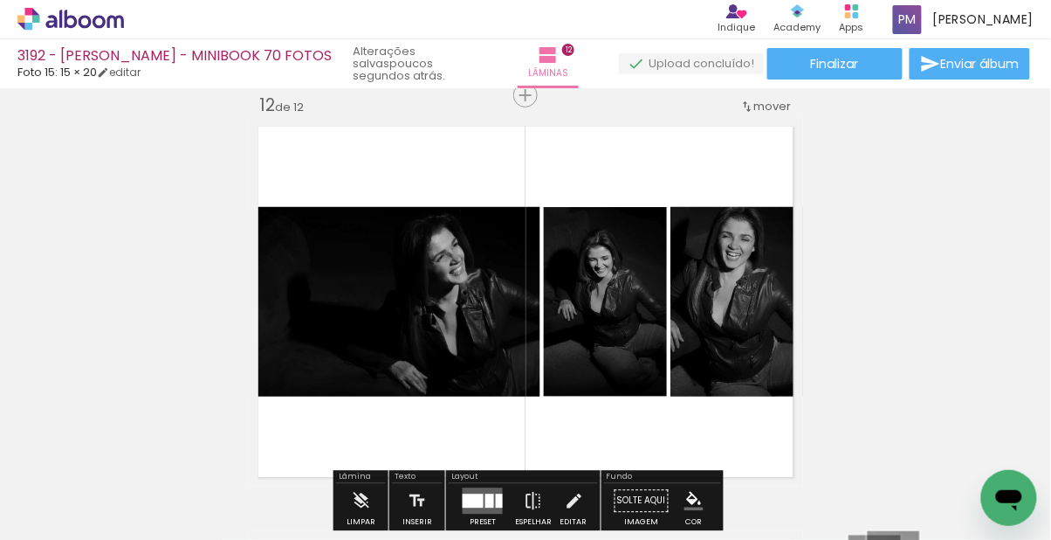
click at [678, 506] on paper-menu-button "#ffebee #ffcdd2 #ef9a9a #e57373 #ef5350 #f44336 #e53935 #d32f2f #c62828 #b71c1c…" at bounding box center [694, 501] width 33 height 33
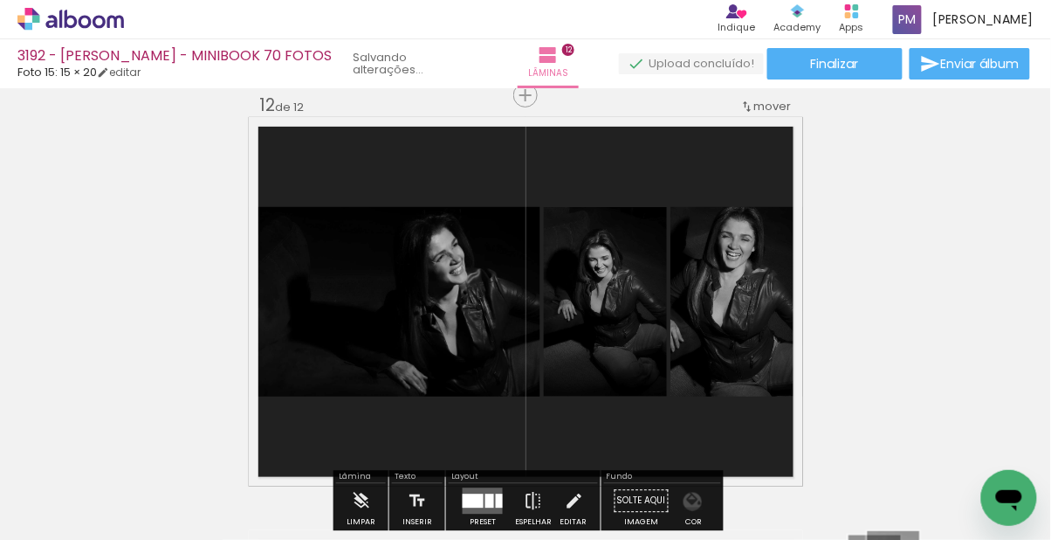
click at [685, 501] on iron-icon "color picker" at bounding box center [694, 501] width 19 height 19
click at [685, 496] on iron-icon "color picker" at bounding box center [694, 501] width 19 height 19
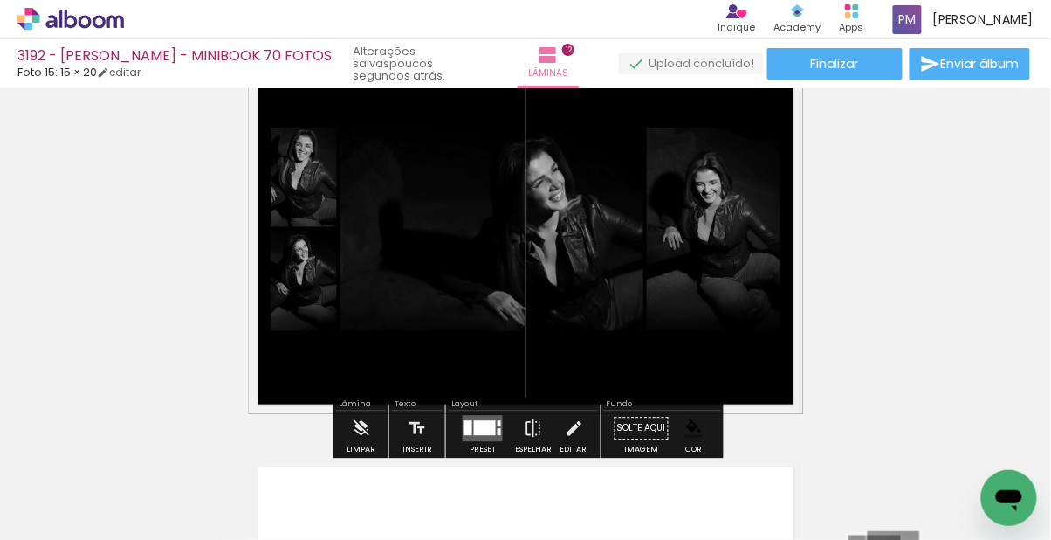
scroll to position [4638, 0]
click at [0, 0] on div "Confirmar Cancelar" at bounding box center [0, 0] width 0 height 0
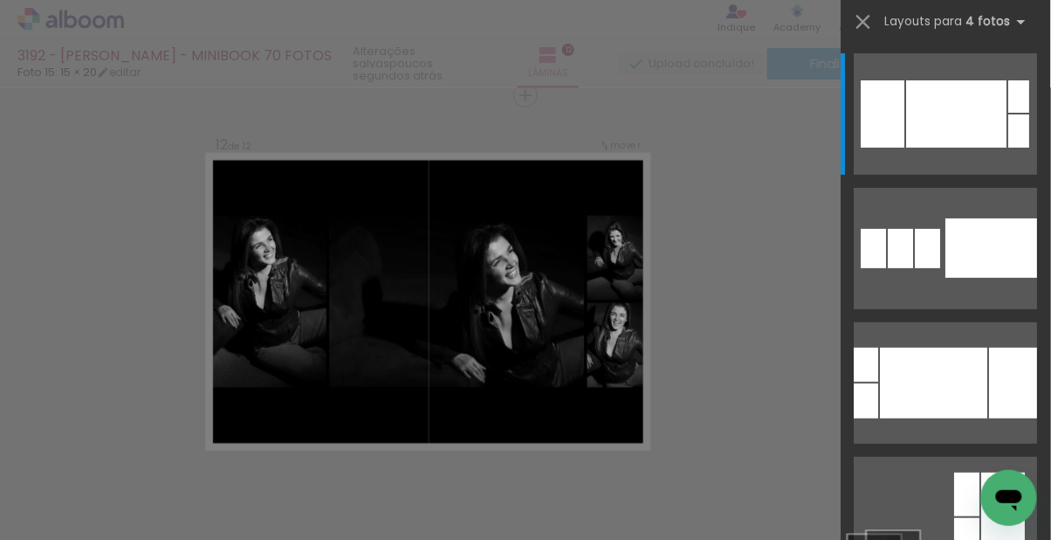
scroll to position [0, 0]
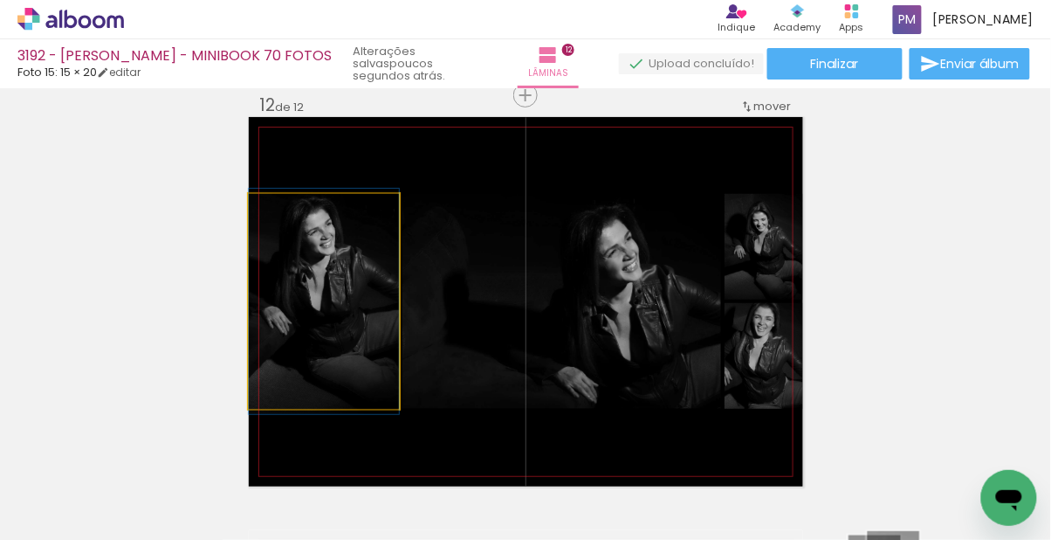
click at [334, 322] on div at bounding box center [324, 301] width 150 height 225
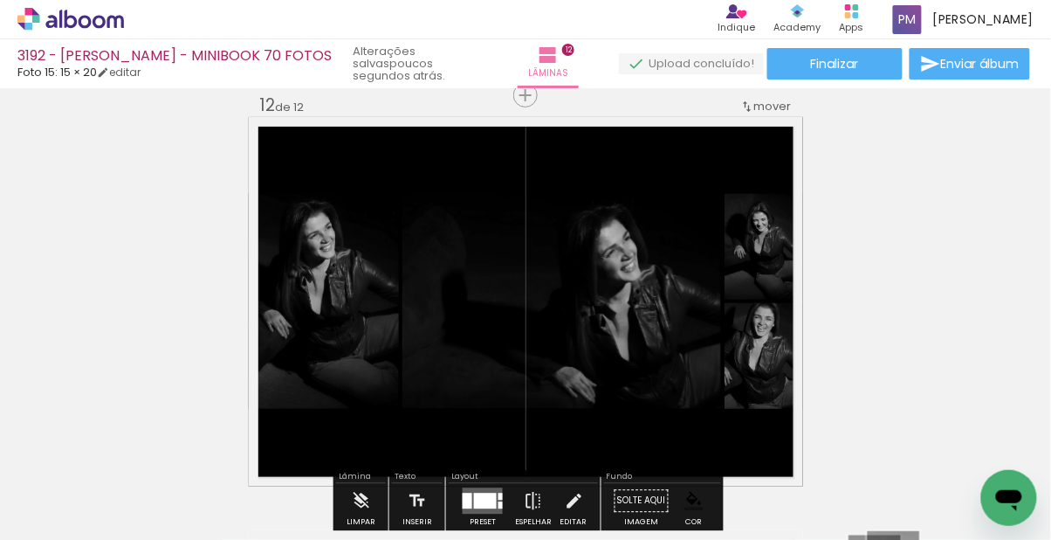
click at [0, 0] on div "Confirmar Cancelar" at bounding box center [0, 0] width 0 height 0
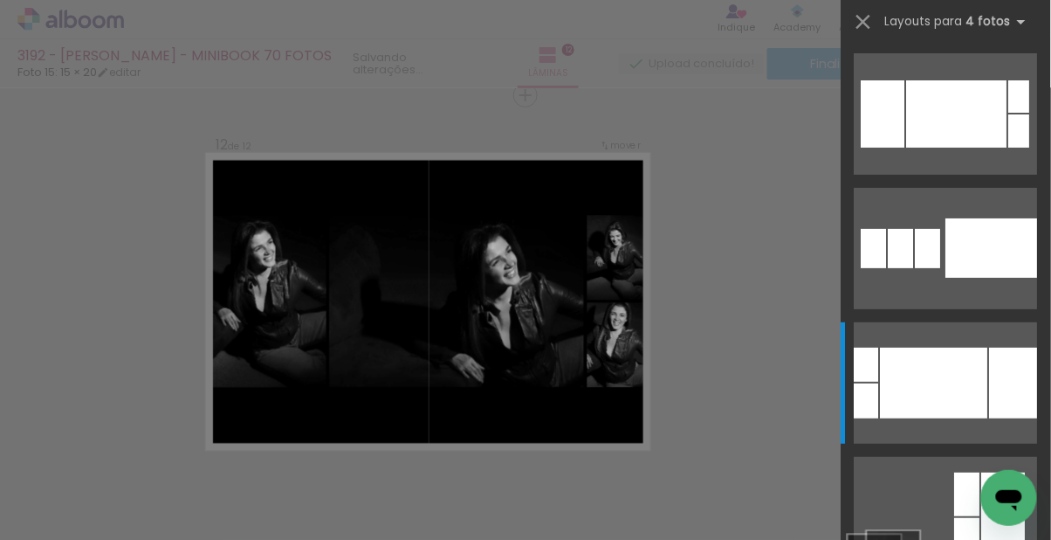
scroll to position [269, 0]
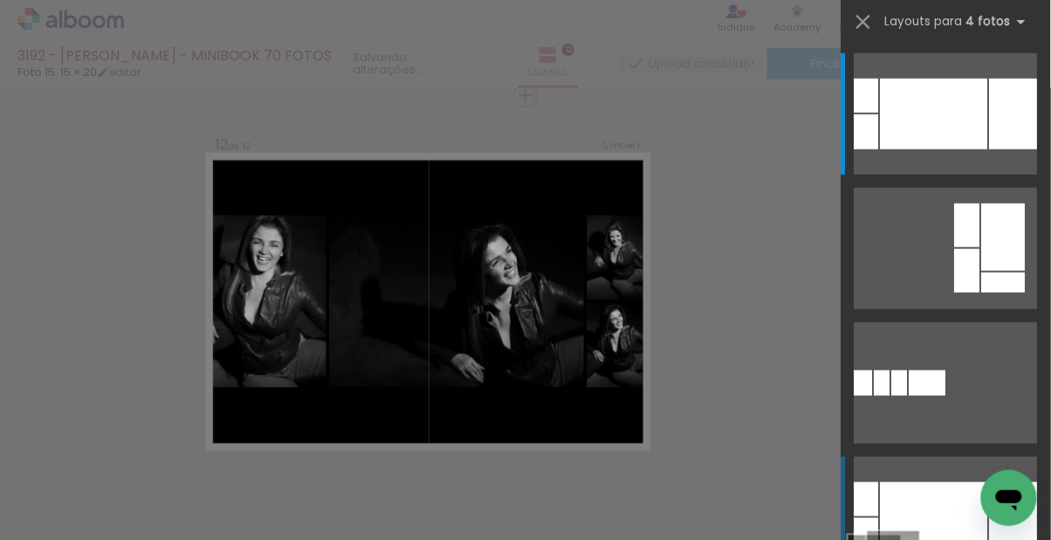
click at [959, 500] on div at bounding box center [934, 517] width 107 height 71
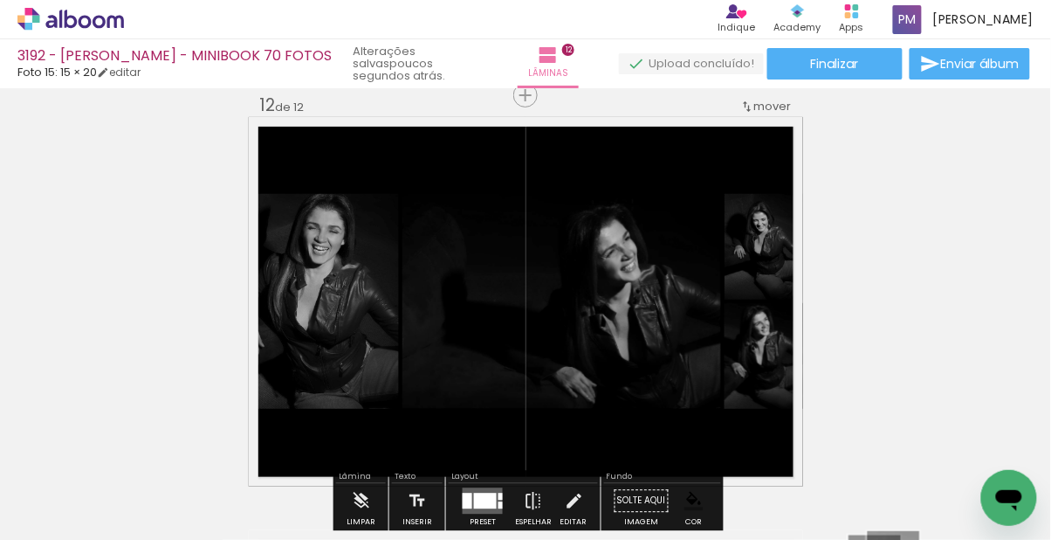
click at [0, 0] on div "Confirmar Cancelar" at bounding box center [0, 0] width 0 height 0
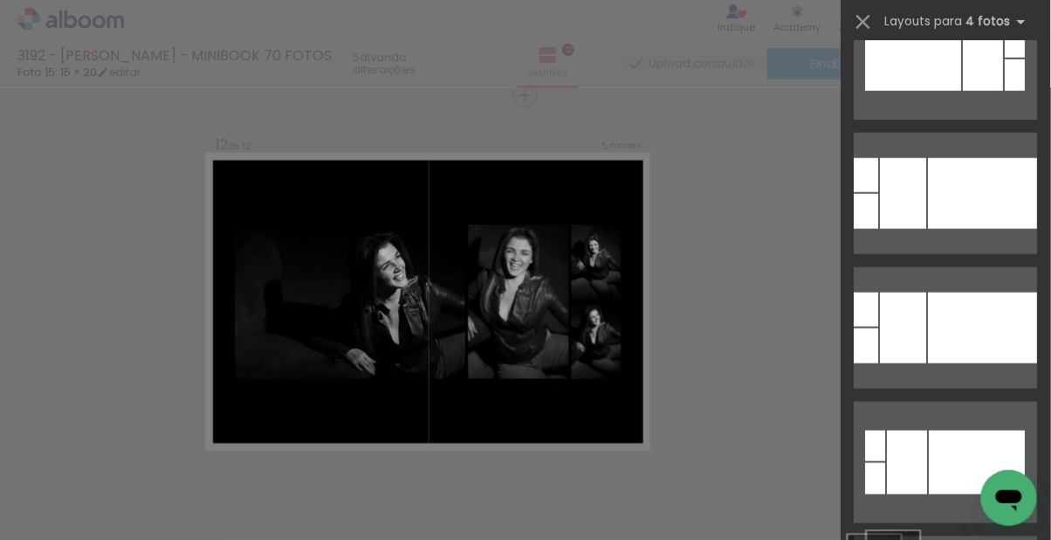
scroll to position [1813, 0]
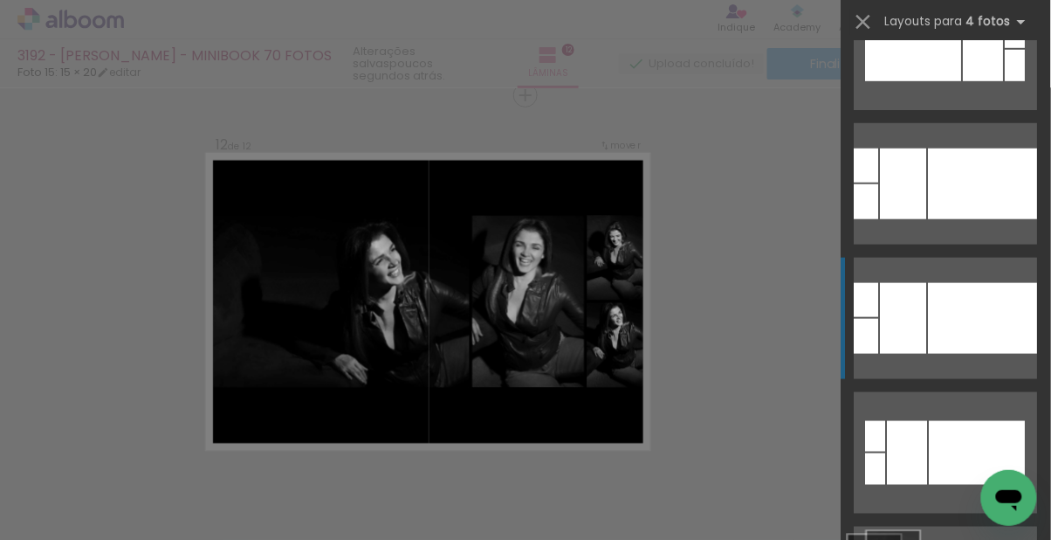
click at [941, 320] on div at bounding box center [983, 318] width 109 height 71
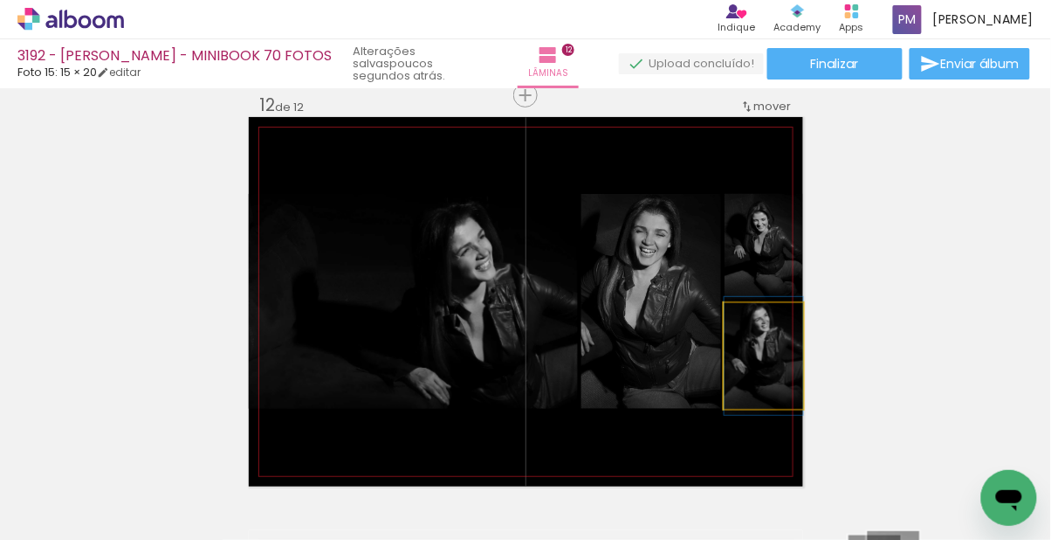
click at [747, 371] on div at bounding box center [764, 356] width 79 height 118
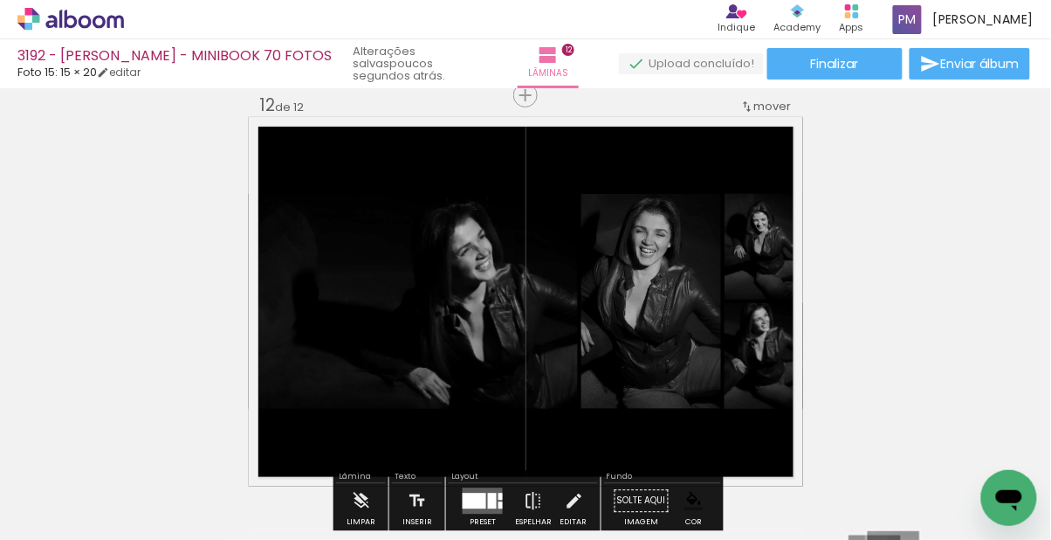
click at [0, 0] on div "Confirmar Cancelar" at bounding box center [0, 0] width 0 height 0
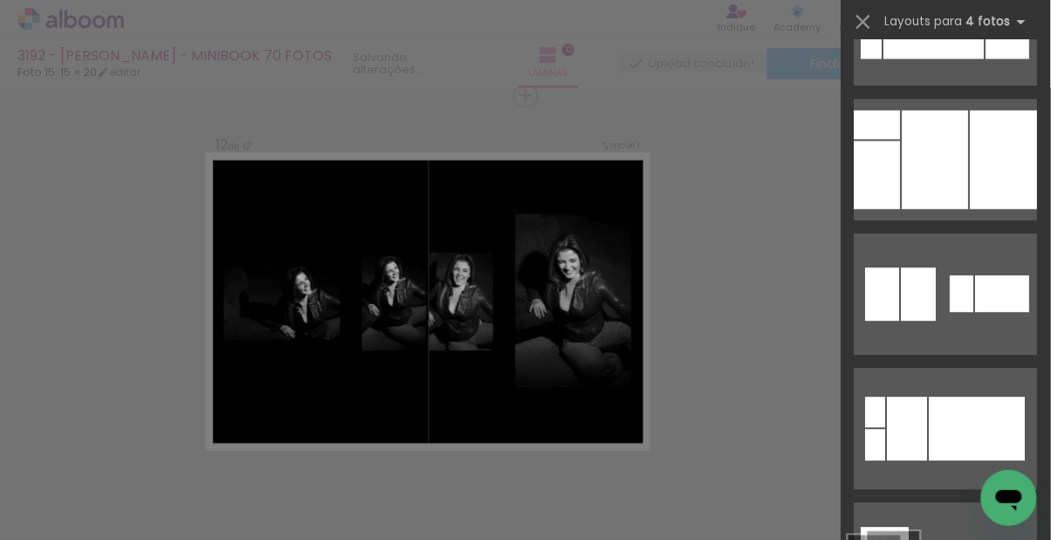
scroll to position [2375, 0]
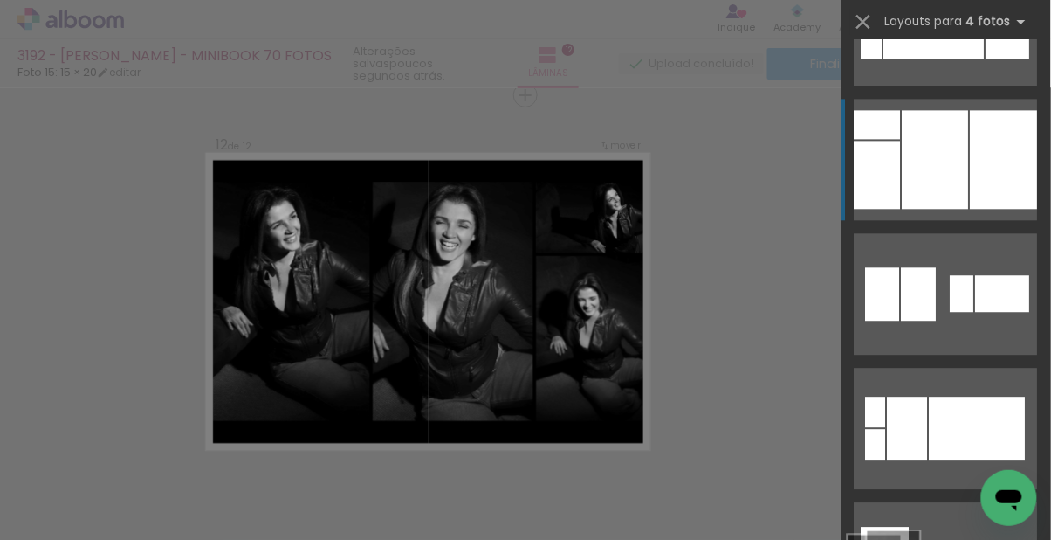
click at [947, 163] on div at bounding box center [936, 159] width 66 height 99
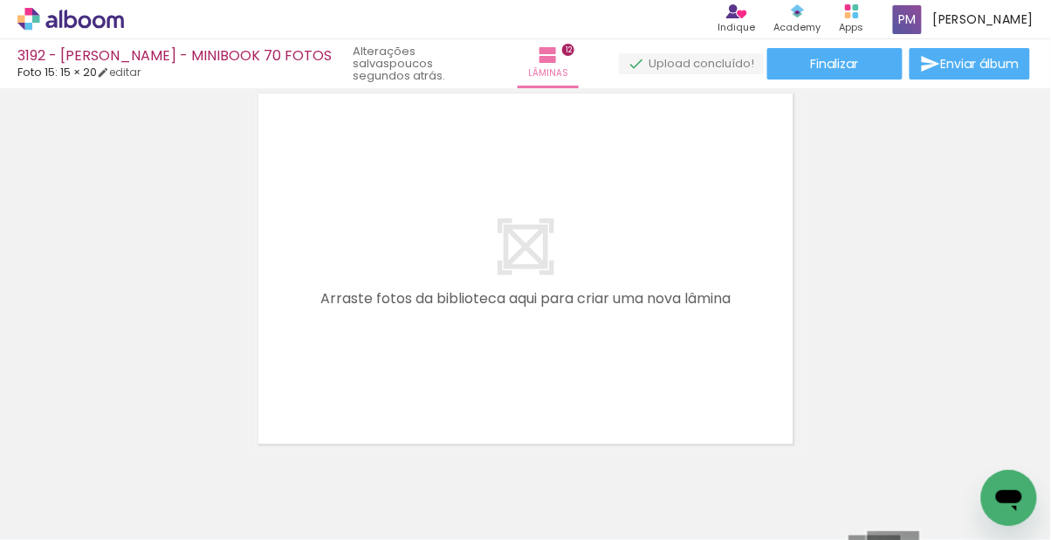
scroll to position [21, 0]
